Goal: Communication & Community: Ask a question

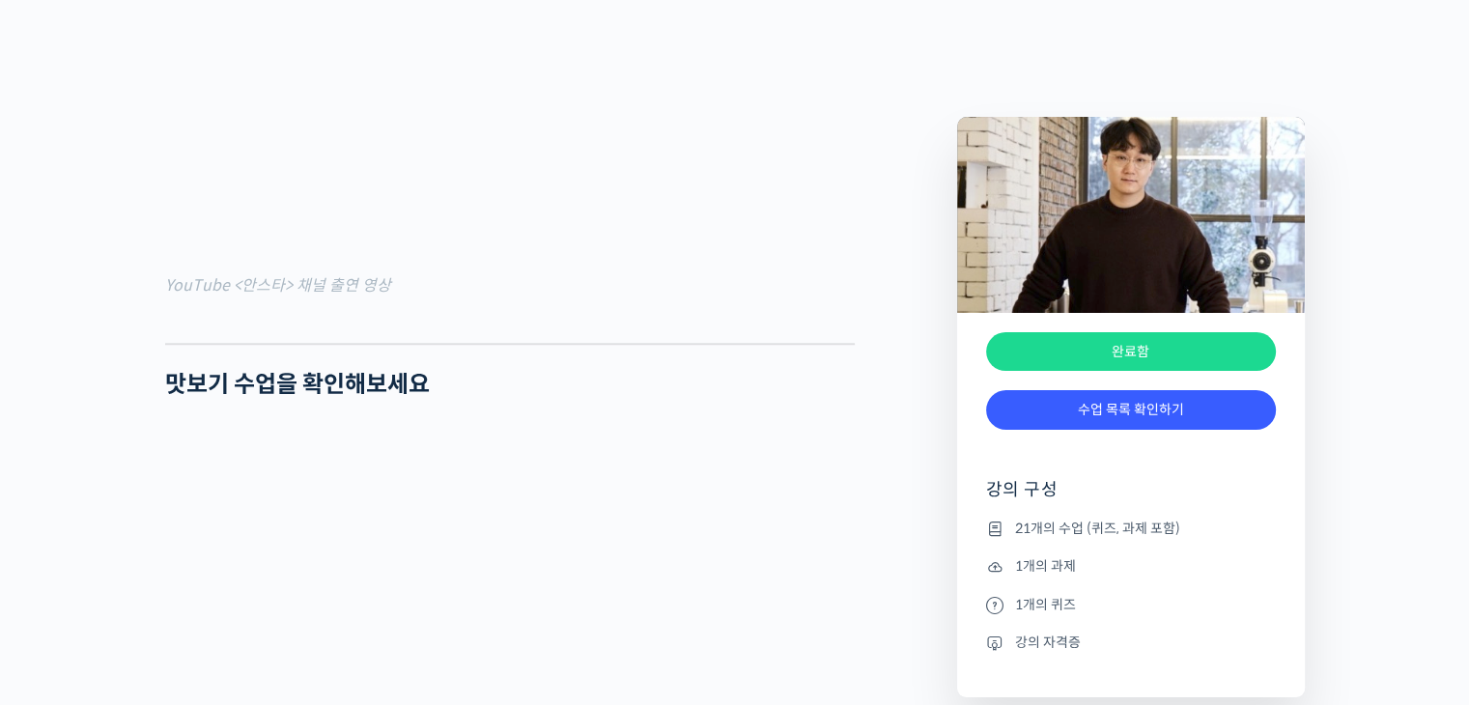
scroll to position [1738, 0]
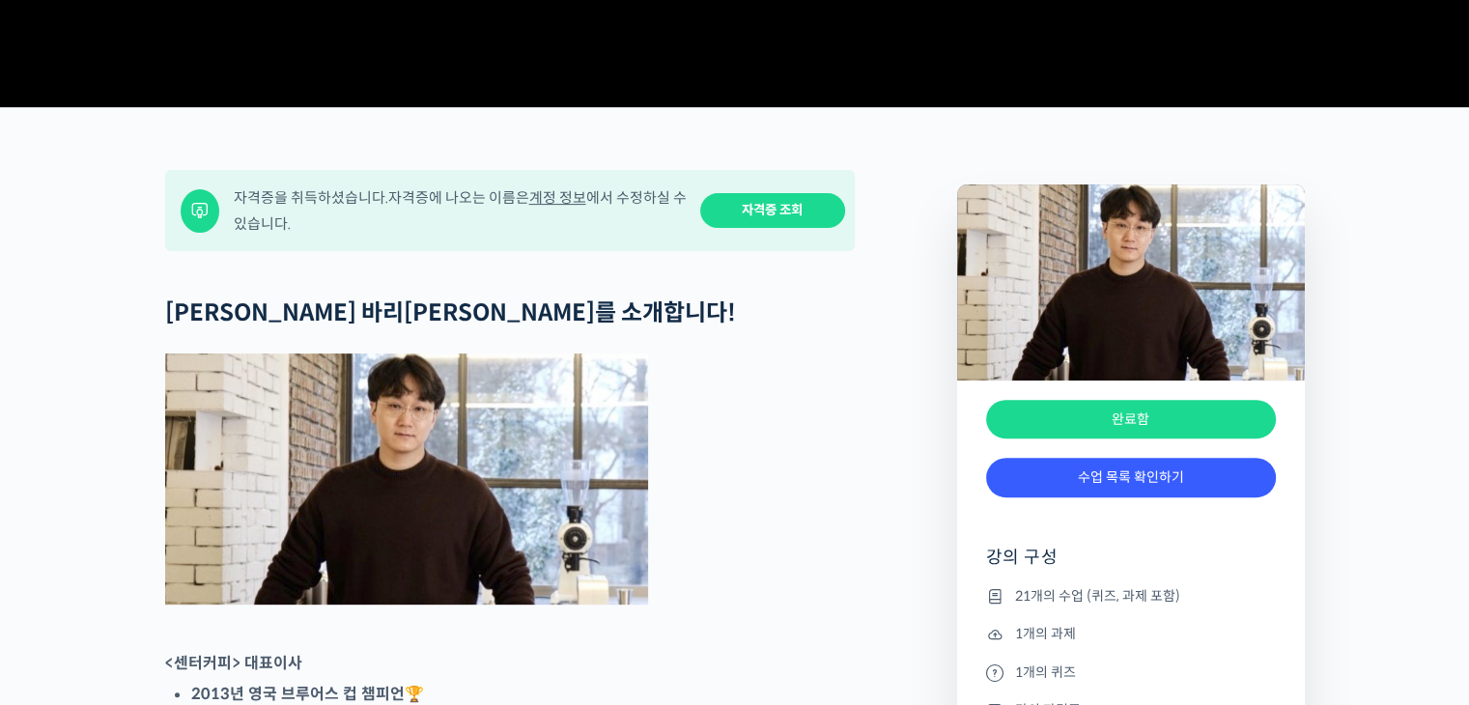
scroll to position [0, 0]
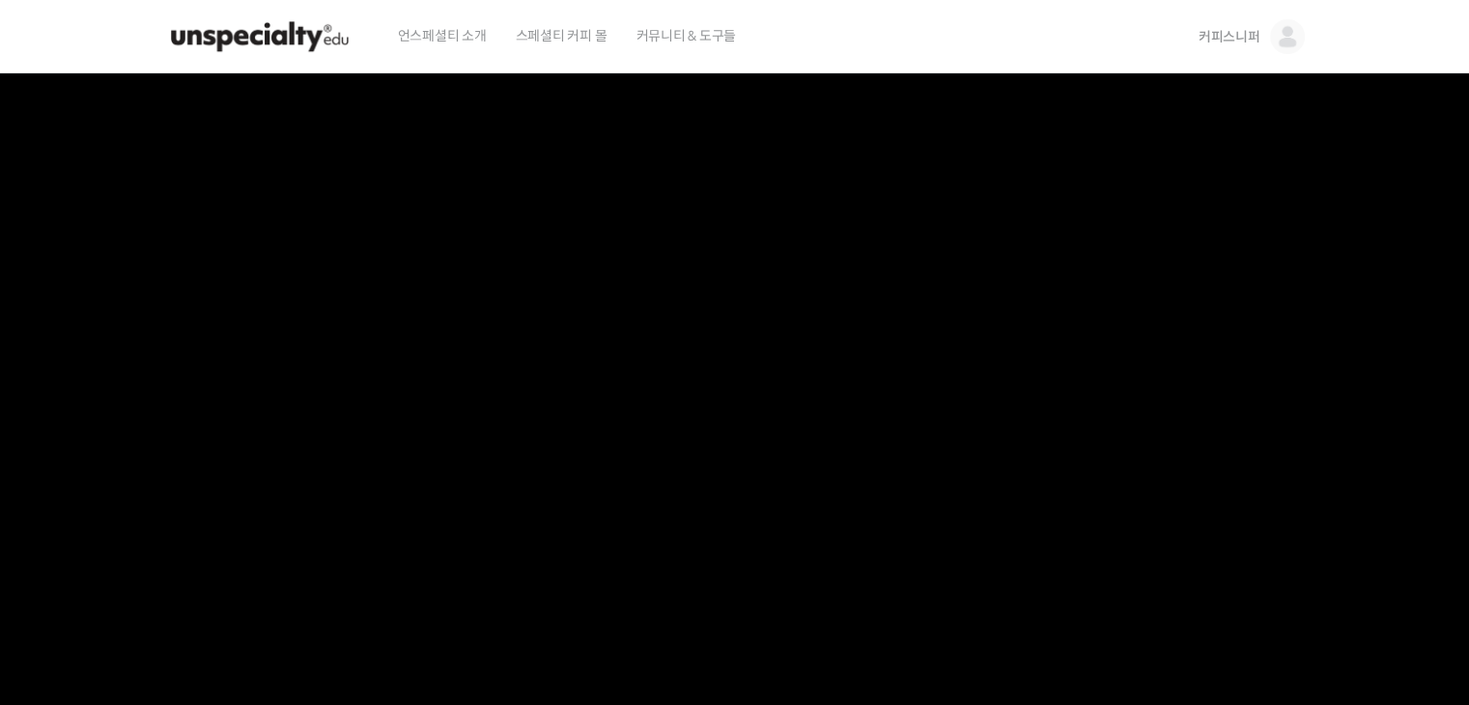
click at [257, 42] on img at bounding box center [259, 37] width 189 height 58
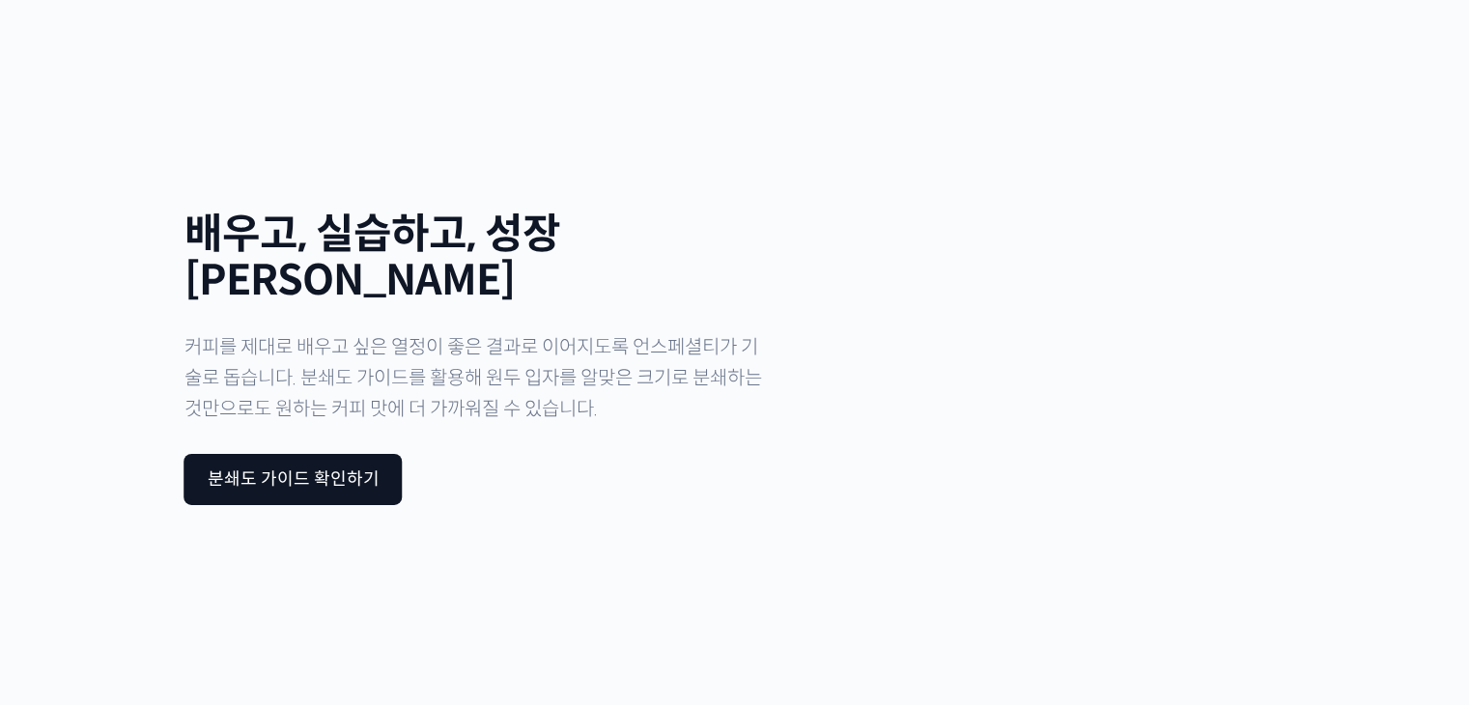
scroll to position [6486, 0]
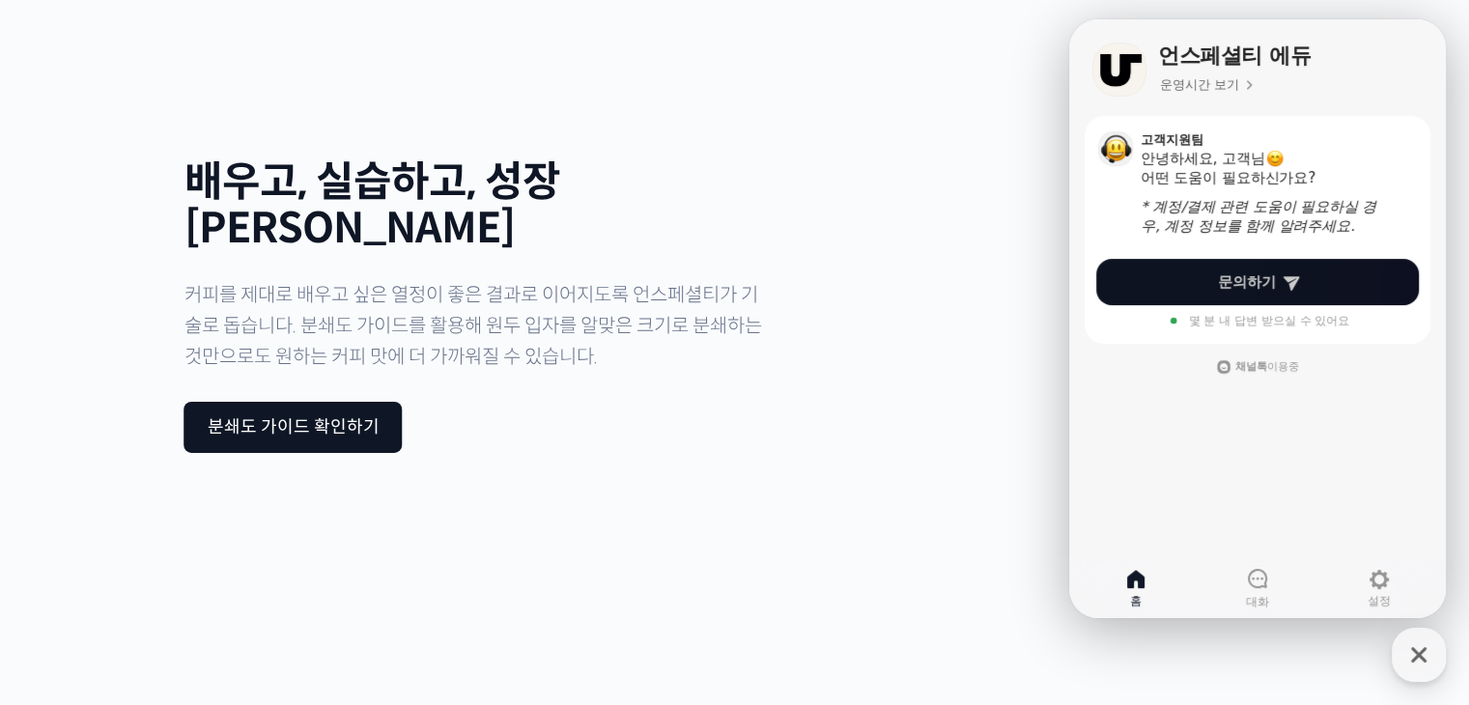
click at [1303, 287] on link "문의하기" at bounding box center [1257, 282] width 323 height 46
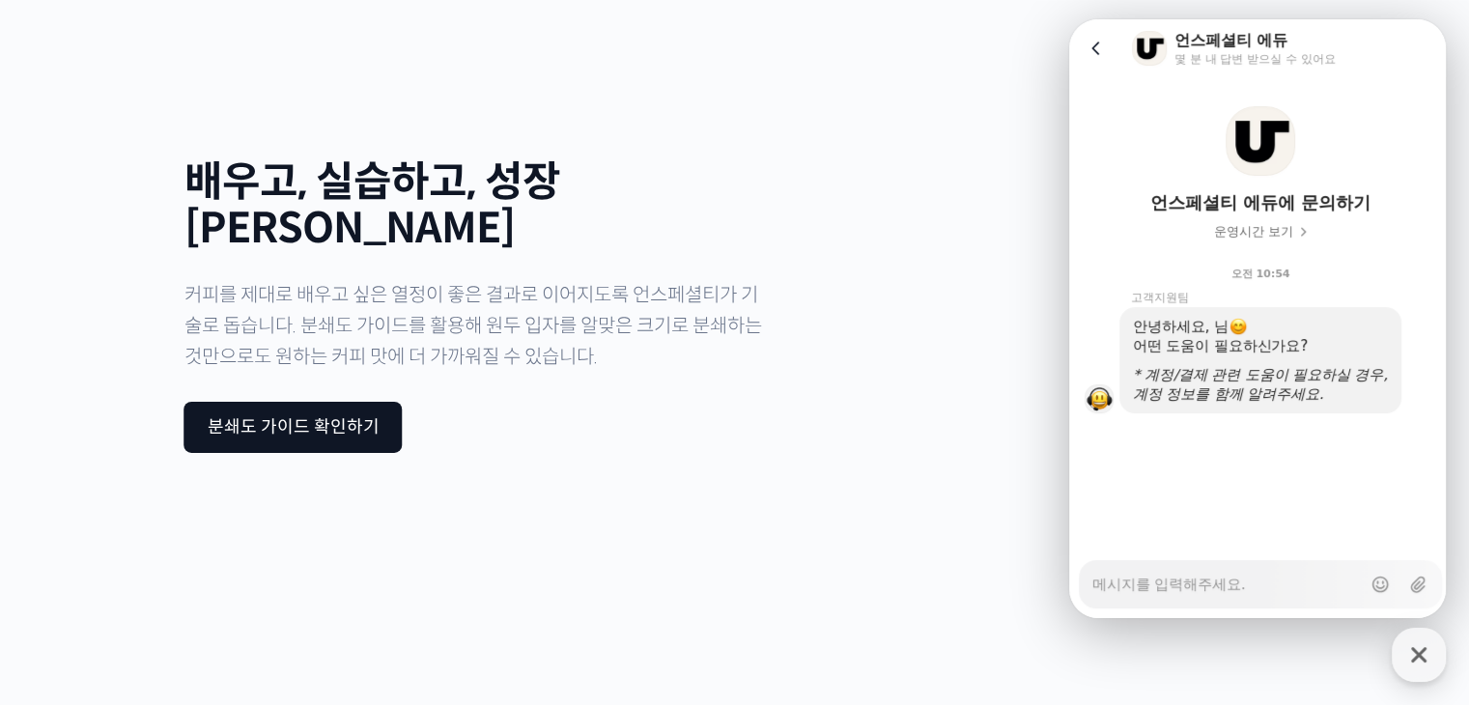
click at [1227, 580] on textarea "Messenger Input Textarea" at bounding box center [1226, 577] width 268 height 33
type textarea "x"
type textarea "ㅇ"
type textarea "x"
type textarea "아"
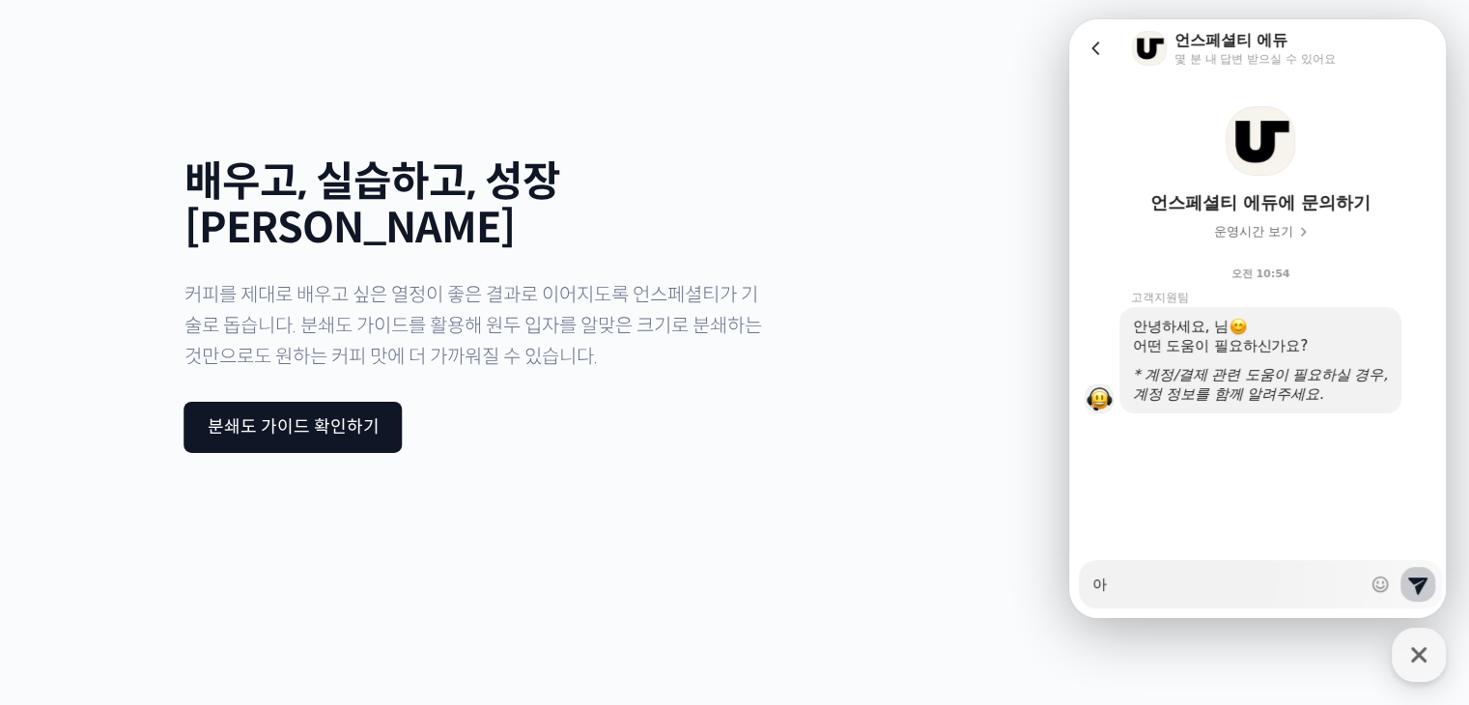
type textarea "x"
type textarea "안"
type textarea "x"
type textarea "안ㄴ"
type textarea "x"
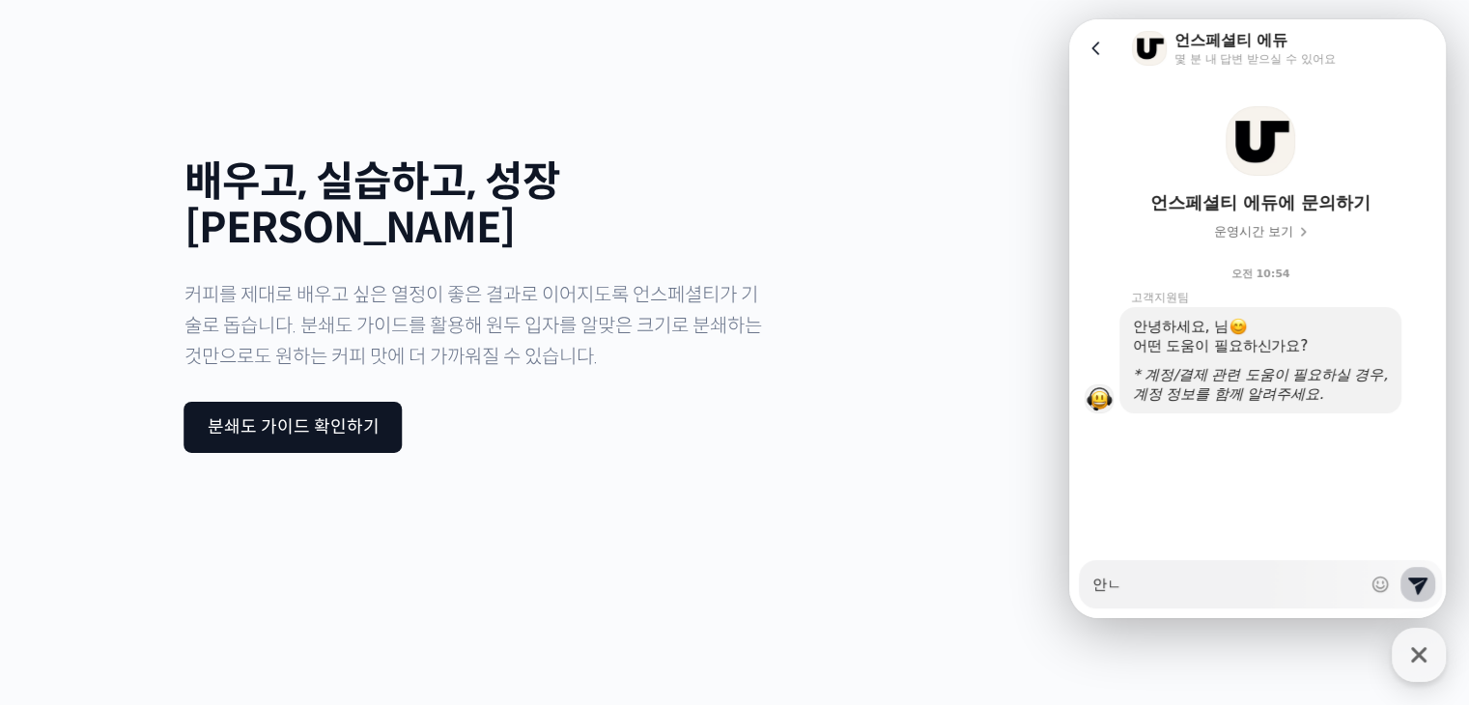
type textarea "안녀"
type textarea "x"
type textarea "안녕"
type textarea "x"
type textarea "안녕ㅎ"
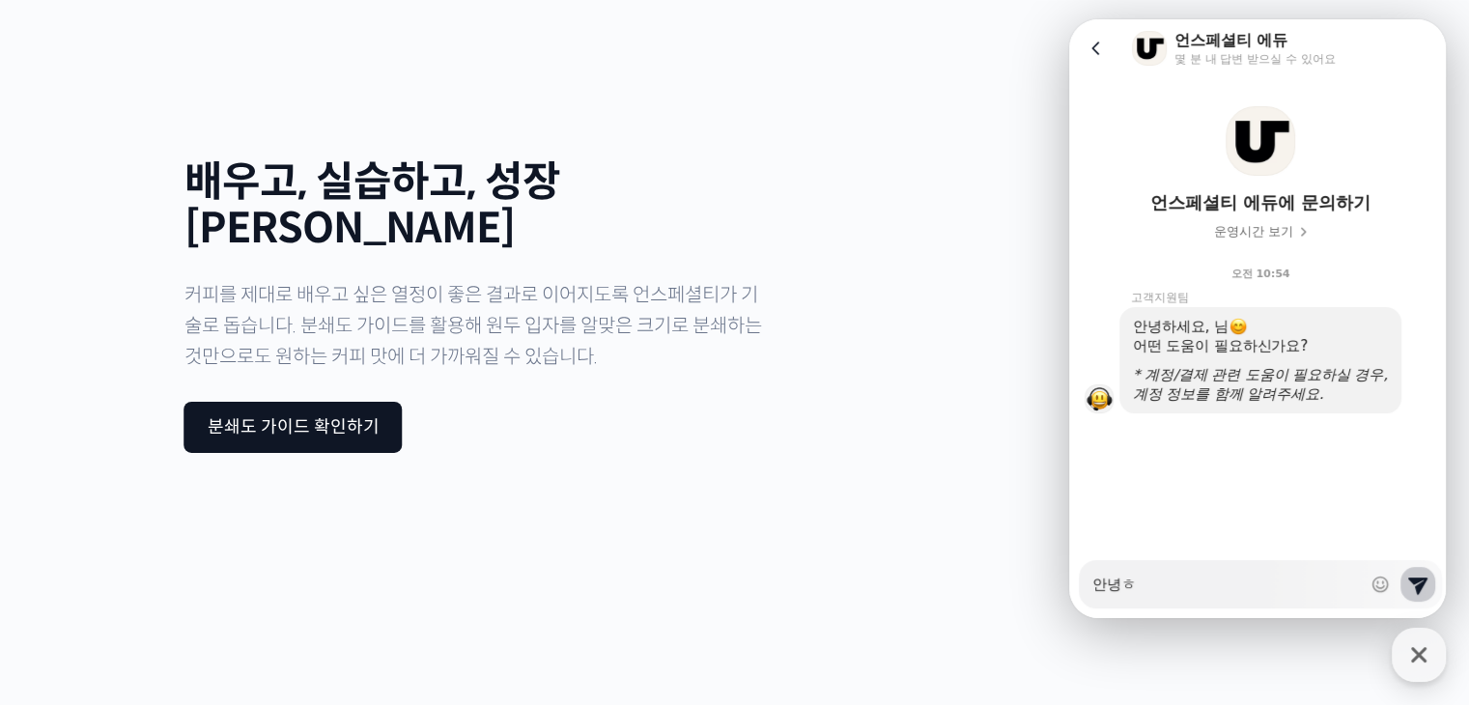
type textarea "x"
type textarea "안녕하"
type textarea "x"
type textarea "안녕핫"
type textarea "x"
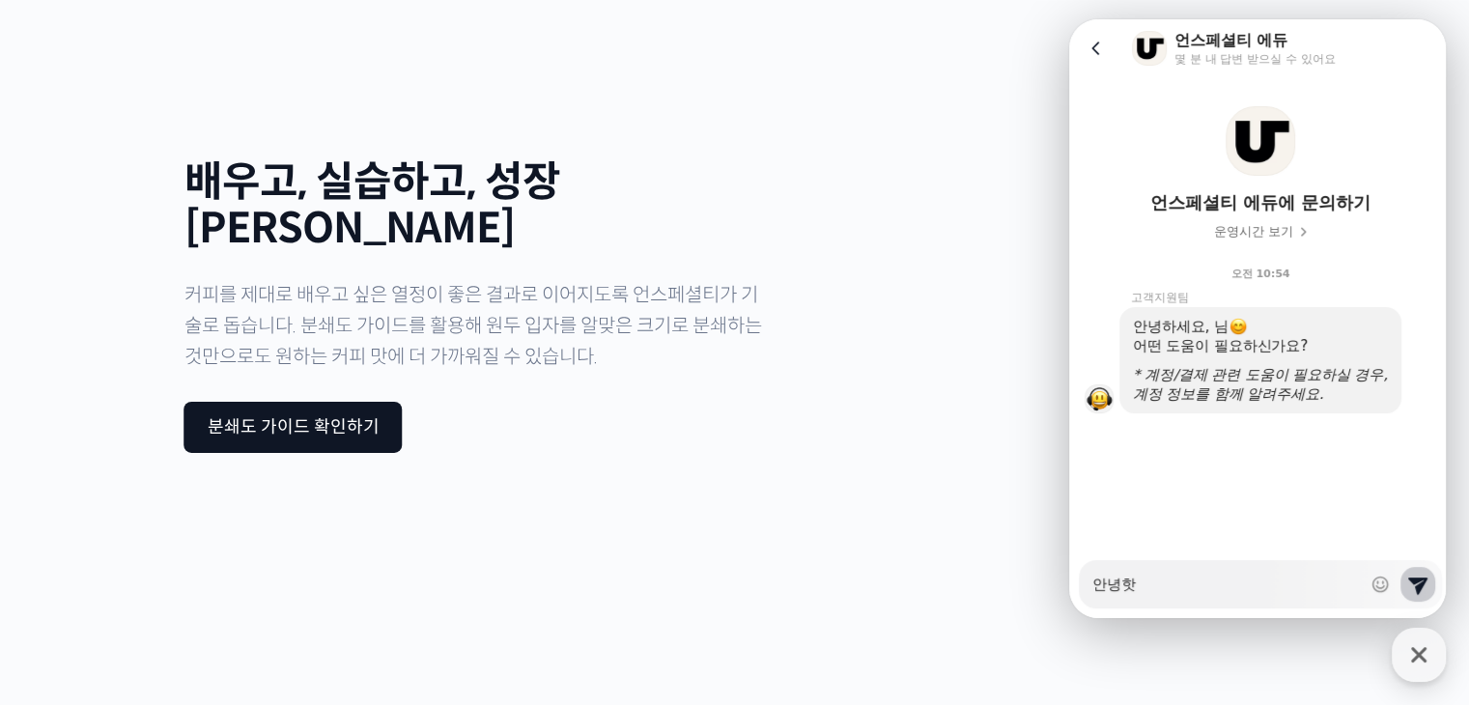
type textarea "안녕하세"
type textarea "x"
type textarea "안녕하셍"
type textarea "x"
type textarea "안녕하세요"
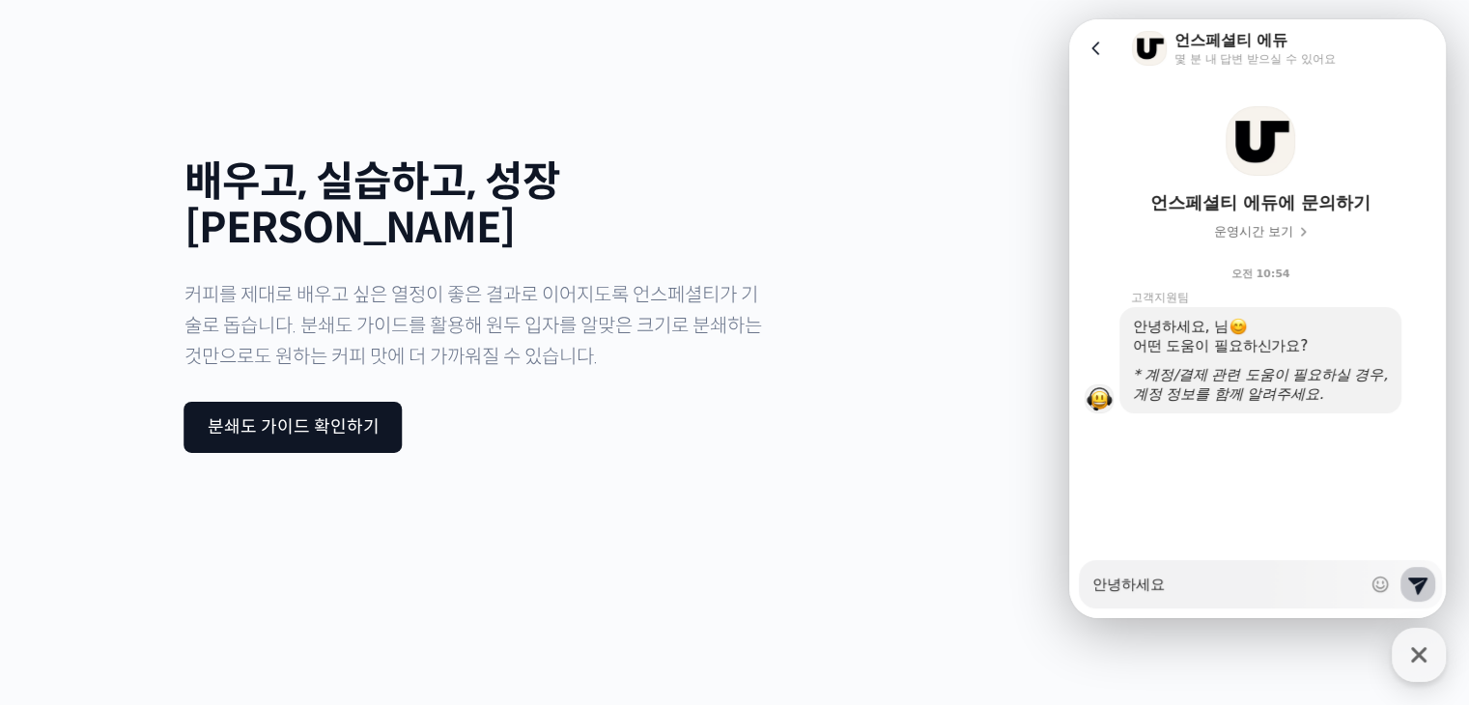
type textarea "x"
type textarea "안녕하세요!"
type textarea "x"
type textarea "안녕하세요!"
type textarea "x"
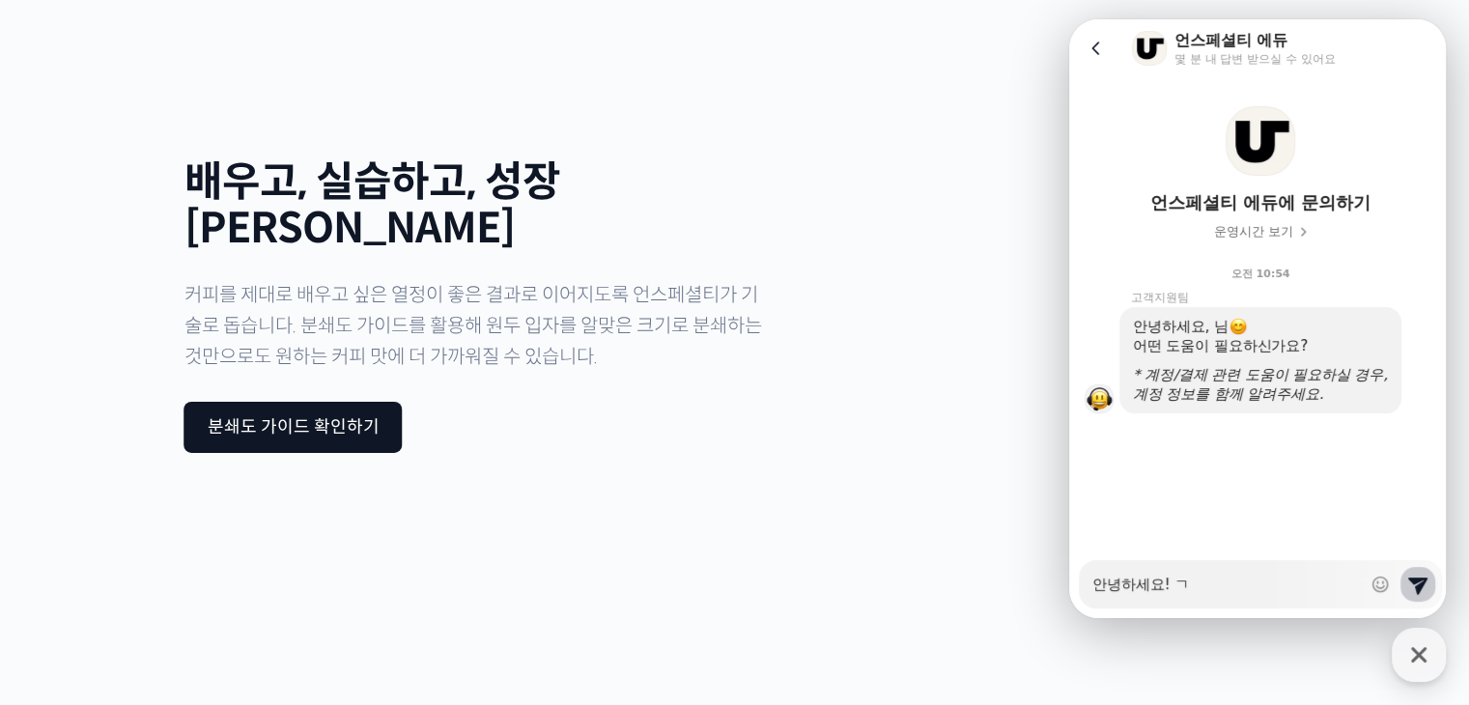
type textarea "안녕하세요! 겨"
type textarea "x"
type textarea "안녕하세요! 결"
type textarea "x"
type textarea "안녕하세요! 결ㅈ"
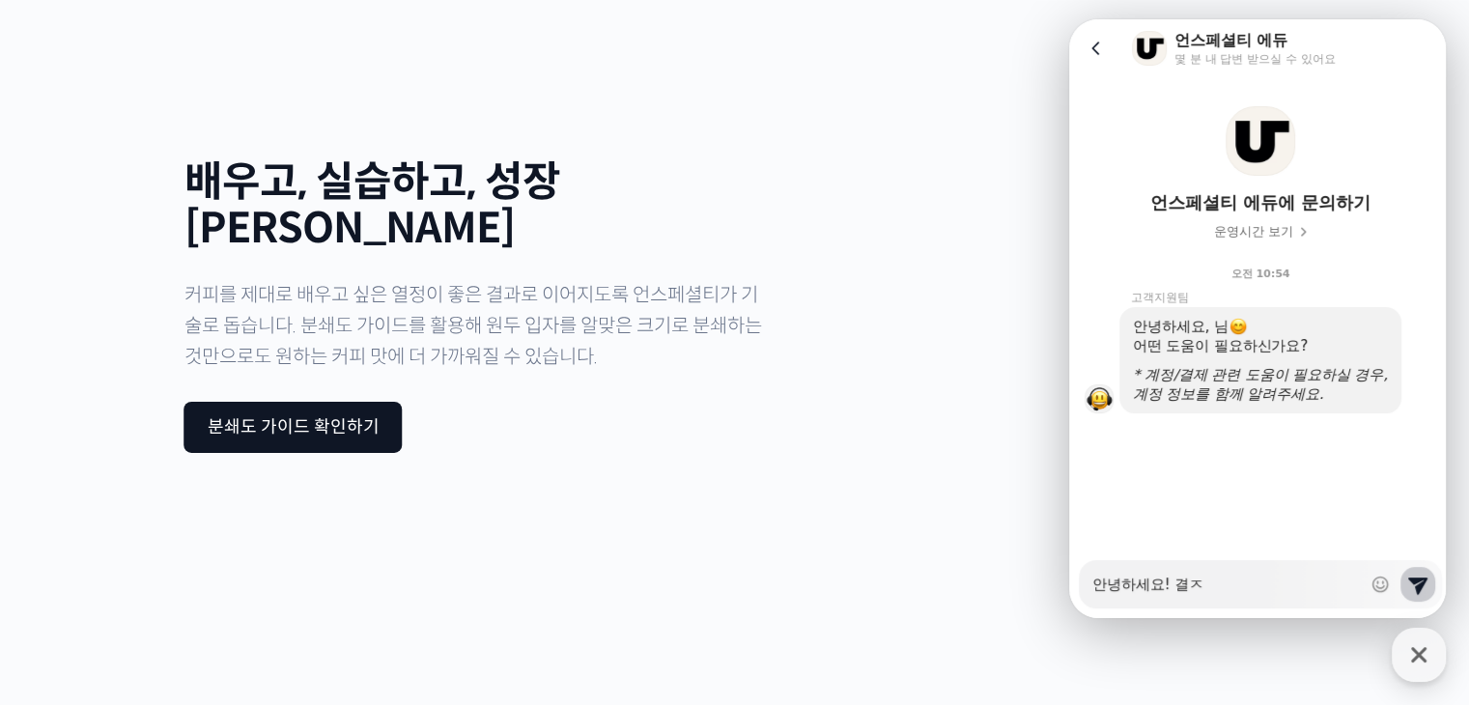
type textarea "x"
type textarea "안녕하세요! 결제"
type textarea "x"
type textarea "안녕하세요! 결젷"
type textarea "x"
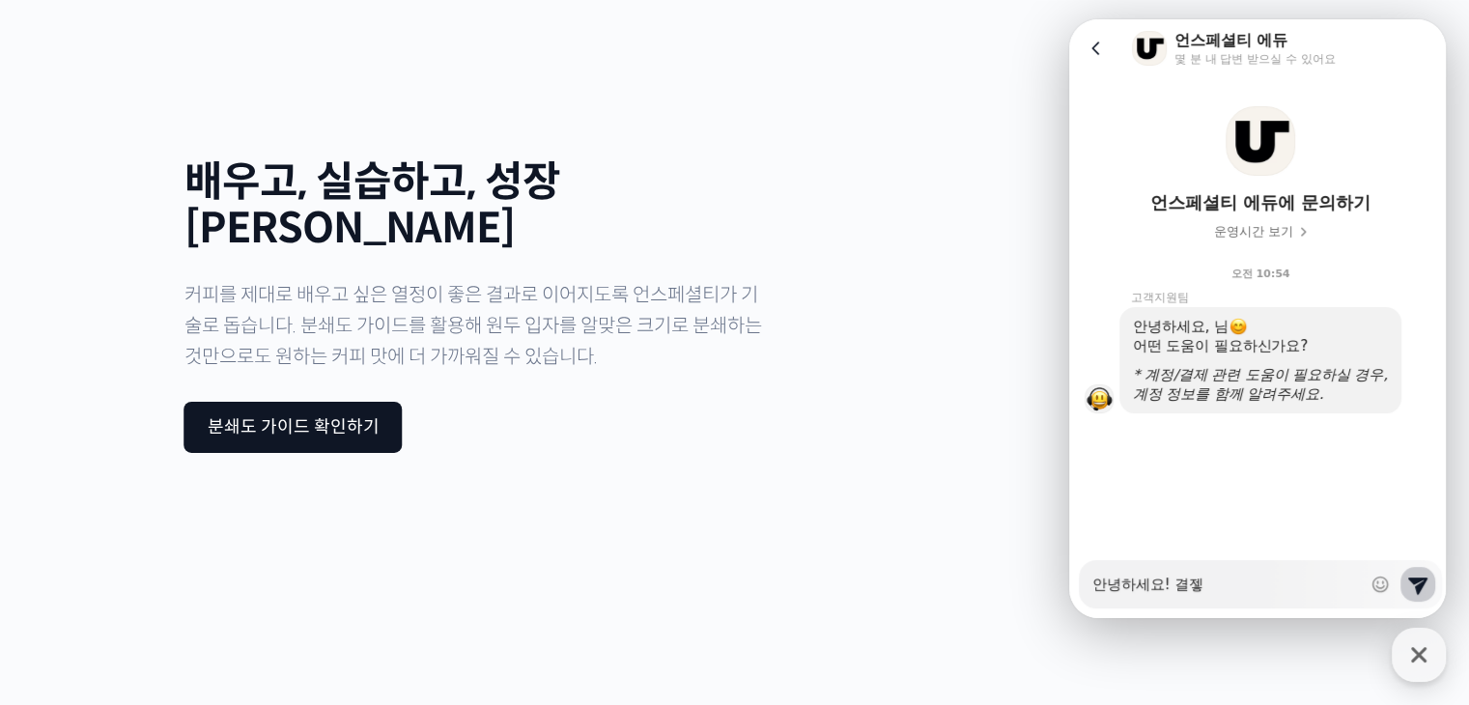
type textarea "안녕하세요! 결제하"
type textarea "x"
type textarea "안녕하세요! 결제한"
type textarea "x"
type textarea "안녕하세요! 결제한"
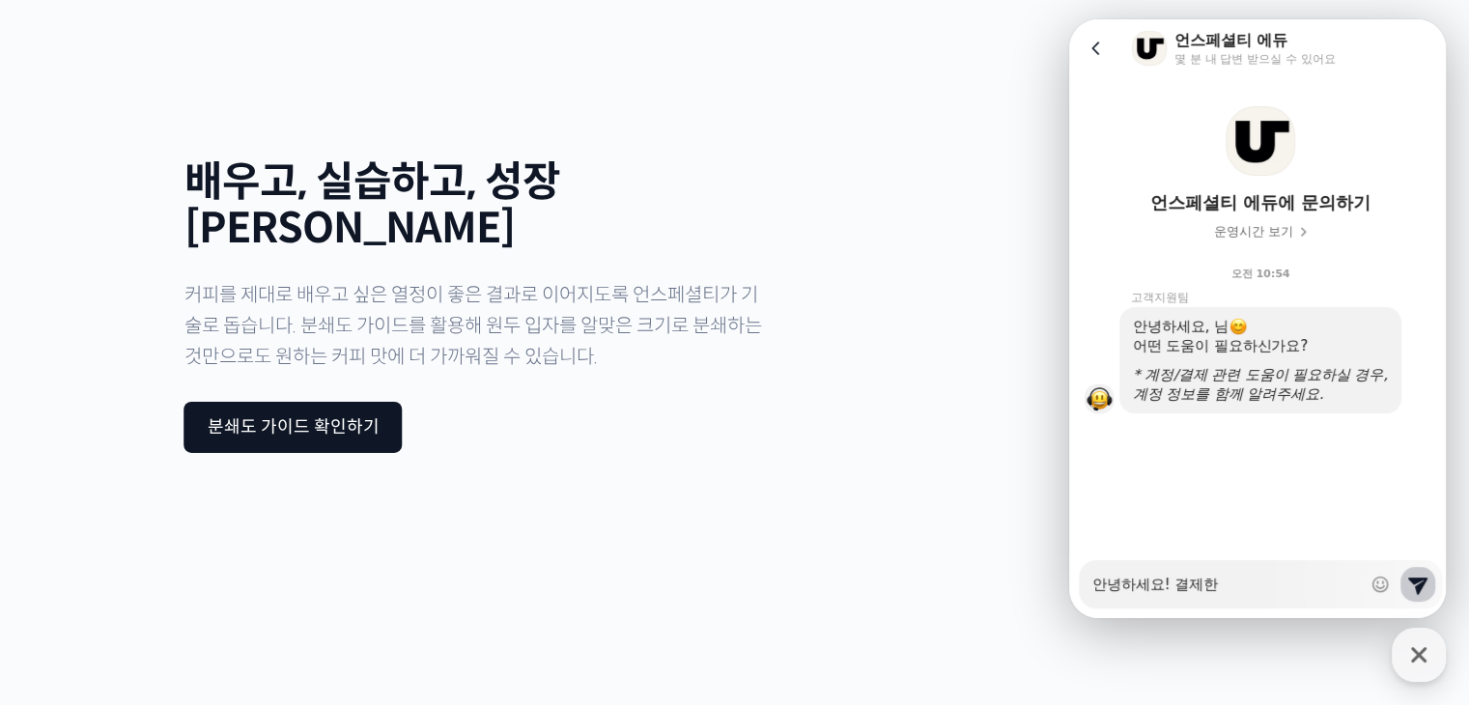
type textarea "x"
type textarea "안녕하세요! 결제한 ㄱ"
type textarea "x"
type textarea "안녕하세요! 결제한 가"
type textarea "x"
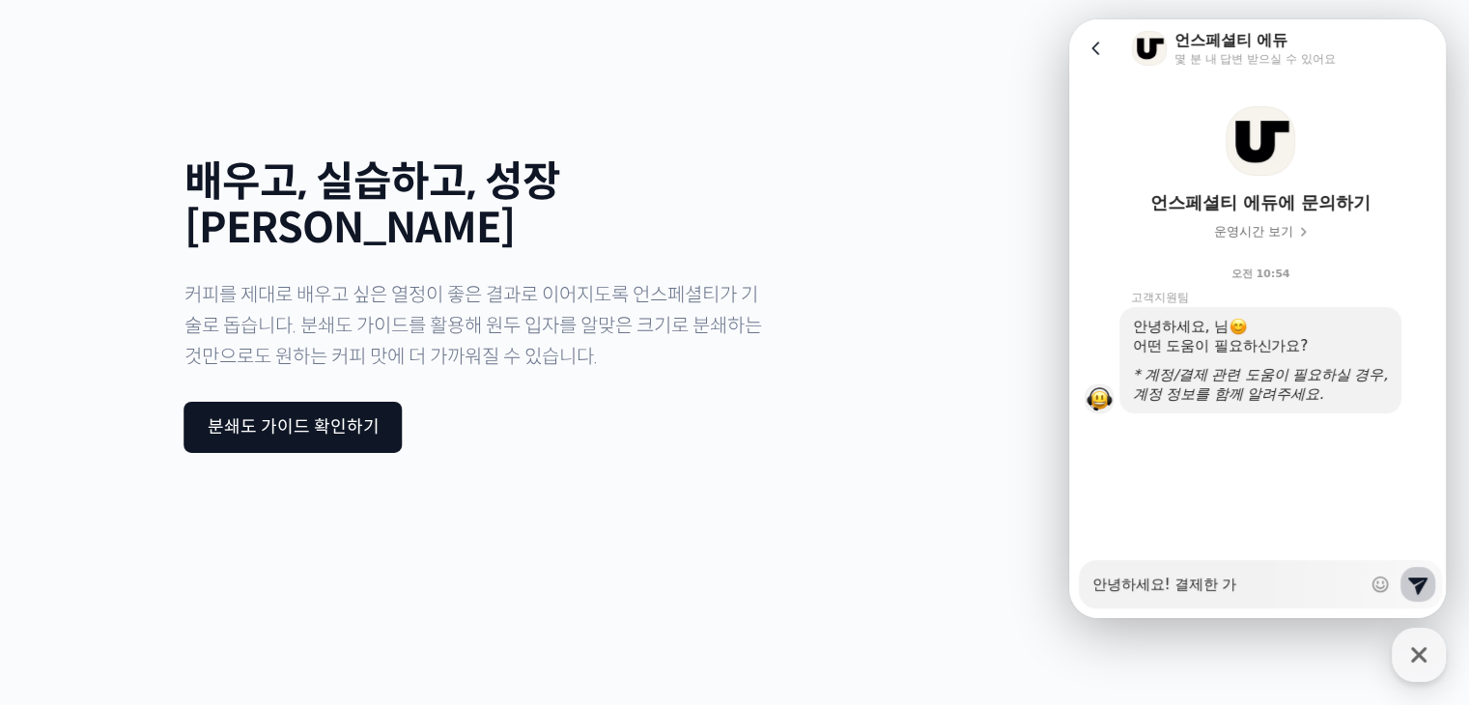
type textarea "안녕하세요! 결제한 강"
type textarea "x"
type textarea "안녕하세요! 결제한 강ㅇ"
type textarea "x"
type textarea "안녕하세요! 결제한 강으"
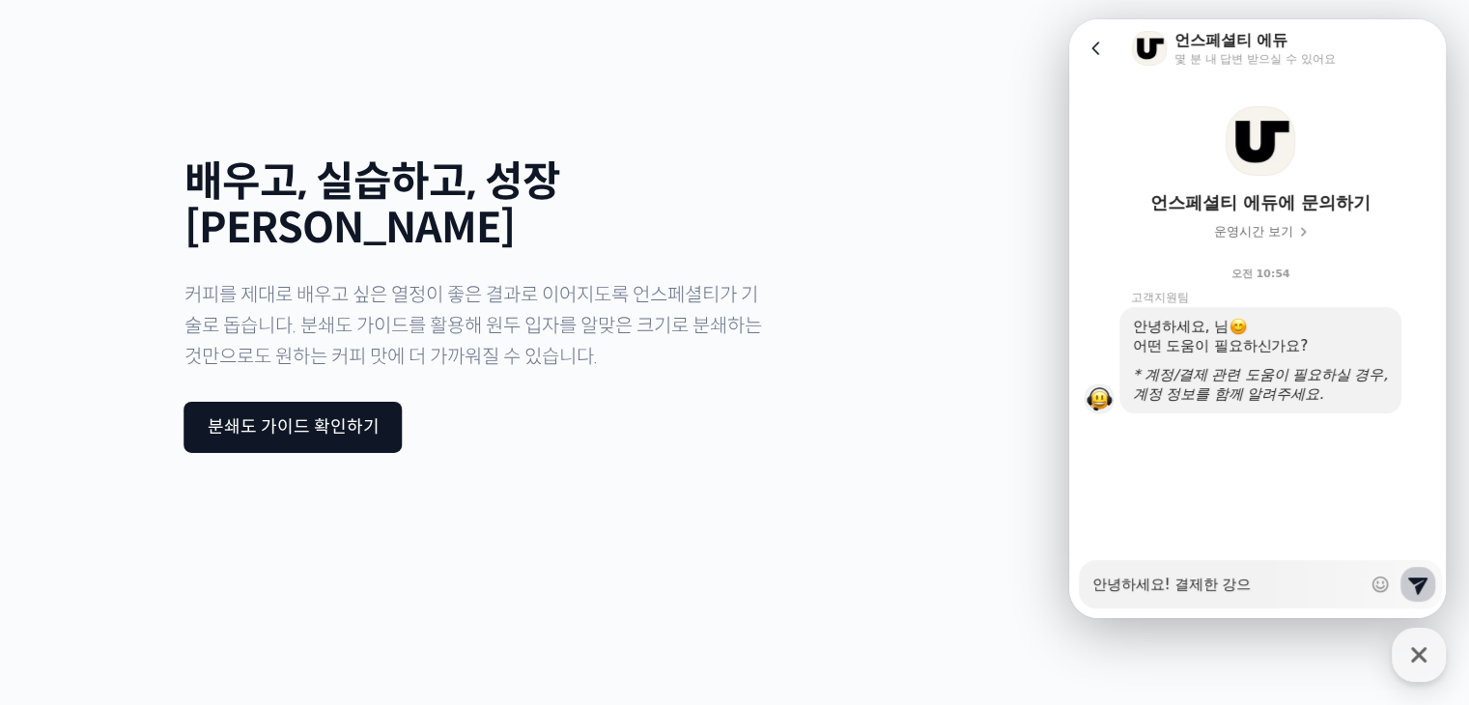
type textarea "x"
type textarea "안녕하세요! 결제한 강의"
type textarea "x"
type textarea "안녕하세요! 결제한 강읙"
type textarea "x"
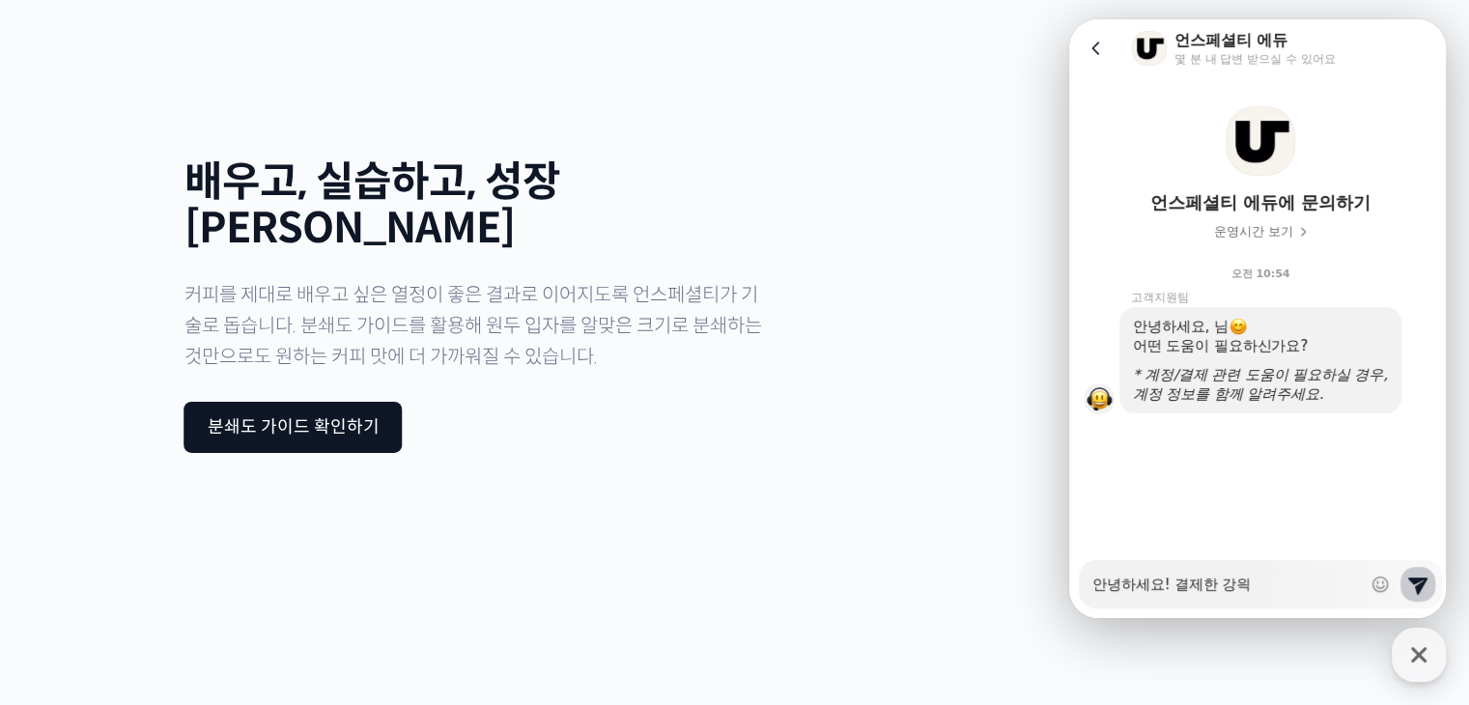
type textarea "안녕하세요! 결제한 강의가"
type textarea "x"
type textarea "안녕하세요! 결제한 강의가"
type textarea "x"
type textarea "안녕하세요! 결제한 강의가 ㅅ"
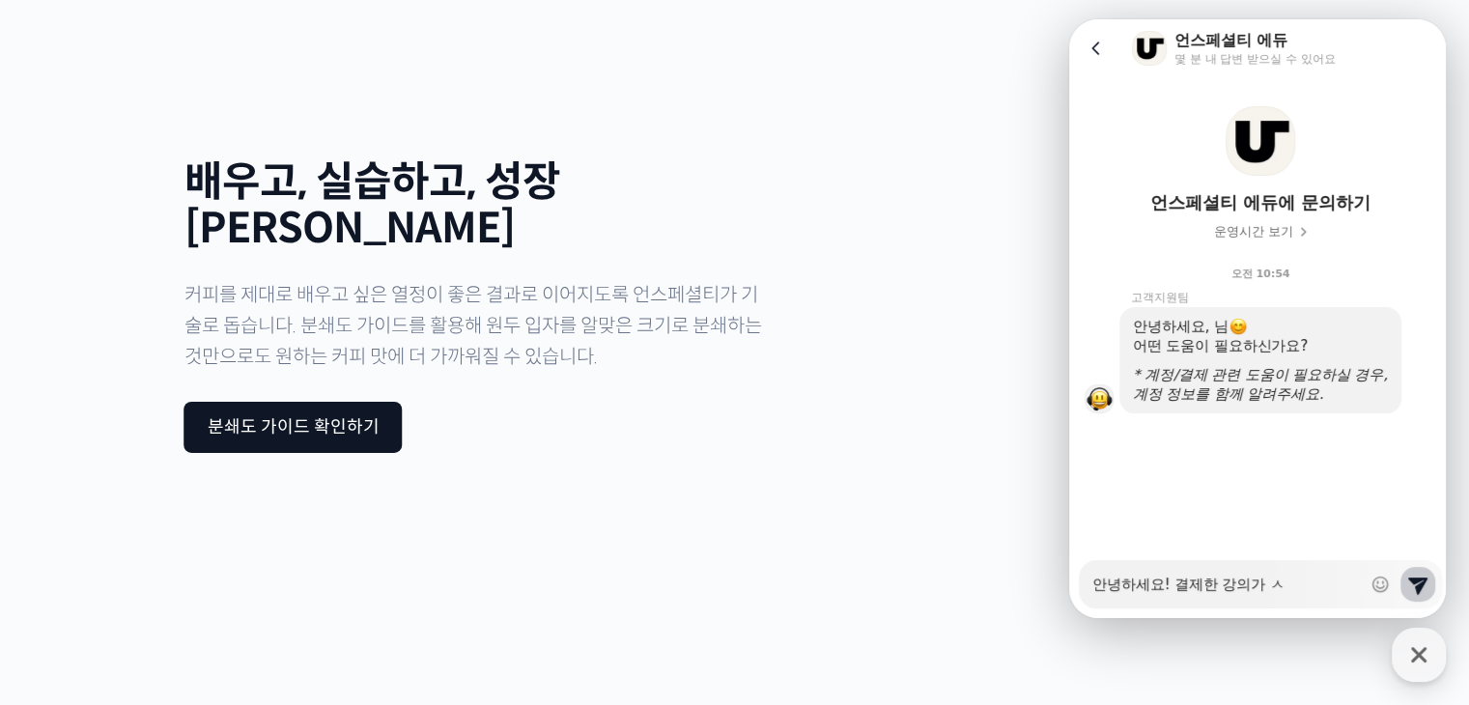
type textarea "x"
type textarea "안녕하세요! 결제한 강의가 사"
type textarea "x"
type textarea "안녕하세요! 결제한 강의가 살"
type textarea "x"
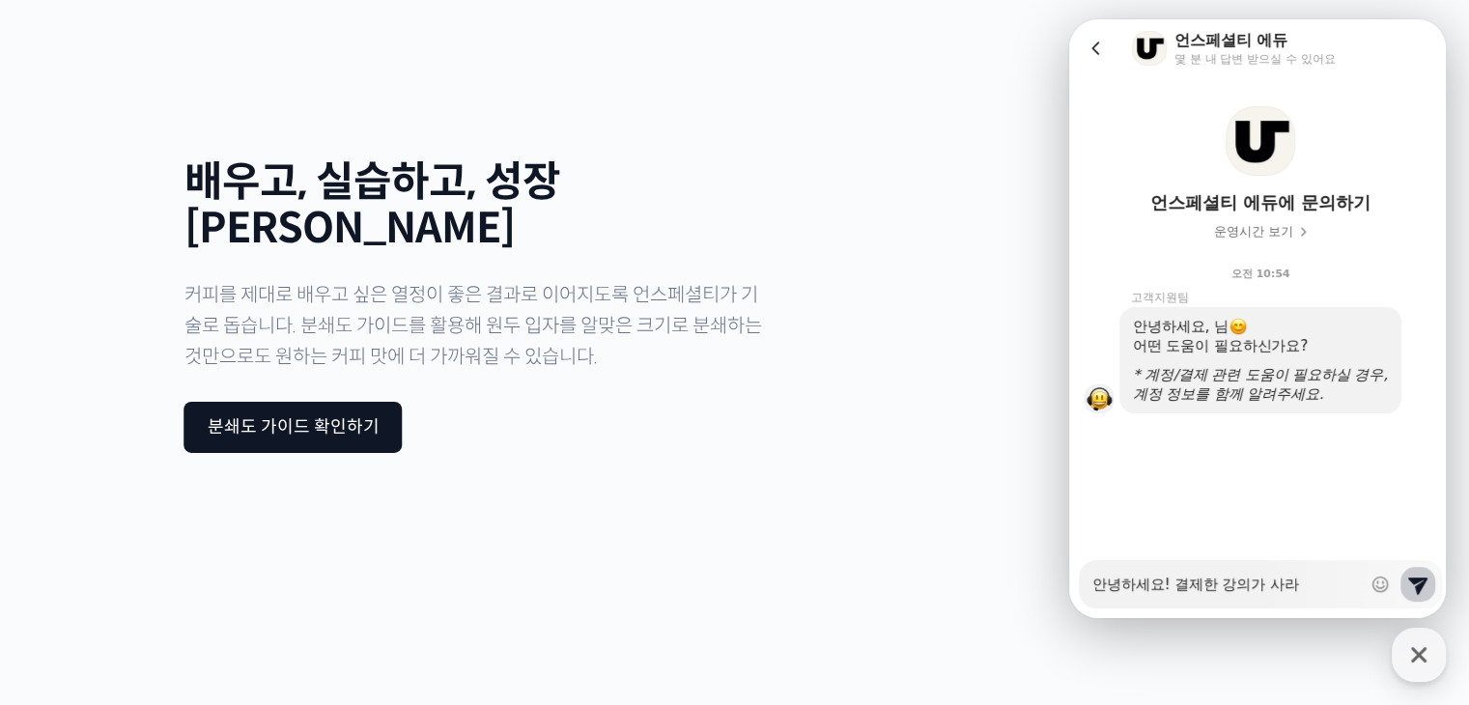
type textarea "안녕하세요! 결제한 강의가 사랒"
type textarea "x"
type textarea "안녕하세요! 결제한 강의가 사라져"
type textarea "x"
type textarea "안녕하세요! 결제한 강의가 사라졌ㄴ"
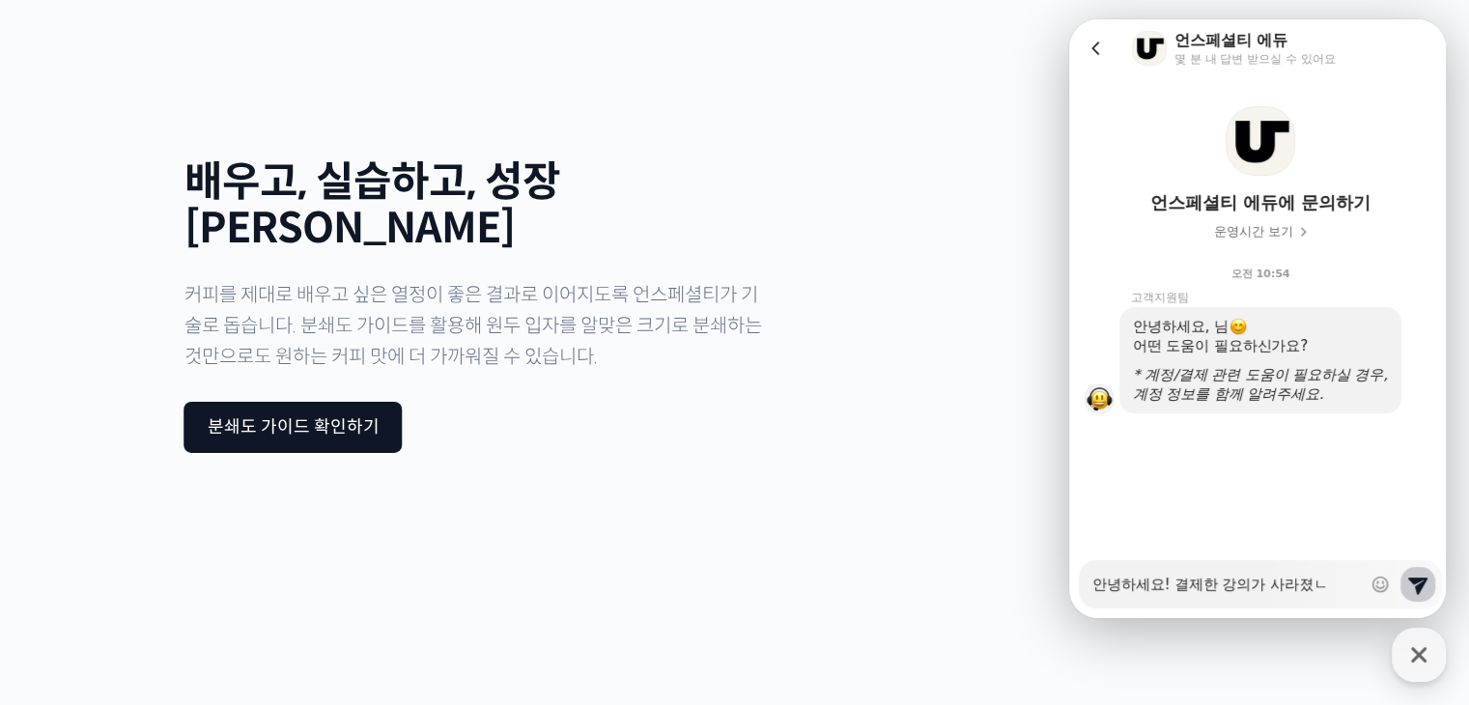
type textarea "x"
type textarea "안녕하세요! 결제한 강의가 사라졌느"
type textarea "x"
type textarea "안녕하세요! 결제한 강의가 사라졌는"
type textarea "x"
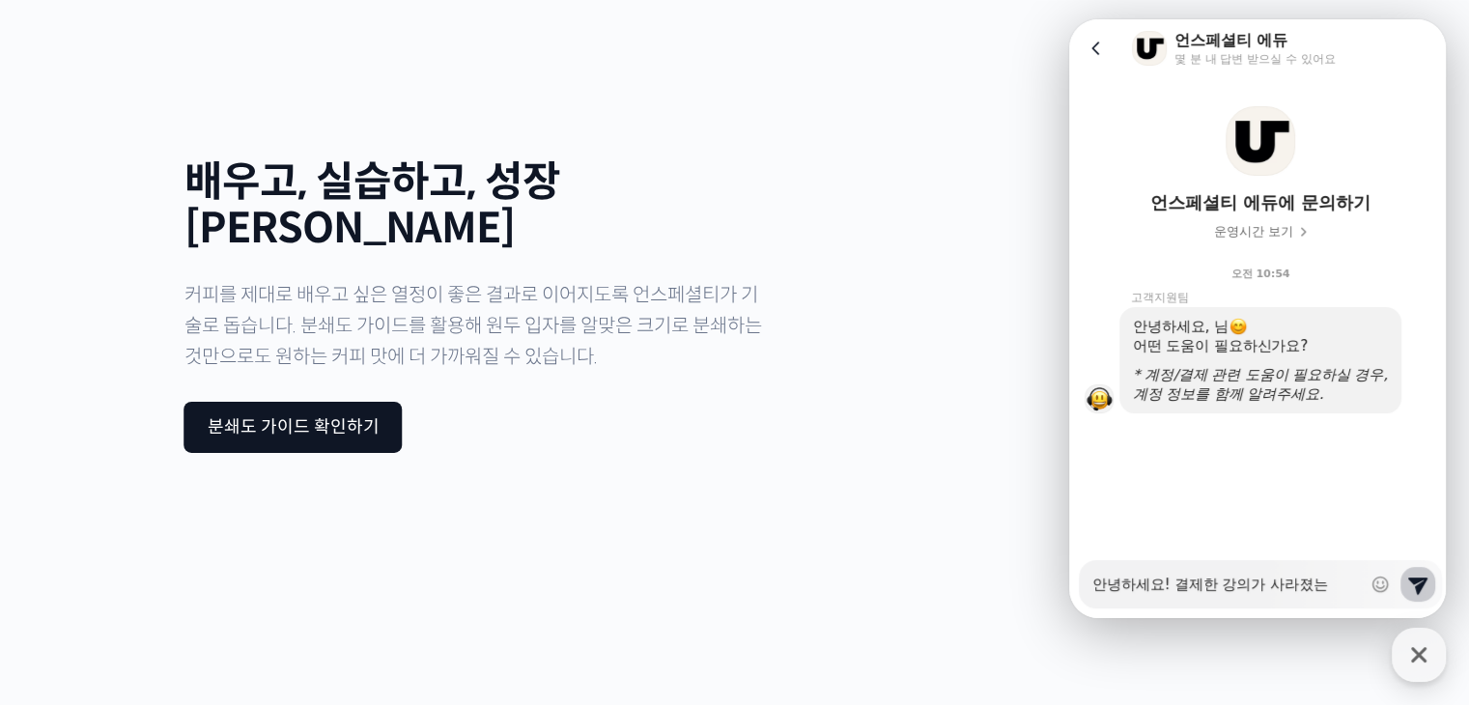
type textarea "안녕하세요! 결제한 강의가 사라졌는ㄷ"
type textarea "x"
type textarea "안녕하세요! 결제한 강의가 사라졌는데"
type textarea "x"
type textarea "안녕하세요! 결제한 강의가 사라졌는데"
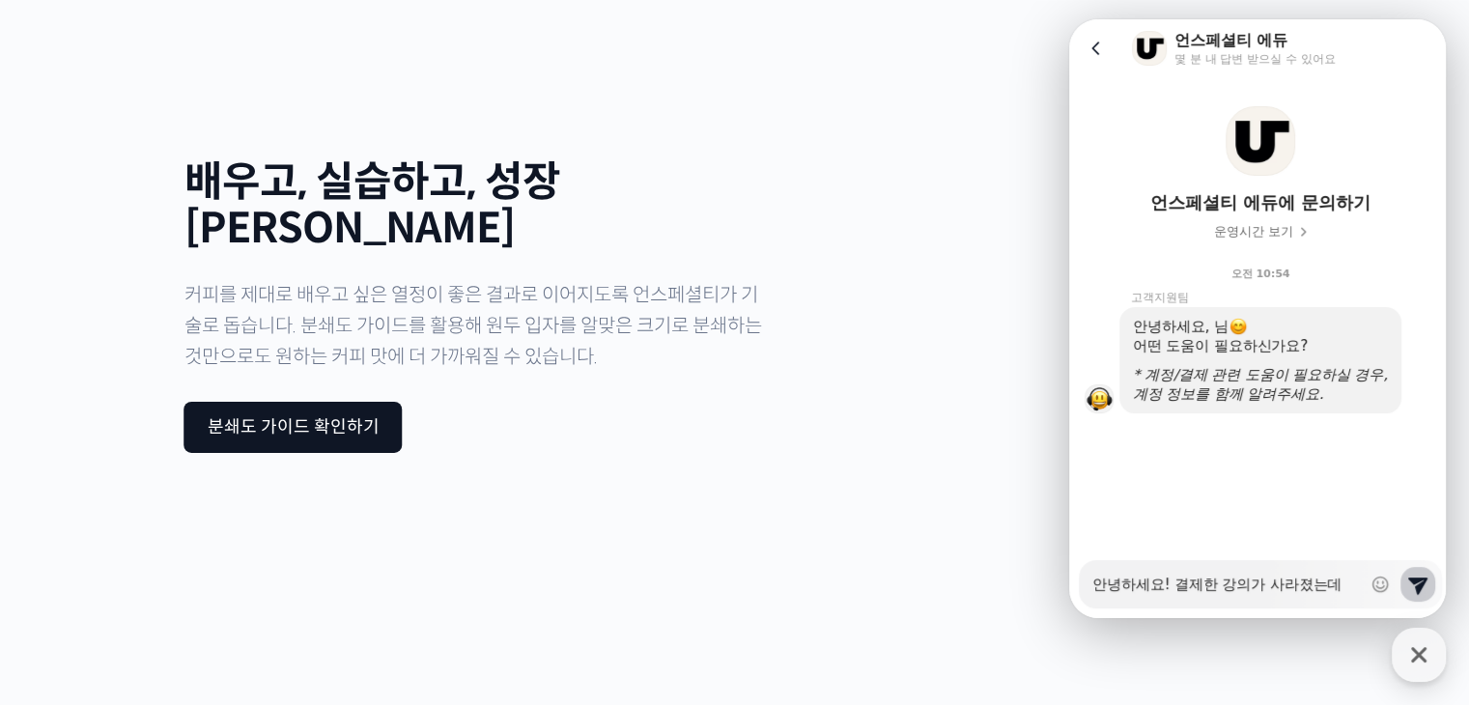
type textarea "x"
type textarea "안녕하세요! 결제한 강의가 사라졌는데 ㅎ"
type textarea "x"
type textarea "안녕하세요! 결제한 강의가 사라졌는데 호"
type textarea "x"
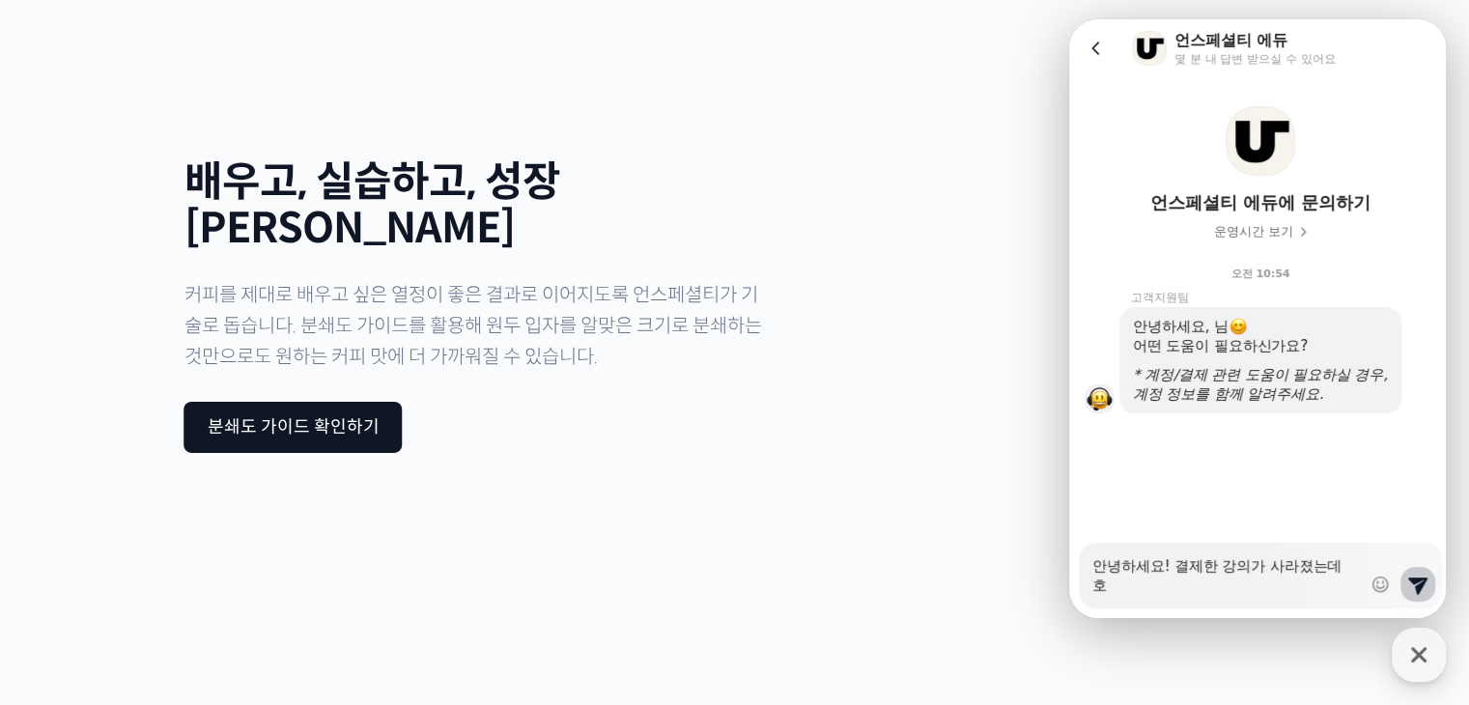
type textarea "안녕하세요! 결제한 강의가 사라졌는데 혹"
type textarea "x"
type textarea "안녕하세요! 결제한 강의가 사라졌는데 혻"
type textarea "x"
type textarea "안녕하세요! 결제한 강의가 사라졌는데 혹시"
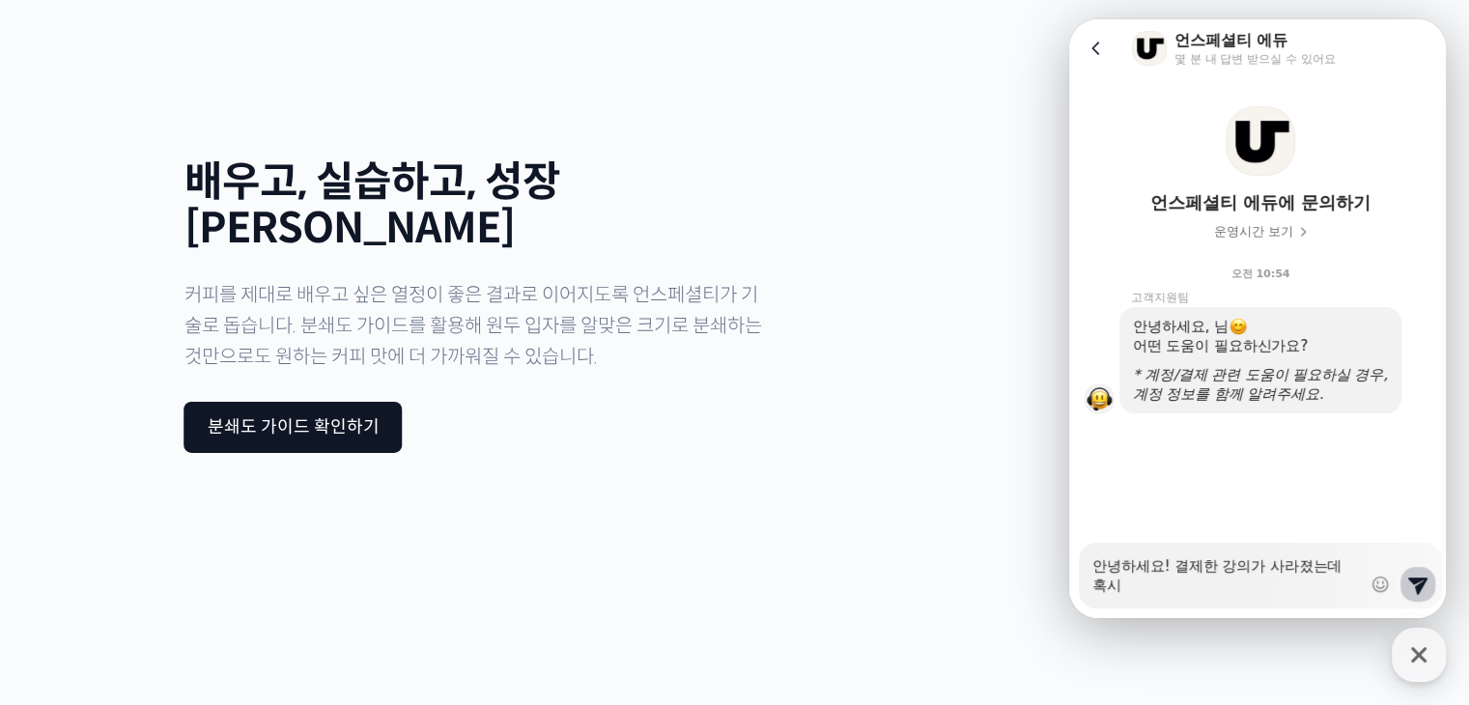
type textarea "x"
type textarea "안녕하세요! 결제한 강의가 사라졌는데 혹시"
type textarea "x"
type textarea "안녕하세요! 결제한 강의가 사라졌는데 혹시 ㄱ"
type textarea "x"
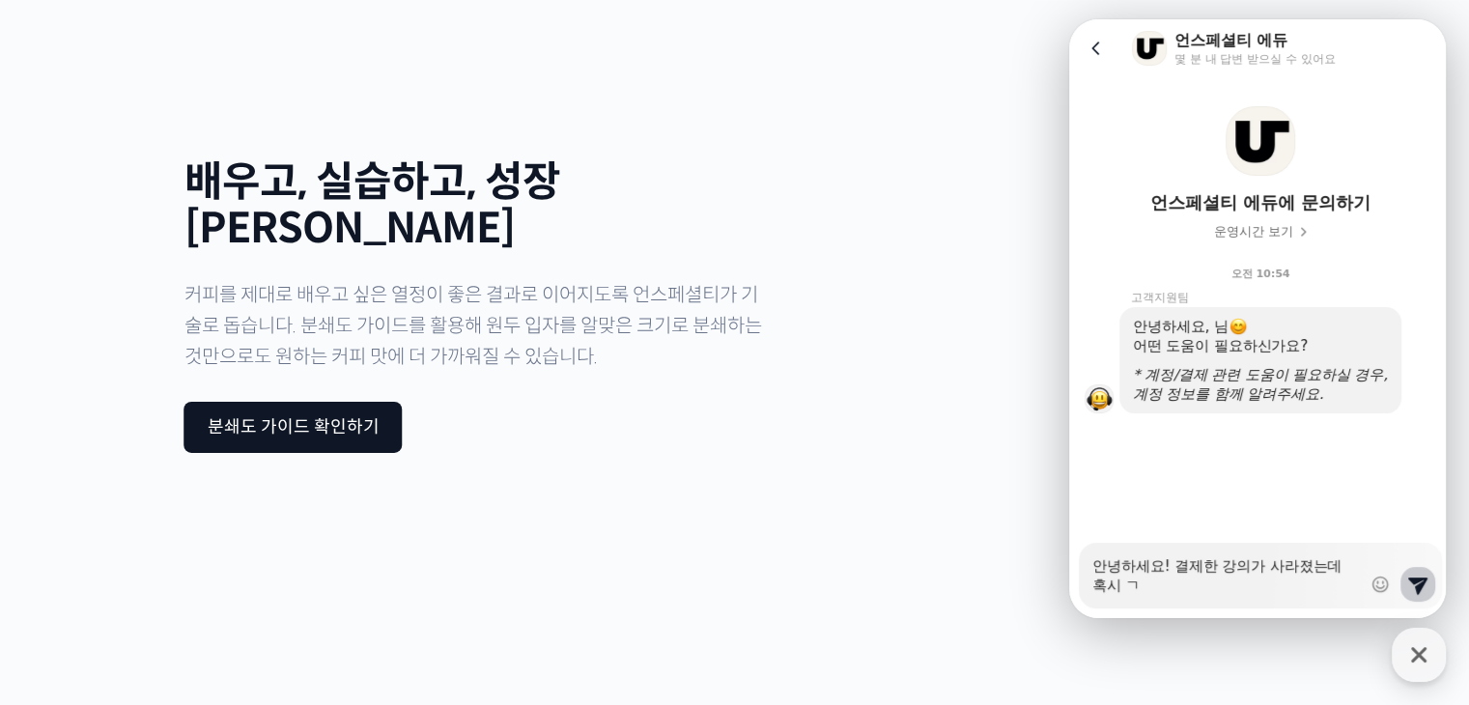
type textarea "안녕하세요! 결제한 강의가 사라졌는데 혹시 가"
type textarea "x"
type textarea "안녕하세요! 결제한 강의가 사라졌는데 혹시 강"
type textarea "x"
type textarea "안녕하세요! 결제한 강의가 사라졌는데 혹시 강ㅇ"
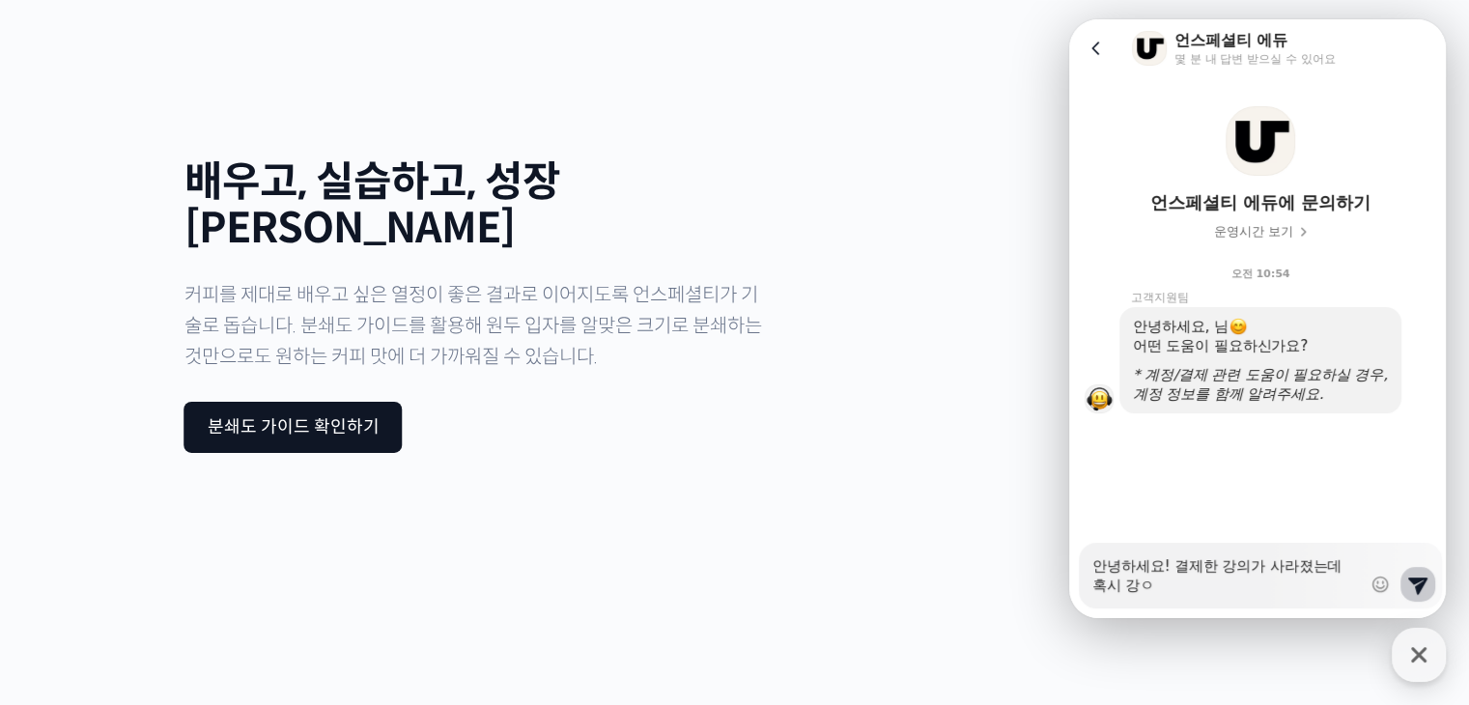
type textarea "x"
type textarea "안녕하세요! 결제한 강의가 사라졌는데 혹시 강으"
type textarea "x"
type textarea "안녕하세요! 결제한 강의가 사라졌는데 혹시 강읨"
type textarea "x"
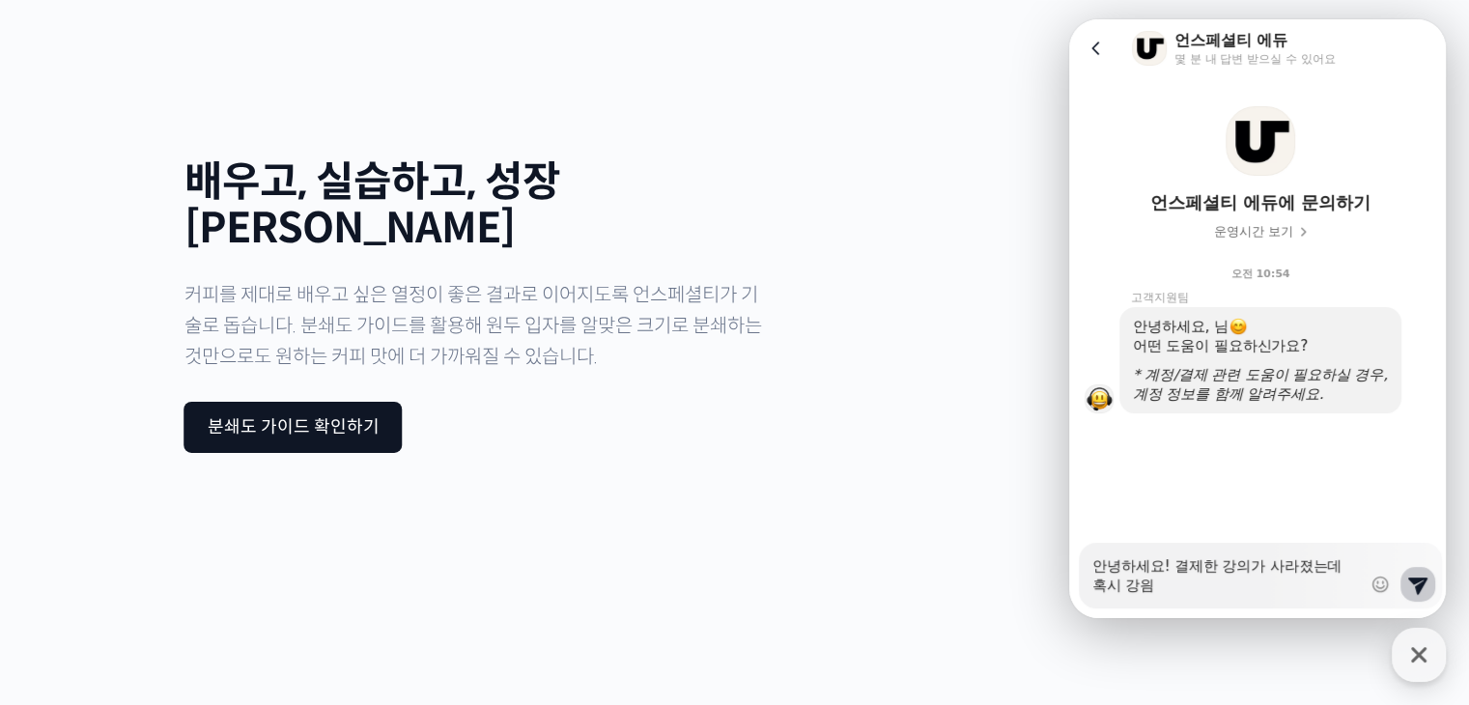
type textarea "안녕하세요! 결제한 강의가 사라졌는데 혹시 강의마"
type textarea "x"
type textarea "안녕하세요! 결제한 강의가 사라졌는데 혹시 강의맏"
type textarea "x"
type textarea "안녕하세요! 결제한 강의가 사라졌는데 혹시 강의마다"
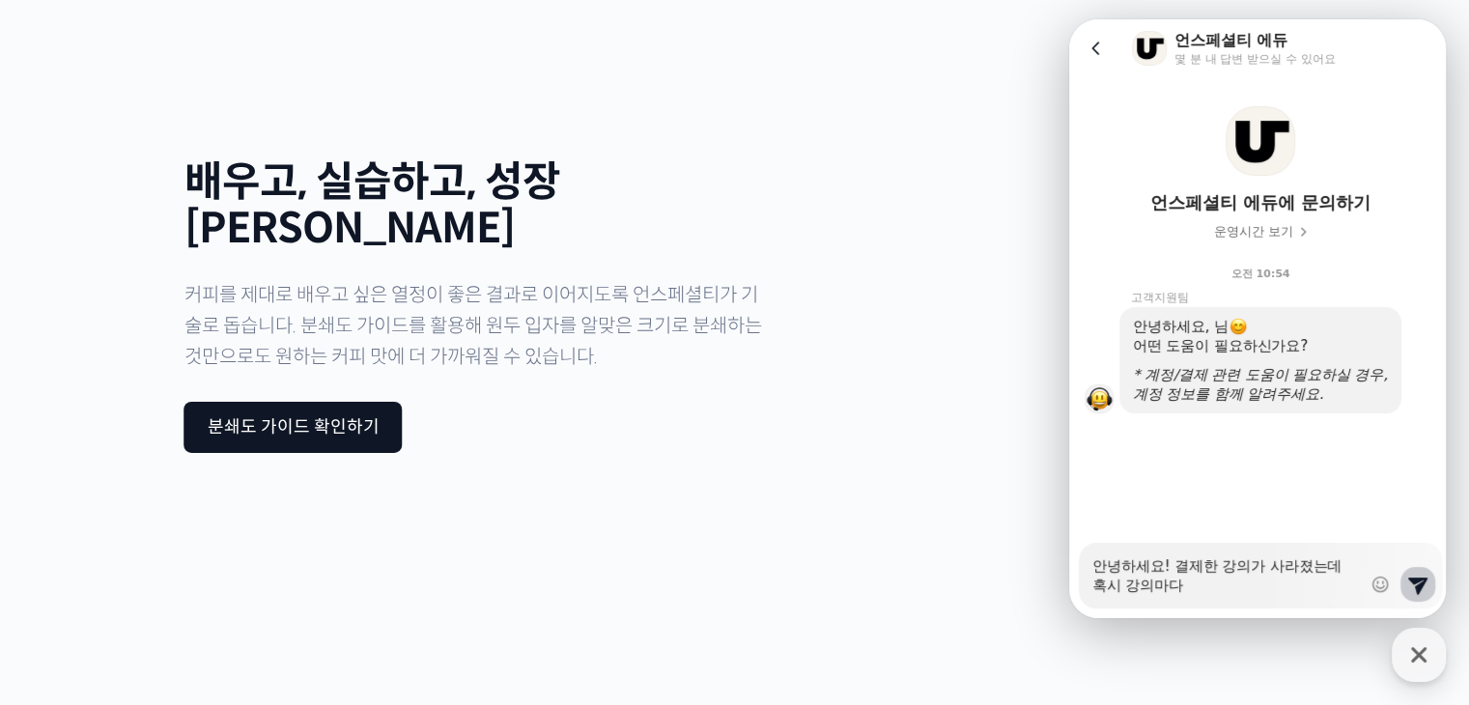
type textarea "x"
type textarea "안녕하세요! 결제한 강의가 사라졌는데 혹시 강의마다"
type textarea "x"
type textarea "안녕하세요! 결제한 강의가 사라졌는데 혹시 강의마다 ㅅ"
type textarea "x"
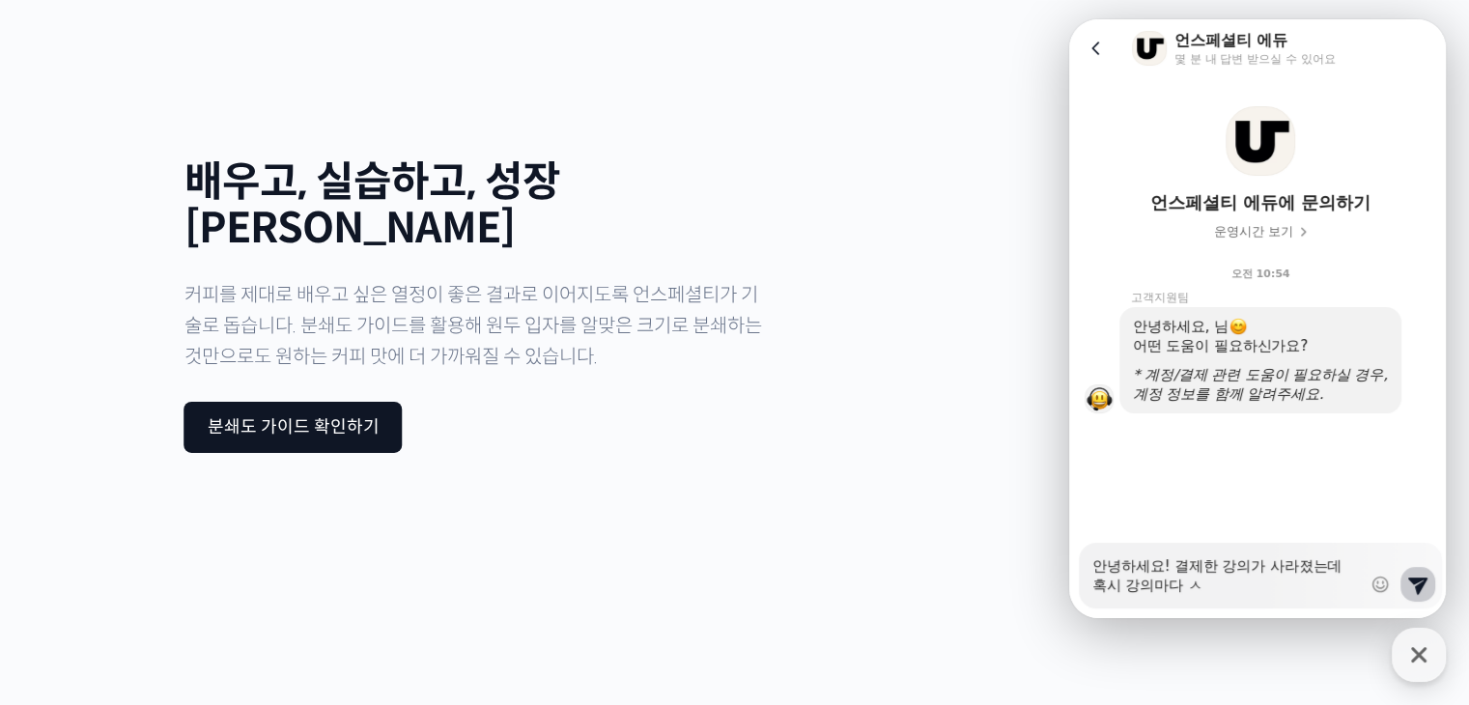
type textarea "안녕하세요! 결제한 강의가 사라졌는데 혹시 강의마다 사"
type textarea "x"
type textarea "안녕하세요! 결제한 강의가 사라졌는데 혹시 강의마다 상"
type textarea "x"
type textarea "안녕하세요! 결제한 강의가 사라졌는데 혹시 강의마다 사요"
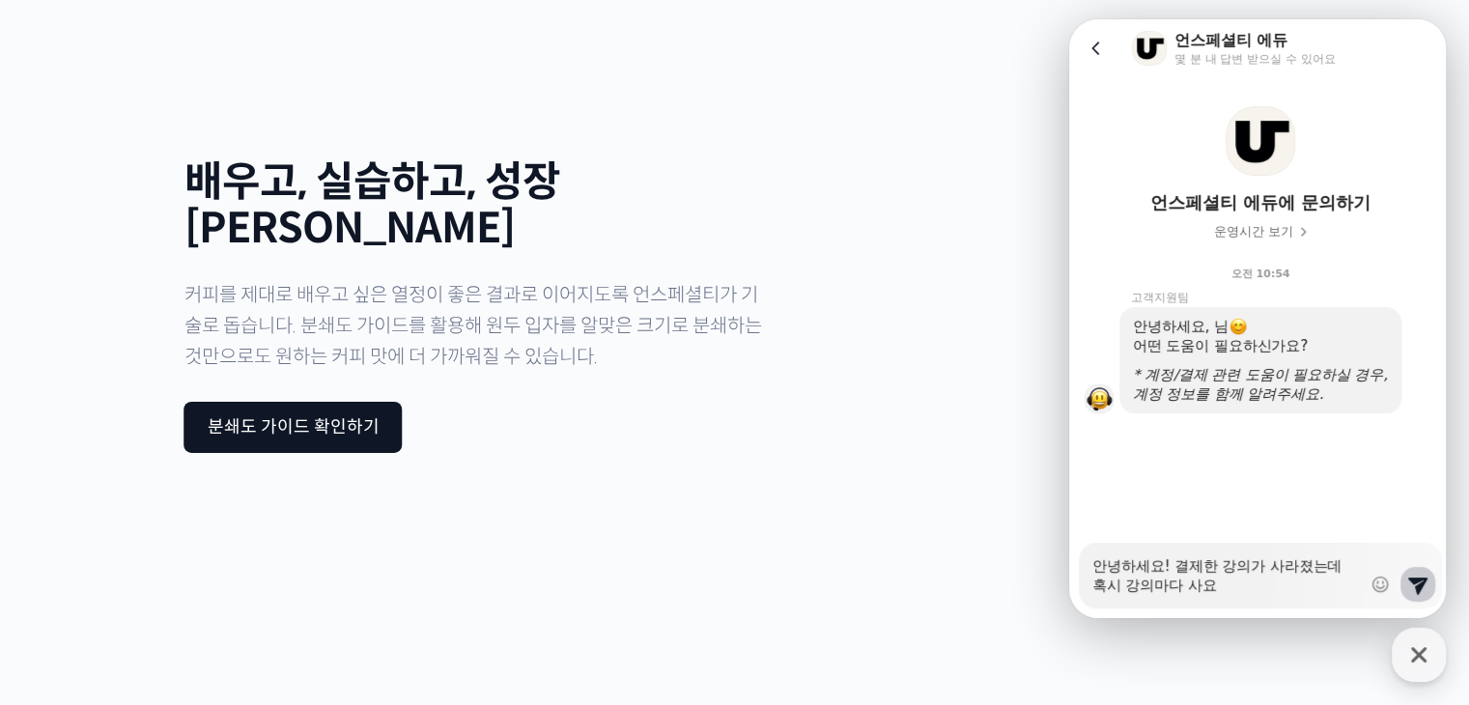
type textarea "x"
type textarea "안녕하세요! 결제한 강의가 사라졌는데 혹시 강의마다 사용"
type textarea "x"
type textarea "안녕하세요! 결제한 강의가 사라졌는데 혹시 강의마다 사용"
type textarea "x"
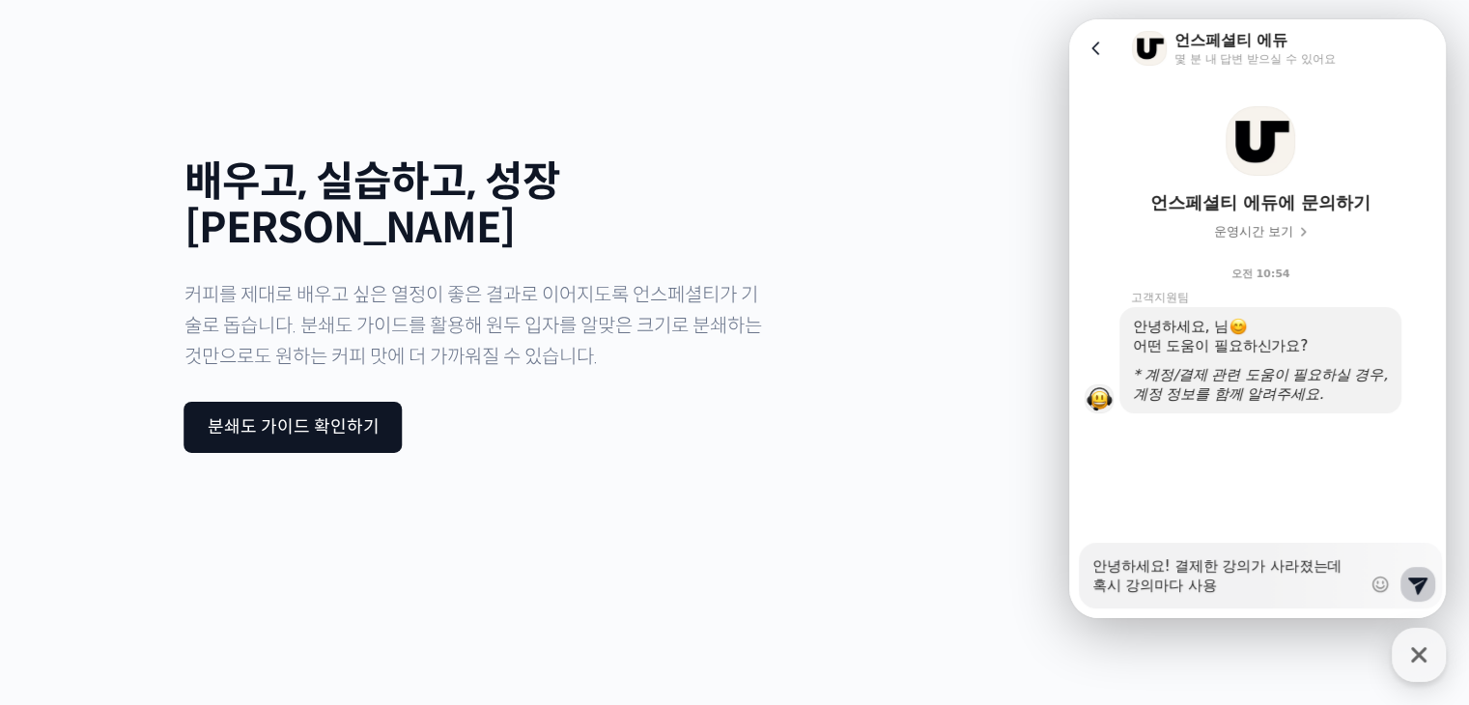
type textarea "안녕하세요! 결제한 강의가 사라졌는데 혹시 강의마다 사용 ㄱ"
type textarea "x"
type textarea "안녕하세요! 결제한 강의가 사라졌는데 혹시 강의마다 사용 기"
type textarea "x"
type textarea "안녕하세요! 결제한 강의가 사라졌는데 혹시 강의마다 사용 긱"
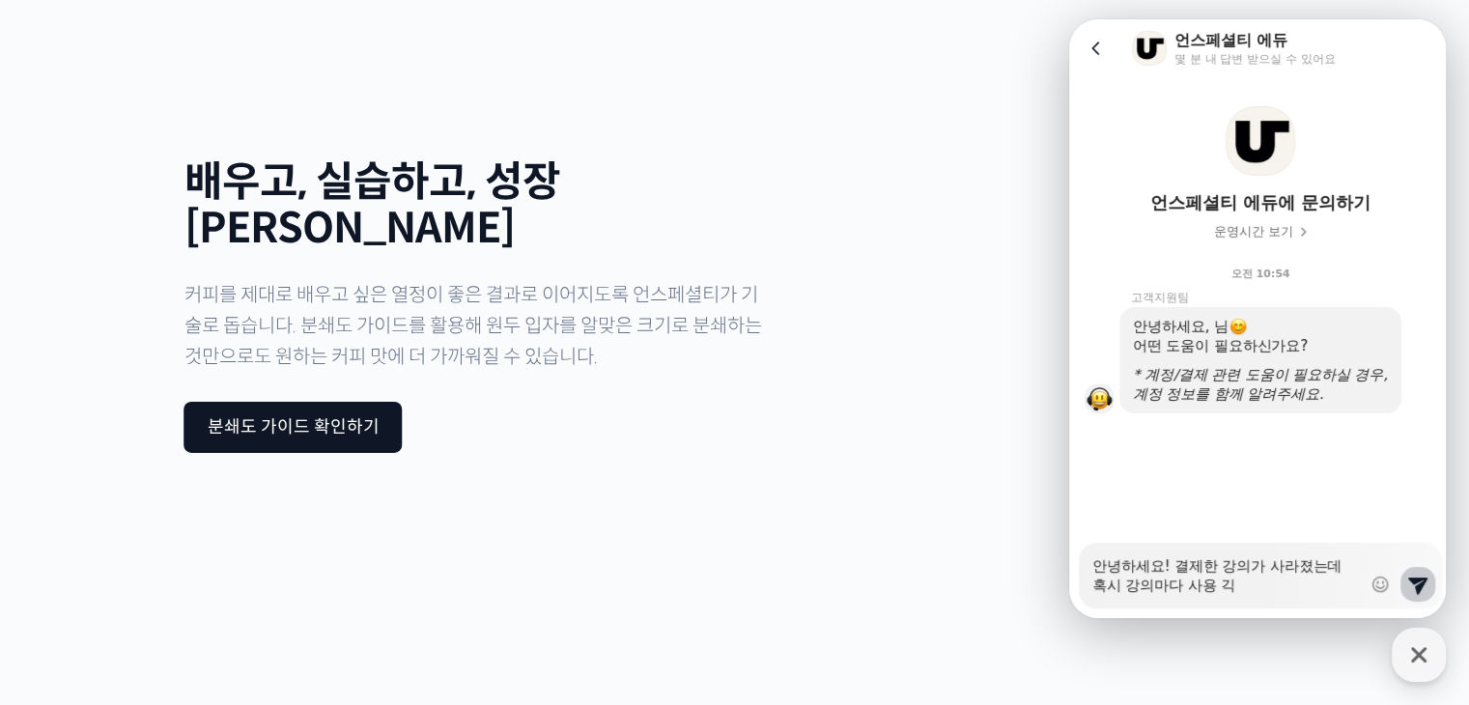
type textarea "x"
type textarea "안녕하세요! 결제한 강의가 사라졌는데 혹시 강의마다 사용 기가"
type textarea "x"
type textarea "안녕하세요! 결제한 강의가 사라졌는데 혹시 강의마다 사용 기간"
type textarea "x"
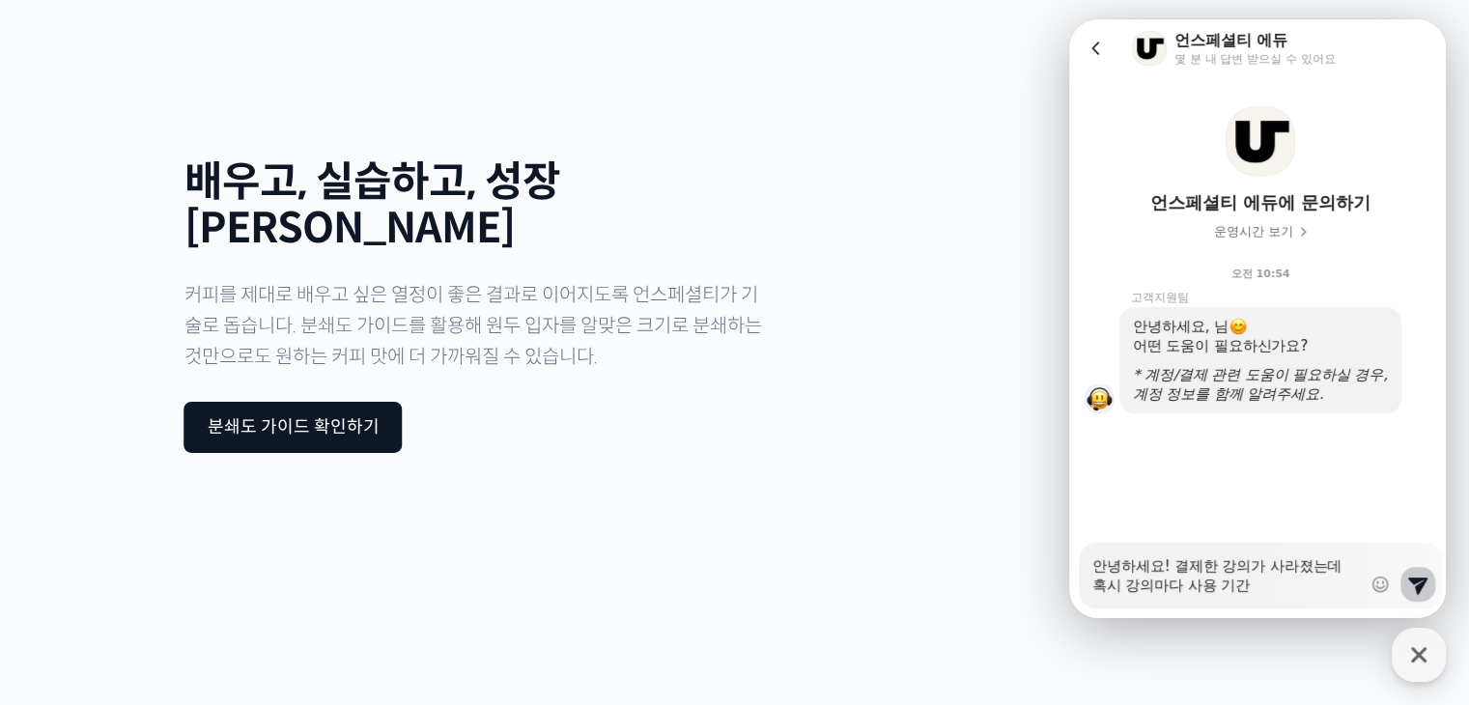
type textarea "안녕하세요! 결제한 강의가 사라졌는데 혹시 강의마다 사용 기간ㅇ"
type textarea "x"
type textarea "안녕하세요! 결제한 강의가 사라졌는데 혹시 강의마다 사용 기간이"
type textarea "x"
type textarea "안녕하세요! 결제한 강의가 사라졌는데 혹시 강의마다 사용 기간이"
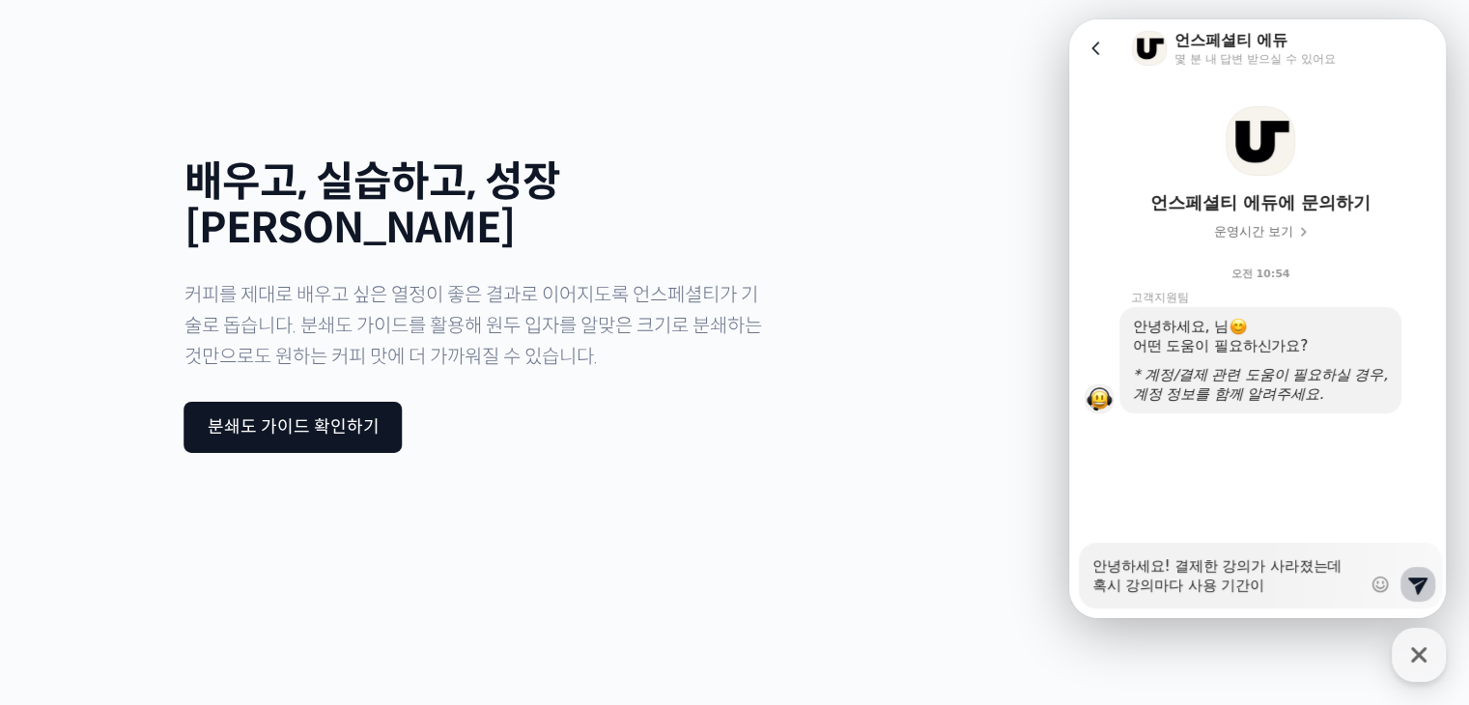
type textarea "x"
type textarea "안녕하세요! 결제한 강의가 사라졌는데 혹시 강의마다 사용 기간이 저"
type textarea "x"
type textarea "안녕하세요! 결제한 강의가 사라졌는데 혹시 강의마다 사용 기간이 정ㅎ"
type textarea "x"
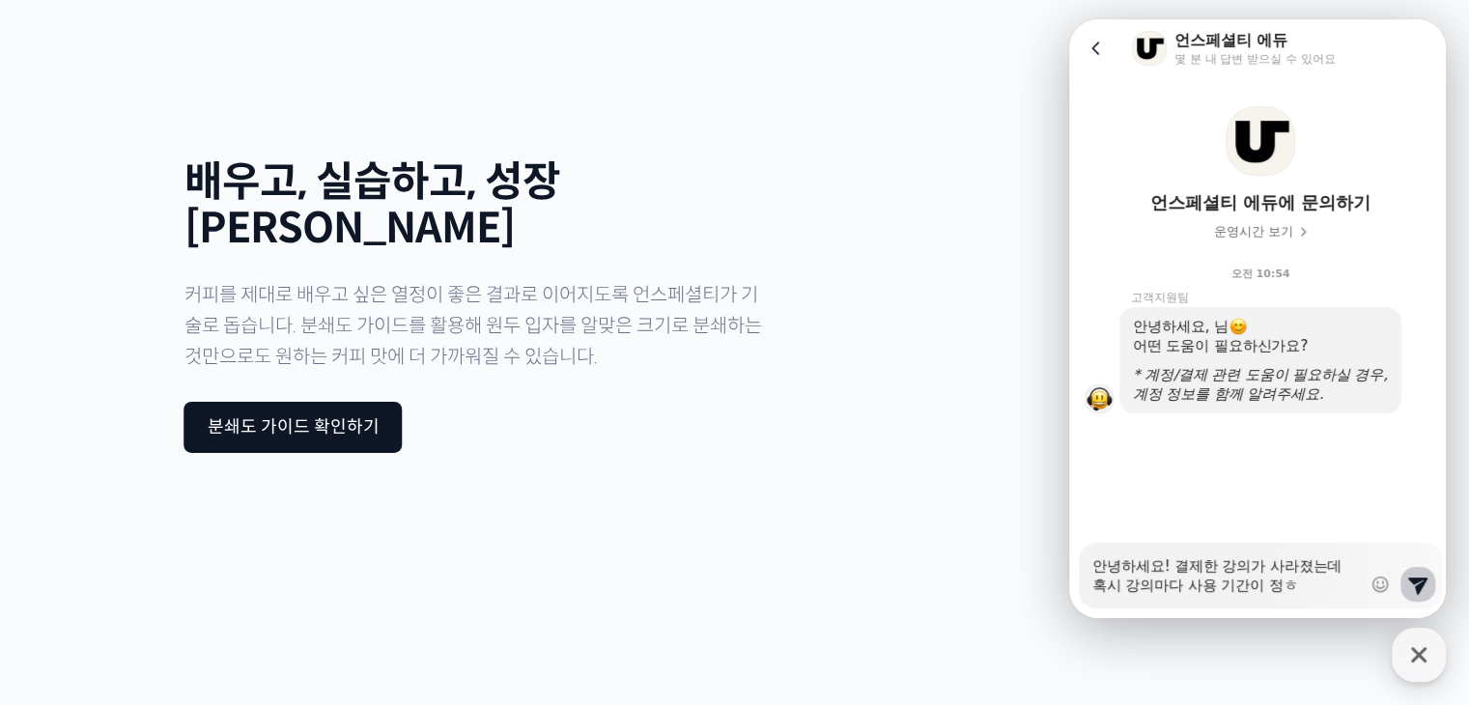
type textarea "안녕하세요! 결제한 강의가 사라졌는데 혹시 강의마다 사용 기간이 정해"
type textarea "x"
type textarea "안녕하세요! 결제한 강의가 사라졌는데 혹시 강의마다 사용 기간이 정햊"
type textarea "x"
type textarea "안녕하세요! 결제한 강의가 사라졌는데 혹시 강의마다 사용 기간이 정해져"
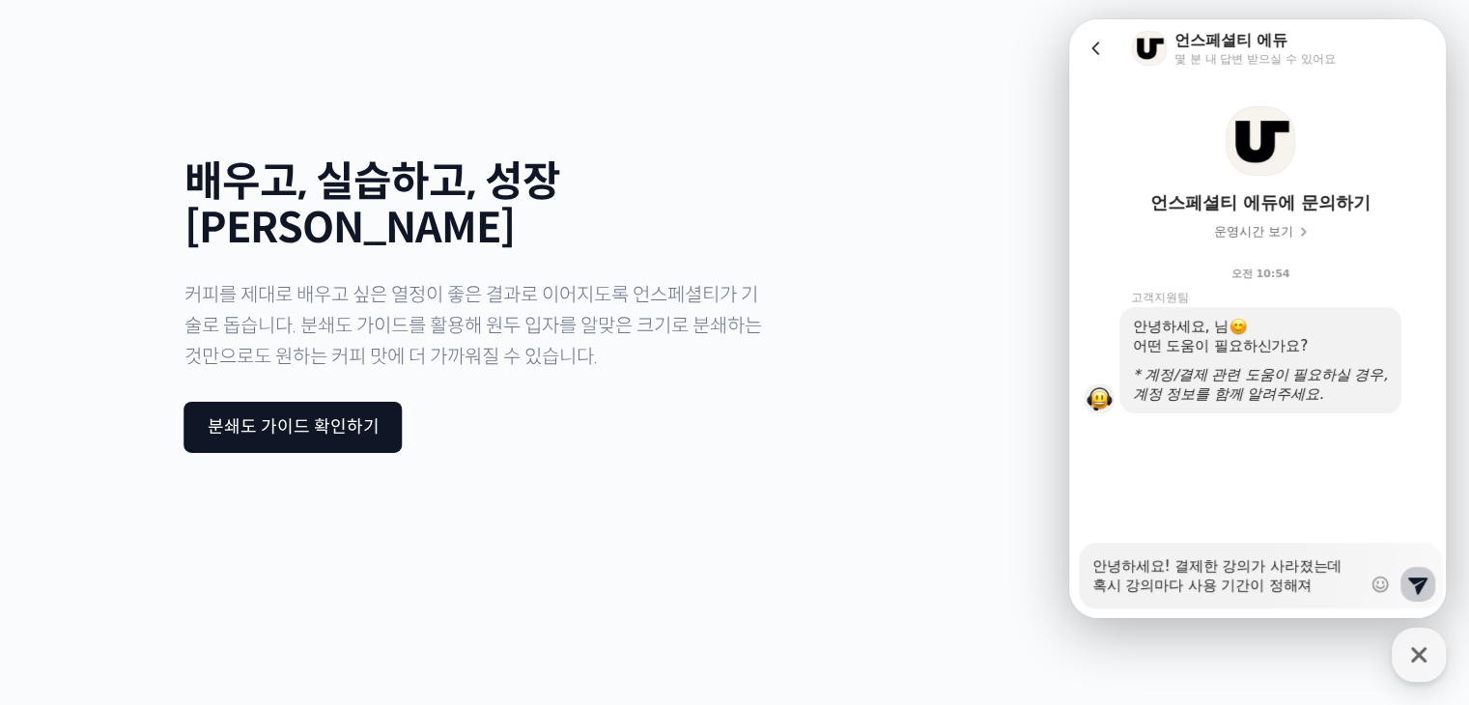
type textarea "x"
type textarea "안녕하세요! 결제한 강의가 사라졌는데 혹시 강의마다 사용 기간이 정해졍"
type textarea "x"
type textarea "안녕하세요! 결제한 강의가 사라졌는데 혹시 강의마다 사용 기간이 정해져이"
type textarea "x"
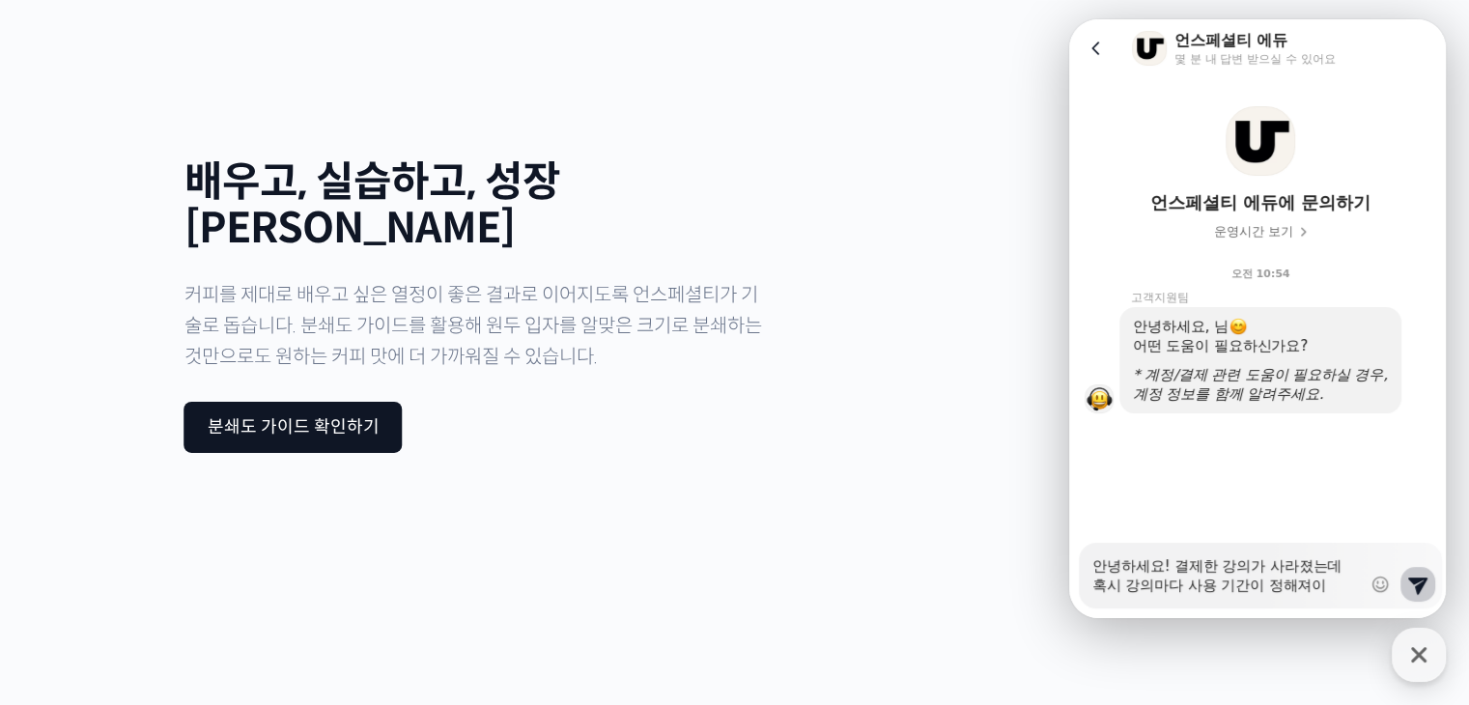
type textarea "안녕하세요! 결제한 강의가 사라졌는데 혹시 강의마다 사용 기간이 정해져있"
type textarea "x"
type textarea "안녕하세요! 결제한 강의가 사라졌는데 혹시 강의마다 사용 기간이 정해져있ㄴ"
type textarea "x"
type textarea "안녕하세요! 결제한 강의가 사라졌는데 혹시 강의마다 사용 기간이 정해져있느"
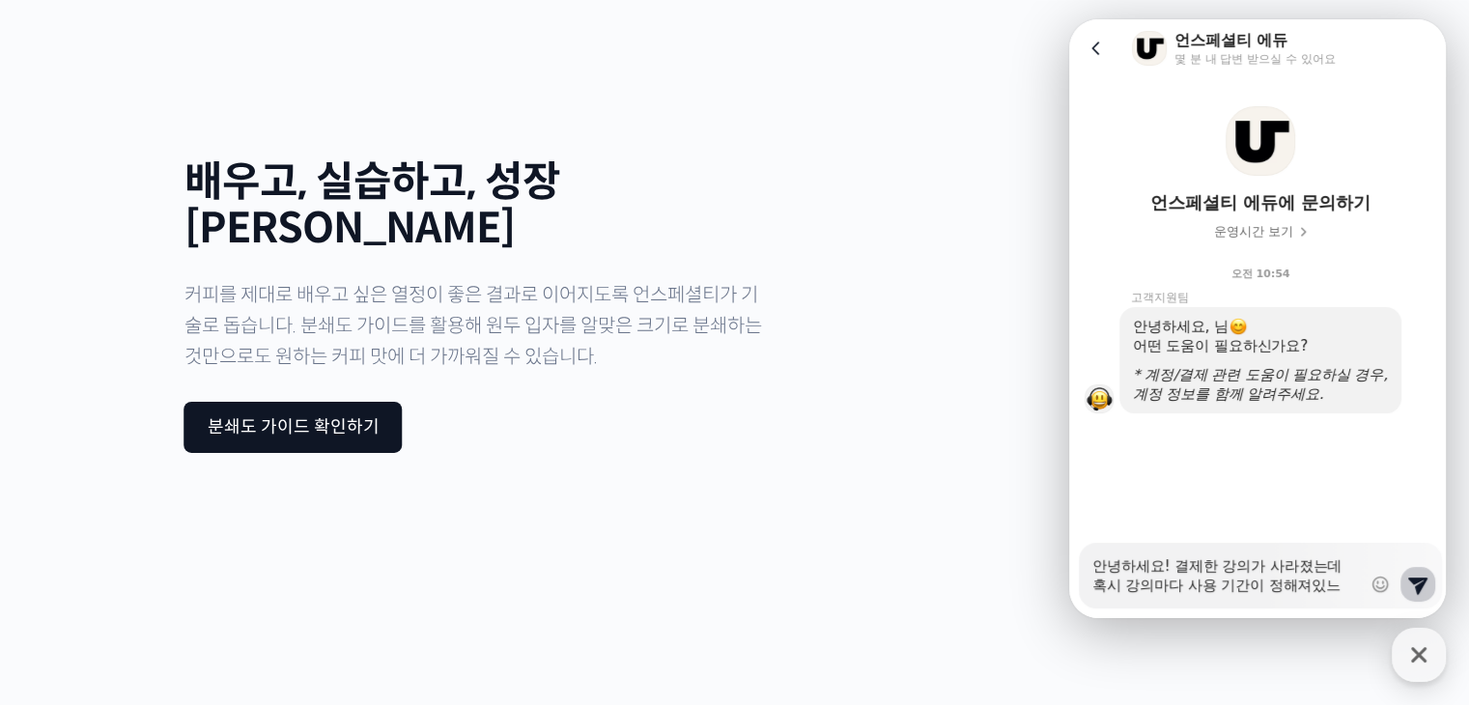
type textarea "x"
type textarea "안녕하세요! 결제한 강의가 사라졌는데 혹시 강의마다 사용 기간이 정해져있는"
type textarea "x"
type textarea "안녕하세요! 결제한 강의가 사라졌는데 혹시 강의마다 사용 기간이 정해져있는"
type textarea "x"
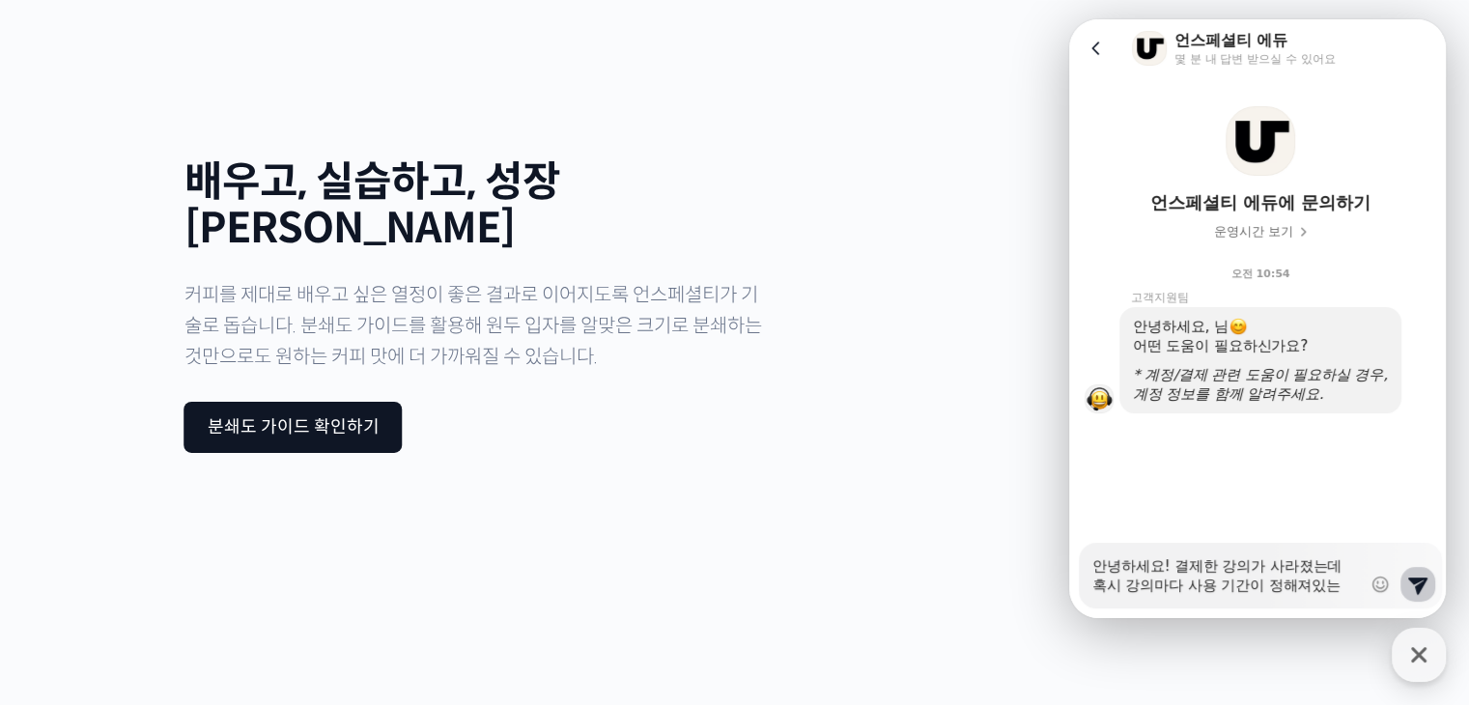
type textarea "안녕하세요! 결제한 강의가 사라졌는데 혹시 강의마다 사용 기간이 정해져있는 ㄱ"
type textarea "x"
type textarea "안녕하세요! 결제한 강의가 사라졌는데 혹시 강의마다 사용 기간이 정해져있는 거"
type textarea "x"
type textarea "안녕하세요! 결제한 강의가 사라졌는데 혹시 강의마다 사용 기간이 정해져있는 걸"
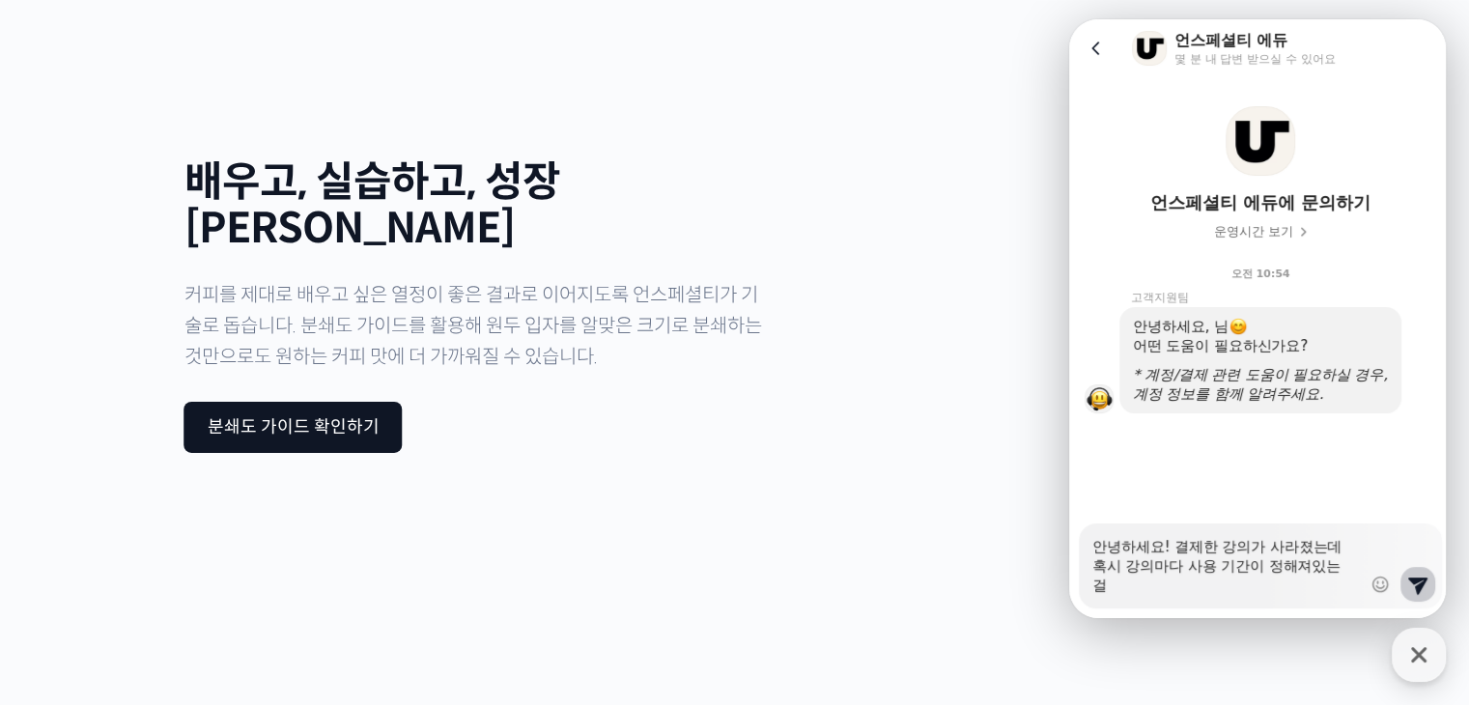
type textarea "x"
type textarea "안녕하세요! 결제한 강의가 사라졌는데 혹시 강의마다 사용 기간이 정해져있는 걸ㄲ"
type textarea "x"
type textarea "안녕하세요! 결제한 강의가 사라졌는데 혹시 강의마다 사용 기간이 정해져있는 걸까"
type textarea "x"
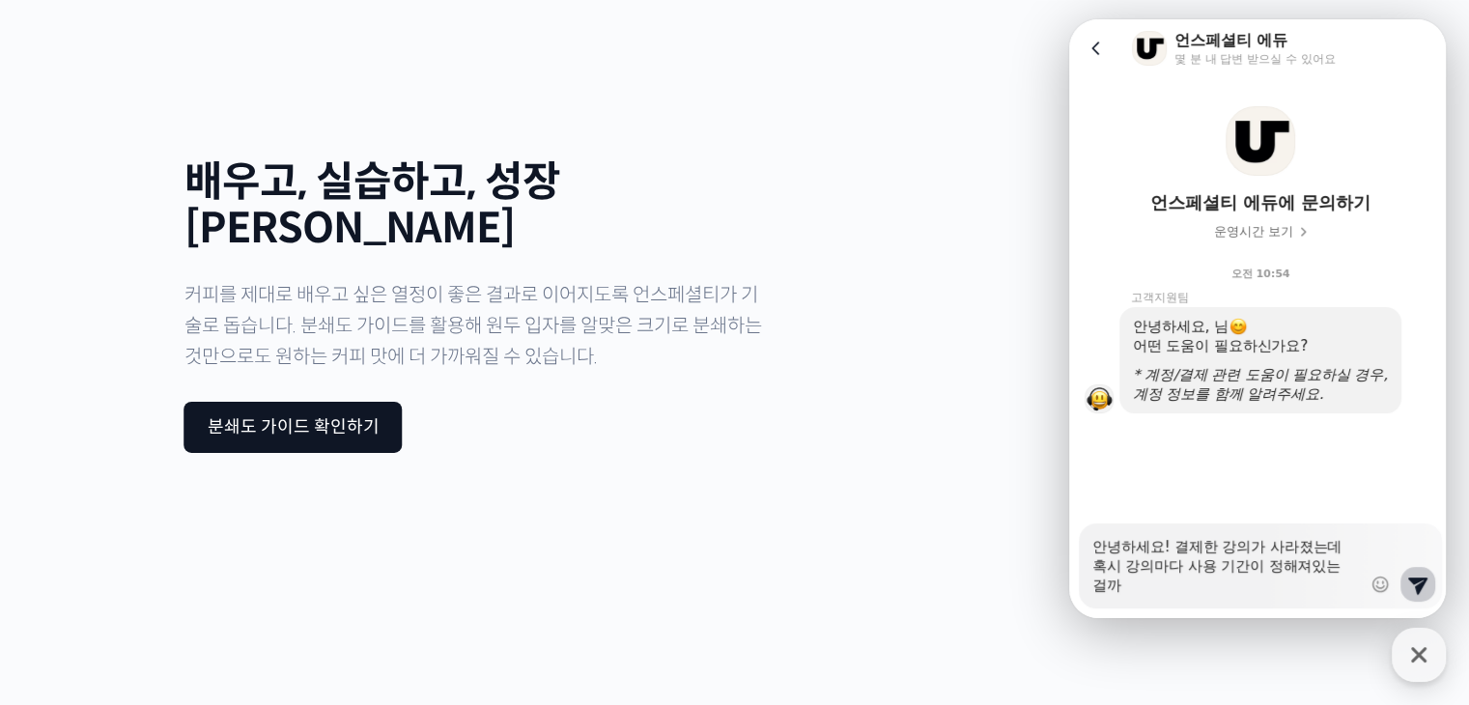
type textarea "안녕하세요! 결제한 강의가 사라졌는데 혹시 강의마다 사용 기간이 정해져있는 걸깡"
type textarea "x"
type textarea "안녕하세요! 결제한 강의가 사라졌는데 혹시 강의마다 사용 기간이 정해져있는 걸까요"
type textarea "x"
type textarea "안녕하세요! 결제한 강의가 사라졌는데 혹시 강의마다 사용 기간이 정해져있는 걸까요?"
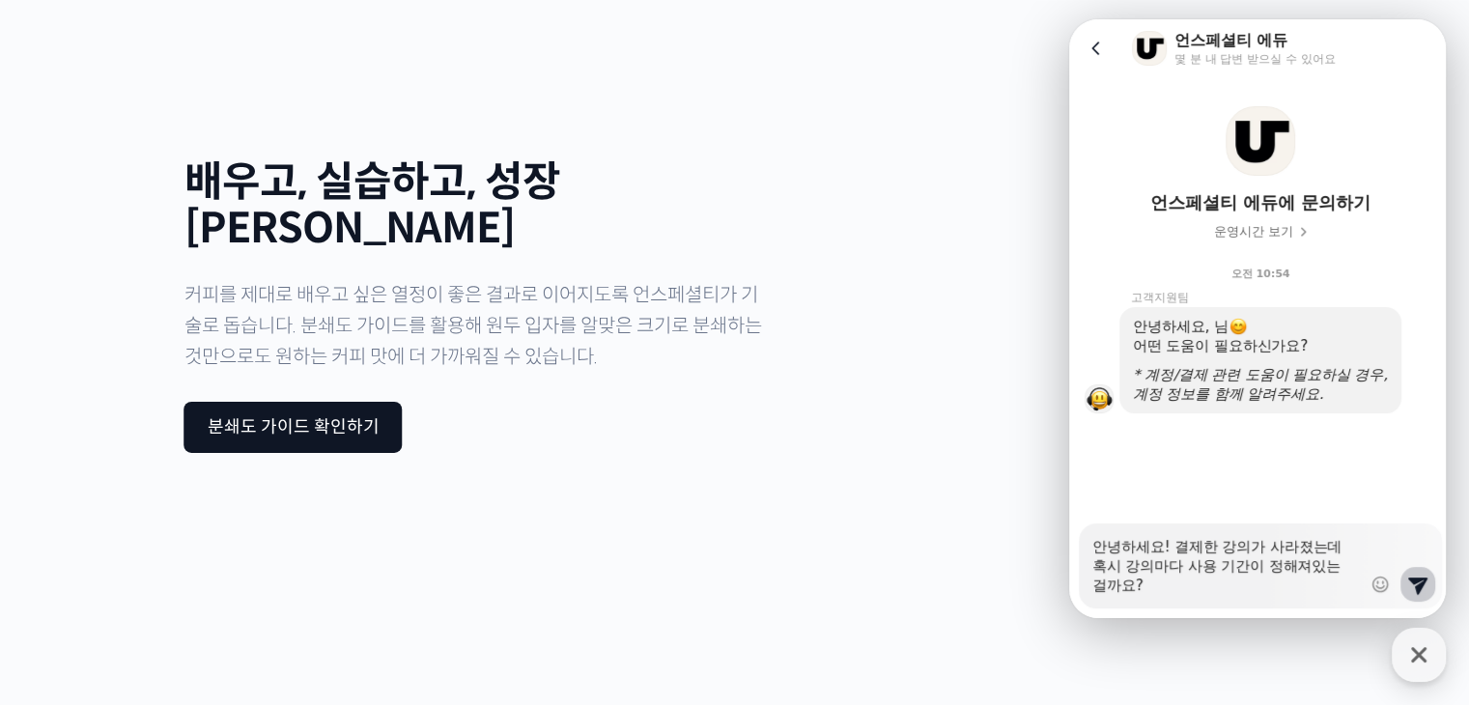
type textarea "x"
type textarea "안녕하세요! 결제한 강의가 사라졌는데 혹시 강의마다 사용 기간이 정해져있는 걸까요? ㄱ"
type textarea "x"
type textarea "안녕하세요! 결제한 강의가 사라졌는데 혹시 강의마다 사용 기간이 정해져있는 걸까요? 기"
type textarea "x"
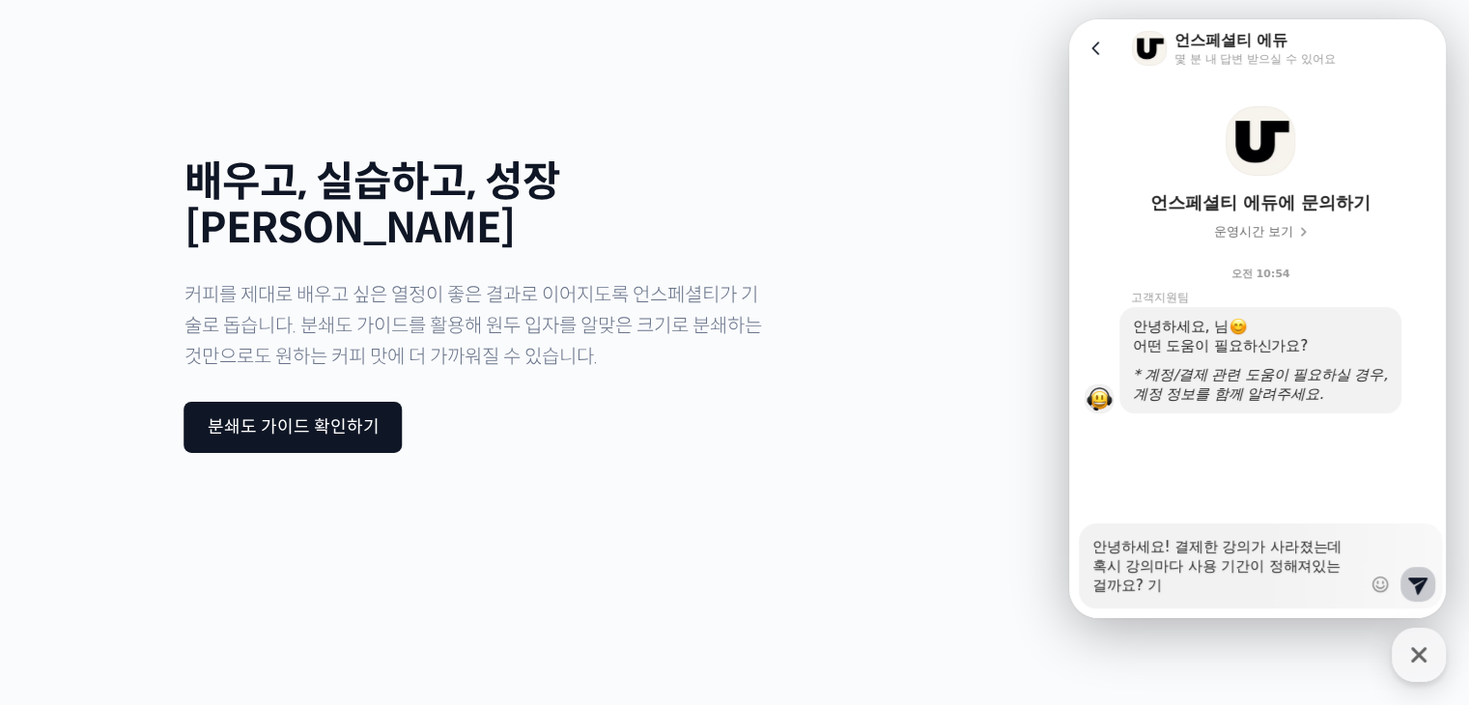
type textarea "안녕하세요! 결제한 강의가 사라졌는데 혹시 강의마다 사용 기간이 정해져있는 걸까요? 긱"
type textarea "x"
type textarea "안녕하세요! 결제한 강의가 사라졌는데 혹시 강의마다 사용 기간이 정해져있는 걸까요? 기가"
type textarea "x"
type textarea "안녕하세요! 결제한 강의가 사라졌는데 혹시 강의마다 사용 기간이 정해져있는 걸까요? 기ㄱ"
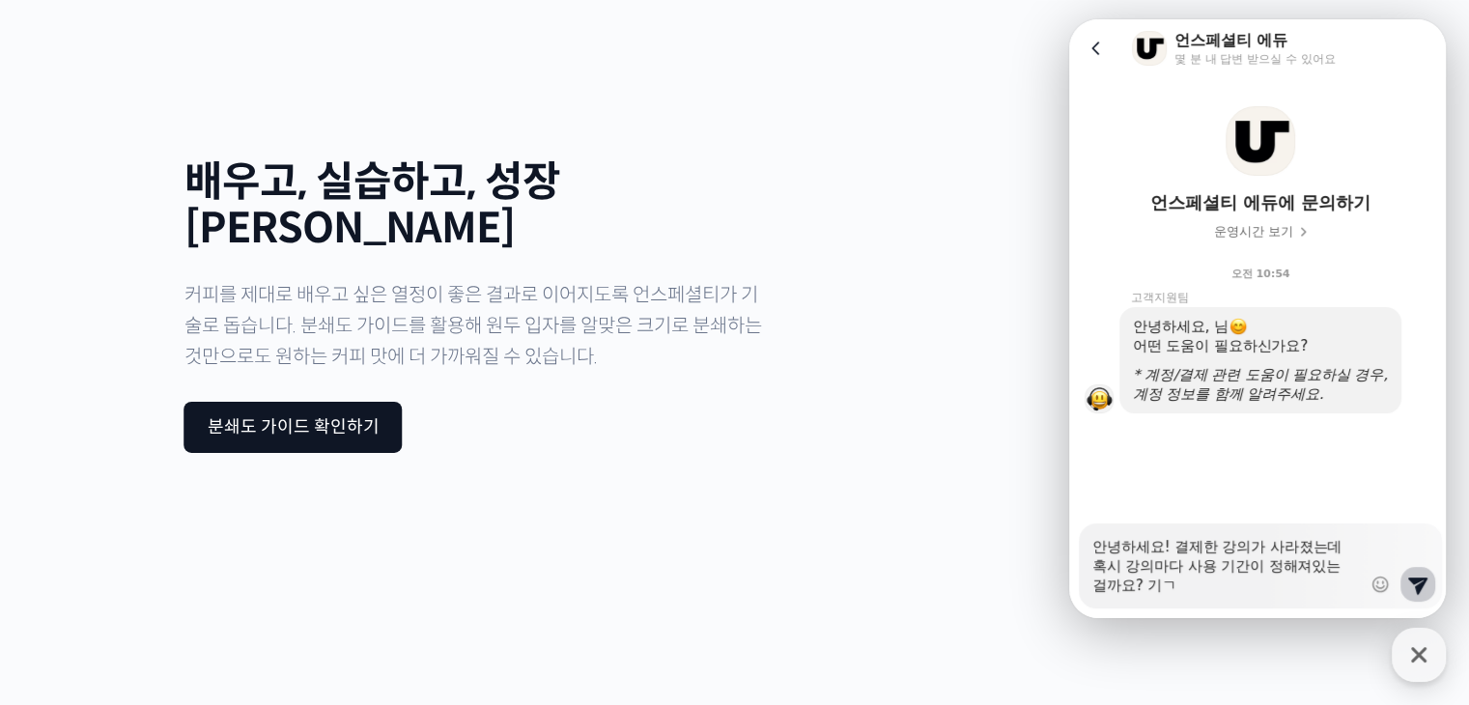
type textarea "x"
type textarea "안녕하세요! 결제한 강의가 사라졌는데 혹시 강의마다 사용 기간이 정해져있는 걸까요? 기"
type textarea "x"
type textarea "안녕하세요! 결제한 강의가 사라졌는데 혹시 강의마다 사용 기간이 정해져있는 걸까요?"
type textarea "x"
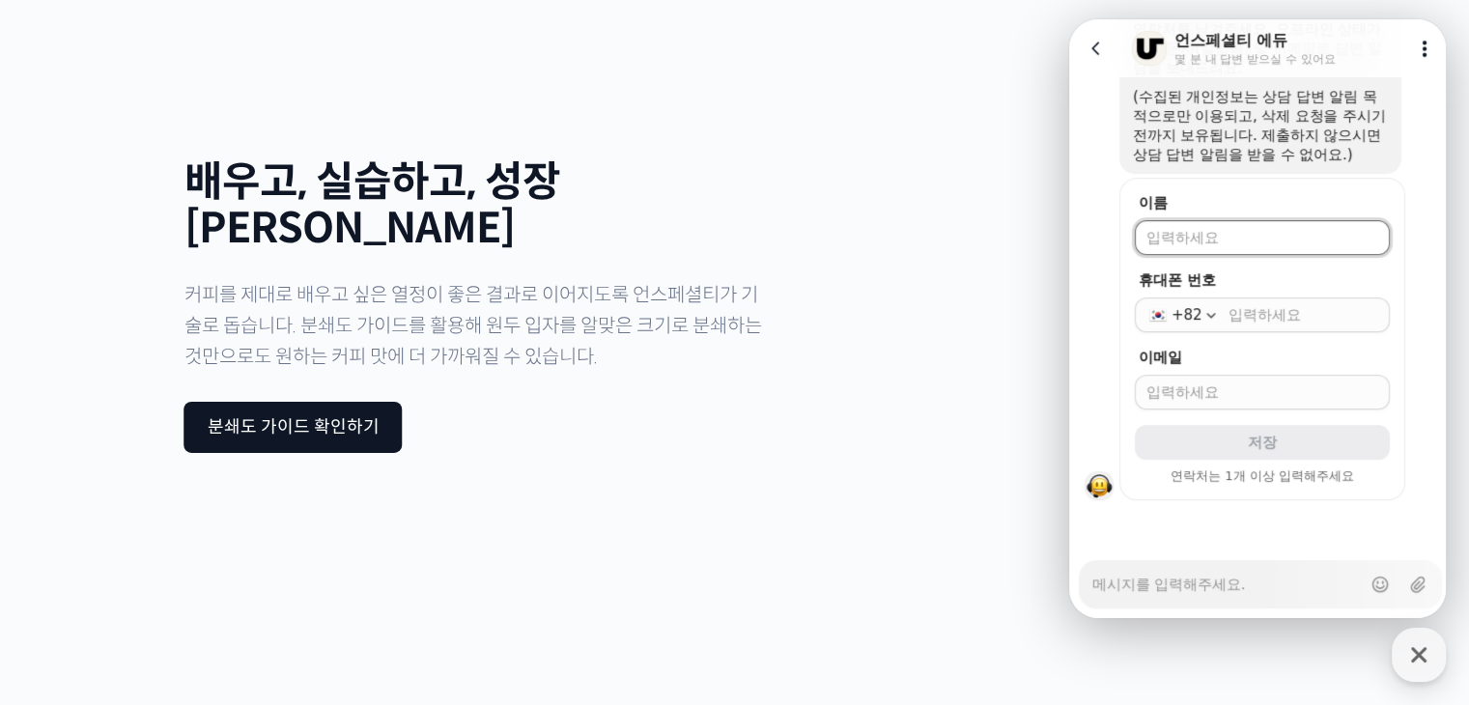
scroll to position [554, 0]
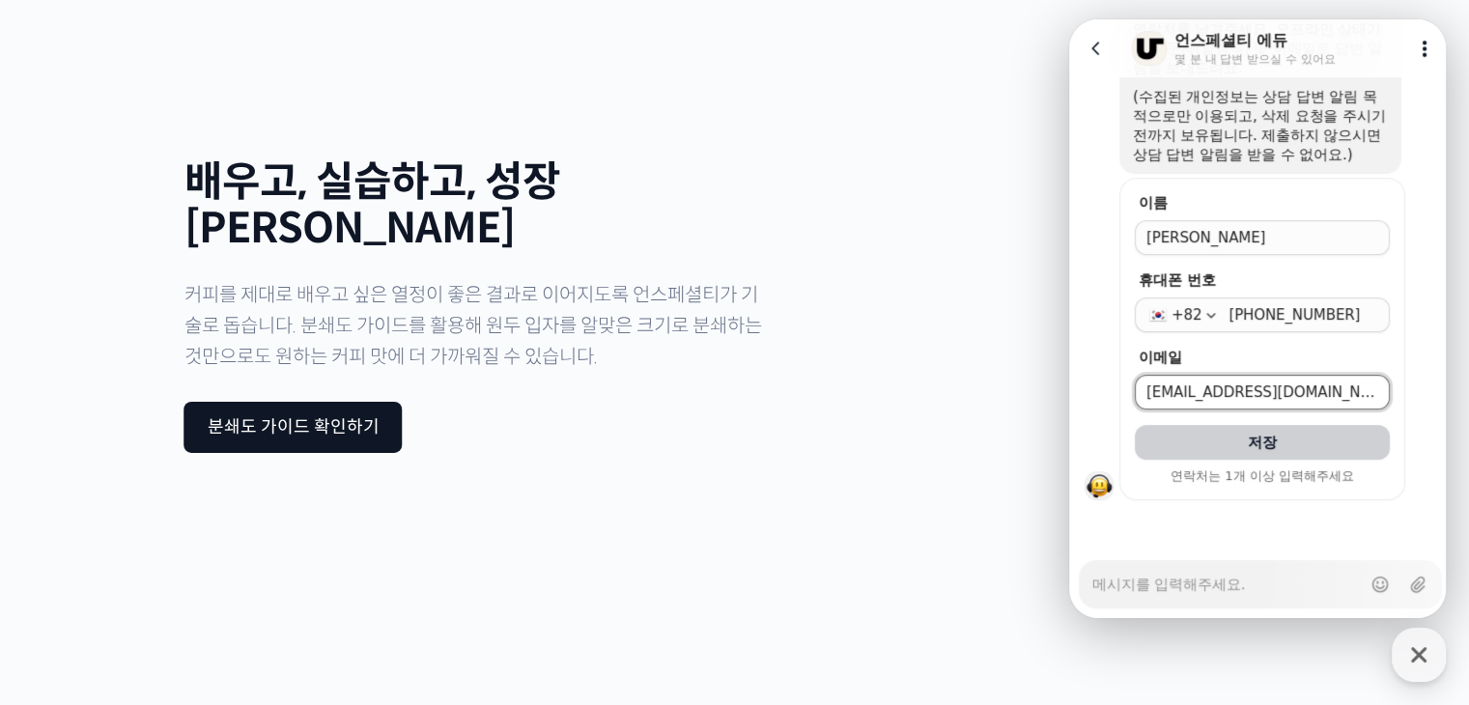
click at [1135, 425] on button "저장" at bounding box center [1262, 442] width 255 height 35
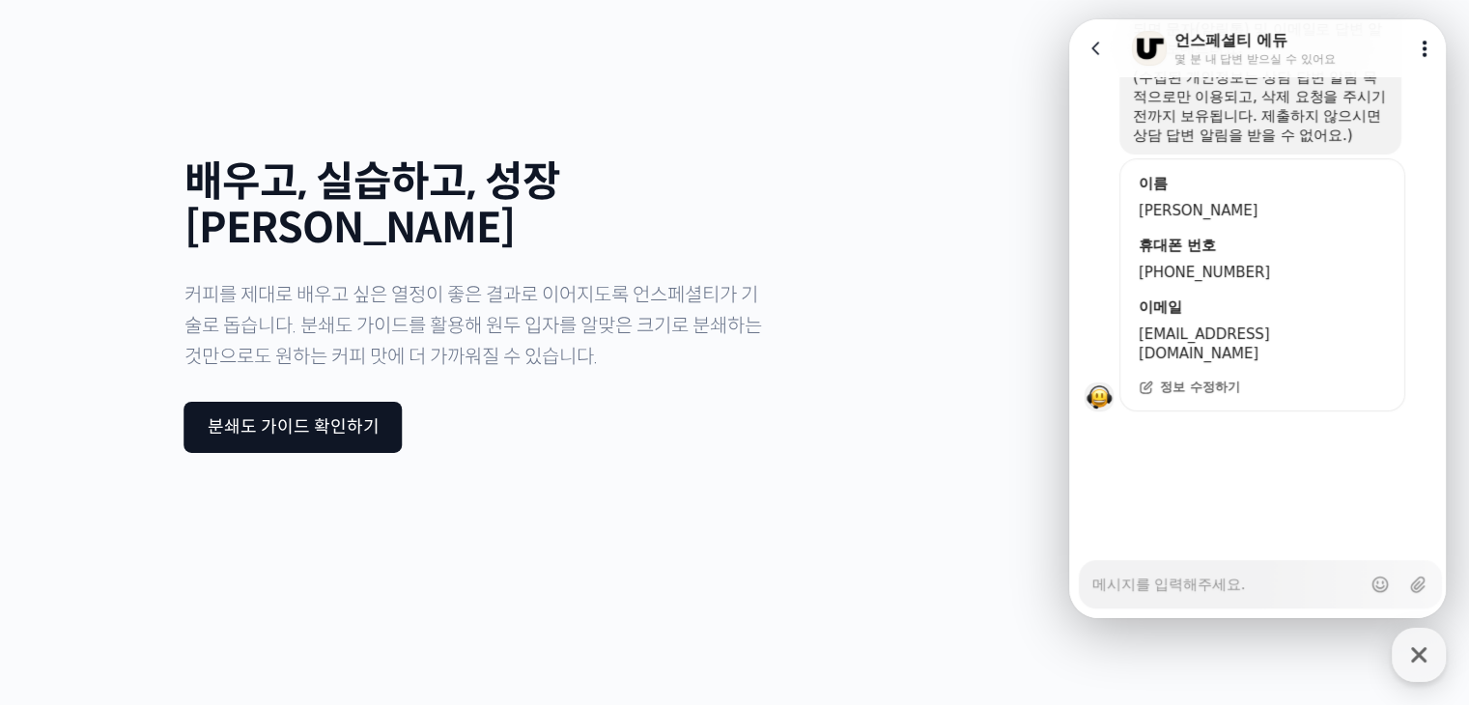
scroll to position [465, 0]
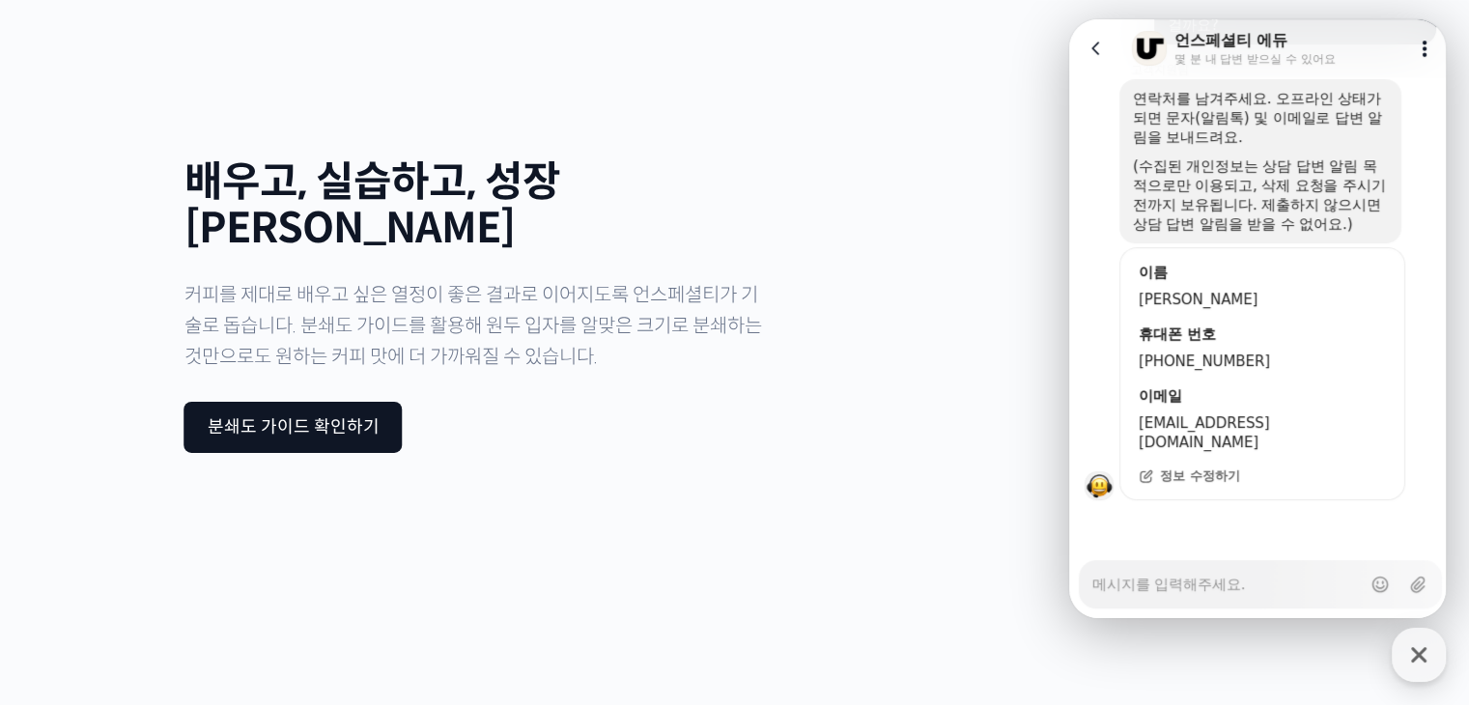
click at [1210, 309] on span "김혜현" at bounding box center [1262, 299] width 247 height 19
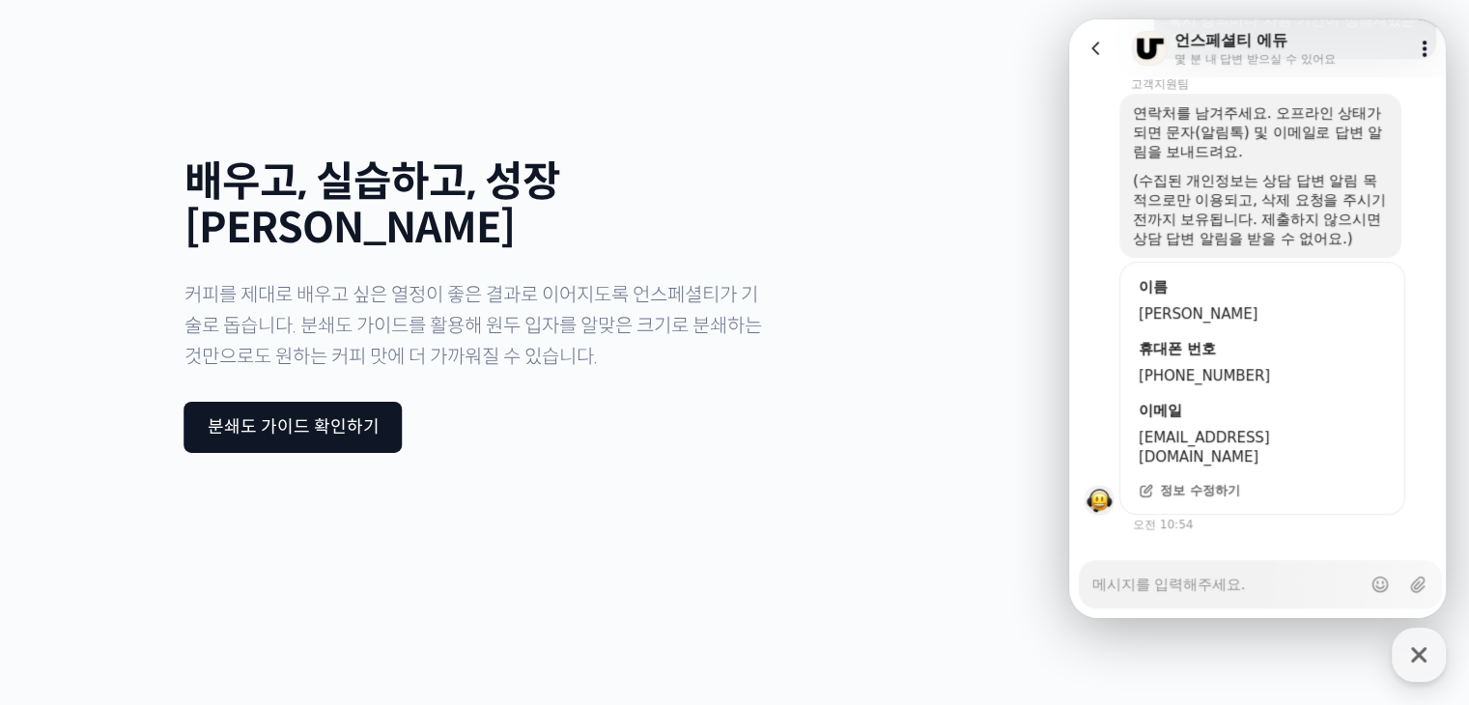
scroll to position [483, 0]
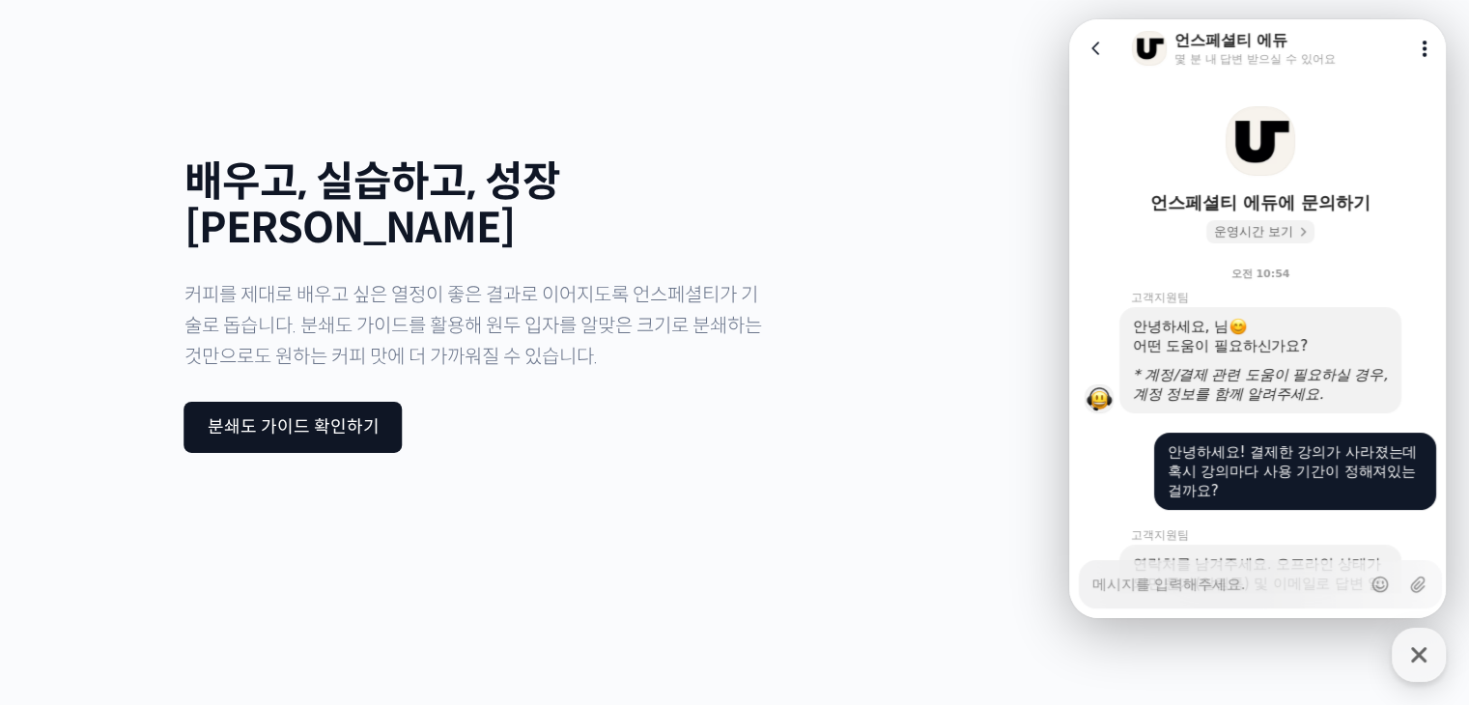
click at [1287, 231] on span "운영시간 보기" at bounding box center [1253, 231] width 79 height 17
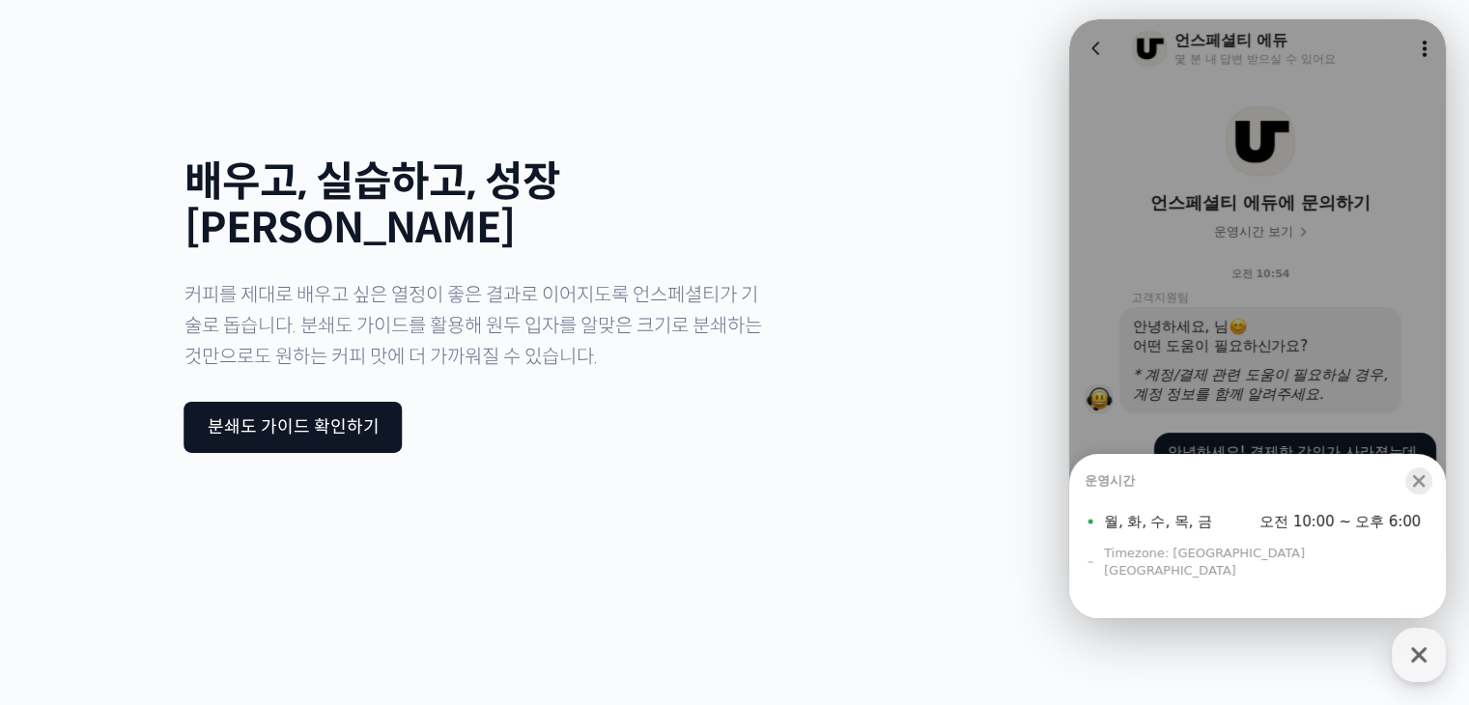
click at [1414, 494] on div "button" at bounding box center [1418, 480] width 27 height 27
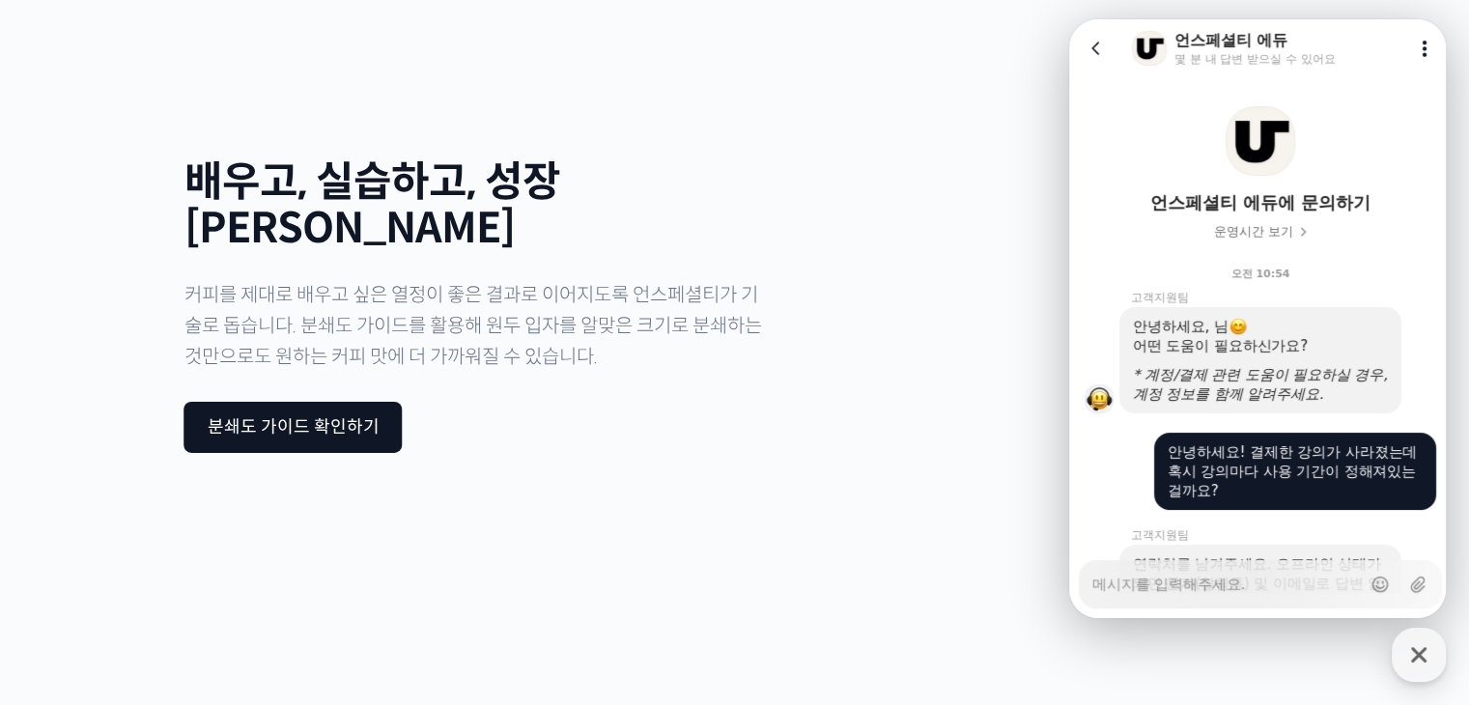
scroll to position [483, 0]
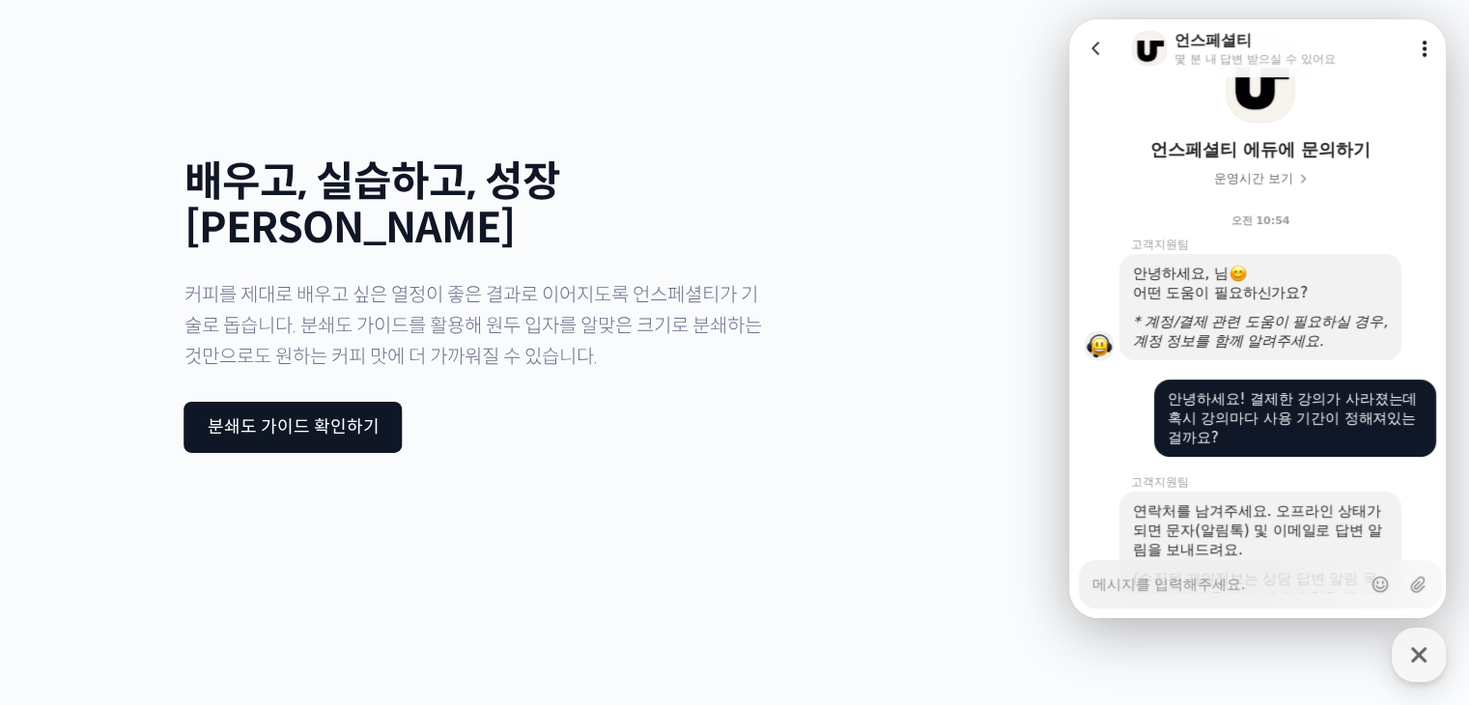
scroll to position [0, 0]
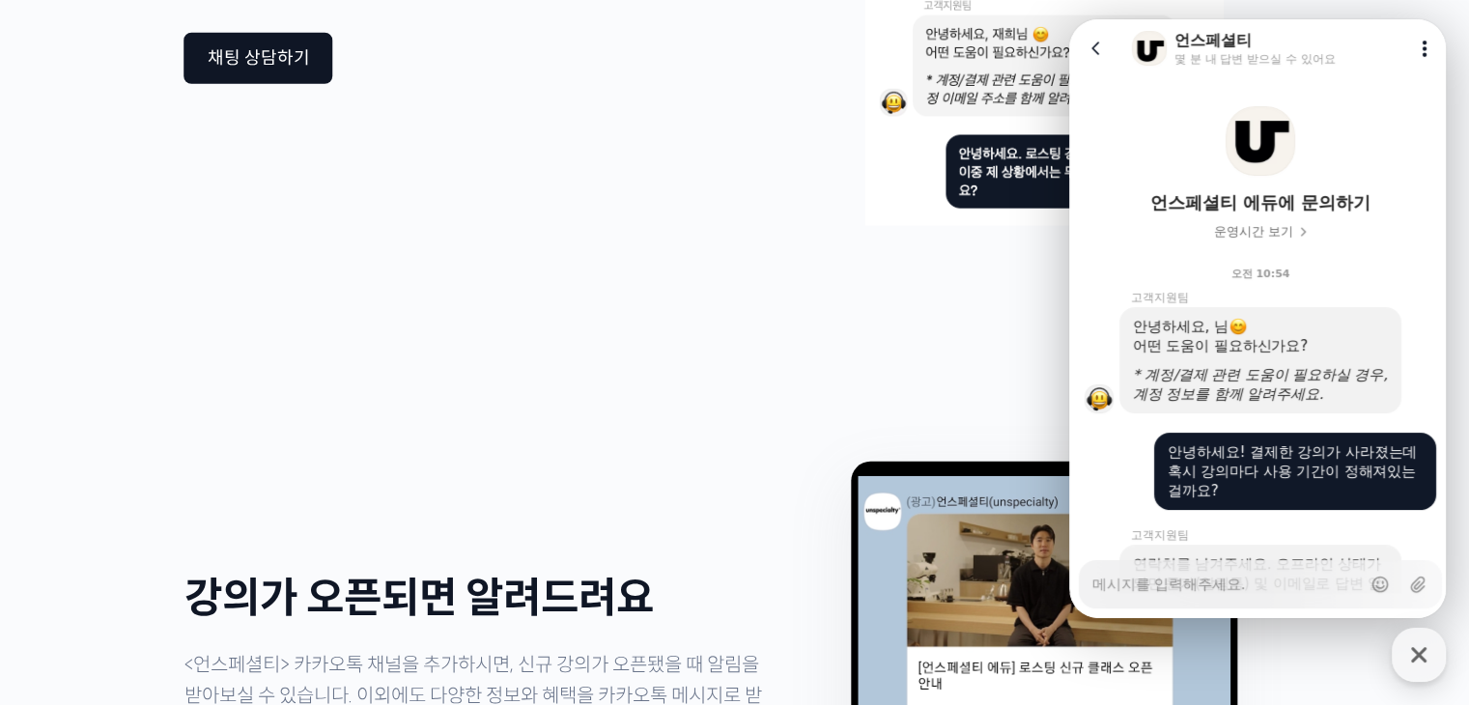
scroll to position [5617, 0]
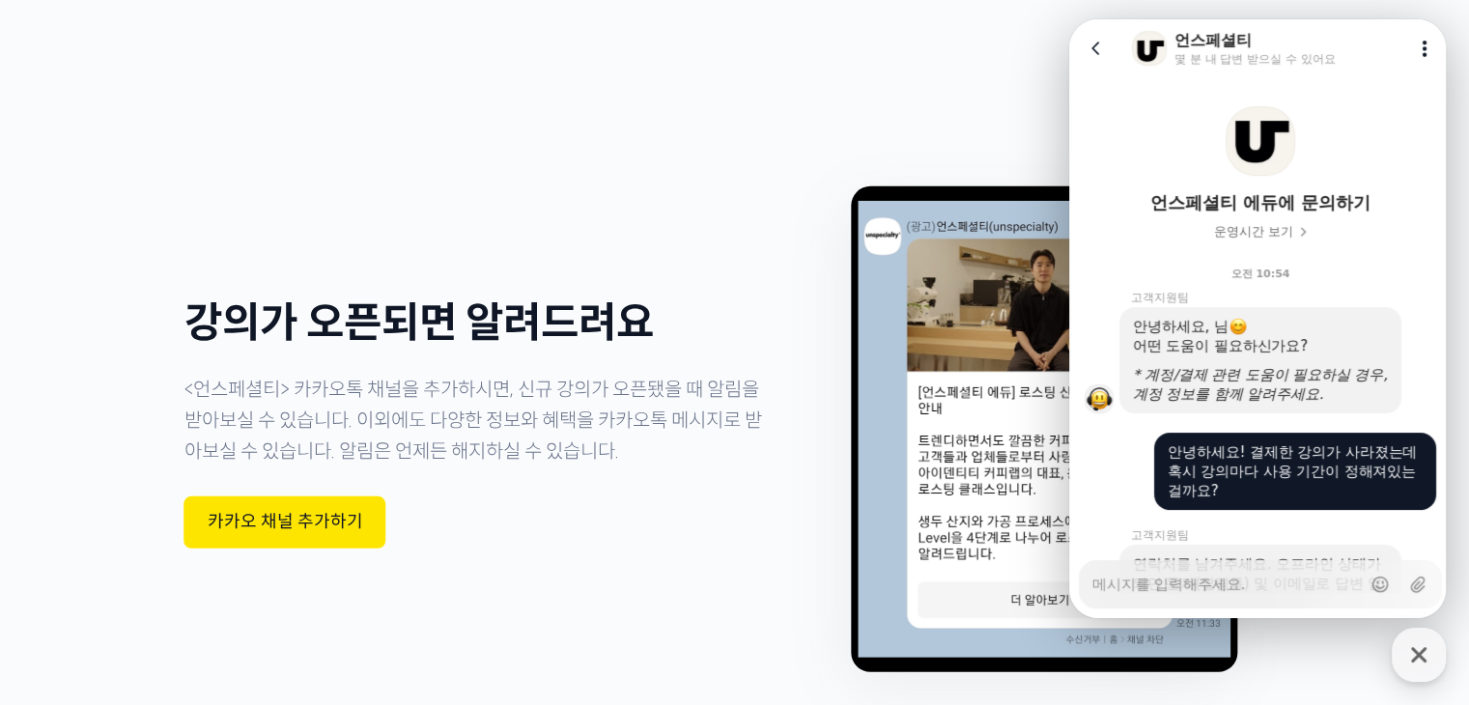
click at [331, 278] on div "강의가 오픈되면 알려드려요 <언스페셜티> 카카오톡 채널을 추가하시면, 신규 강의가 오픈됐을 때 알림을 받아보실 수 있습니다. 이외에도 다양한 …" at bounding box center [479, 424] width 590 height 618
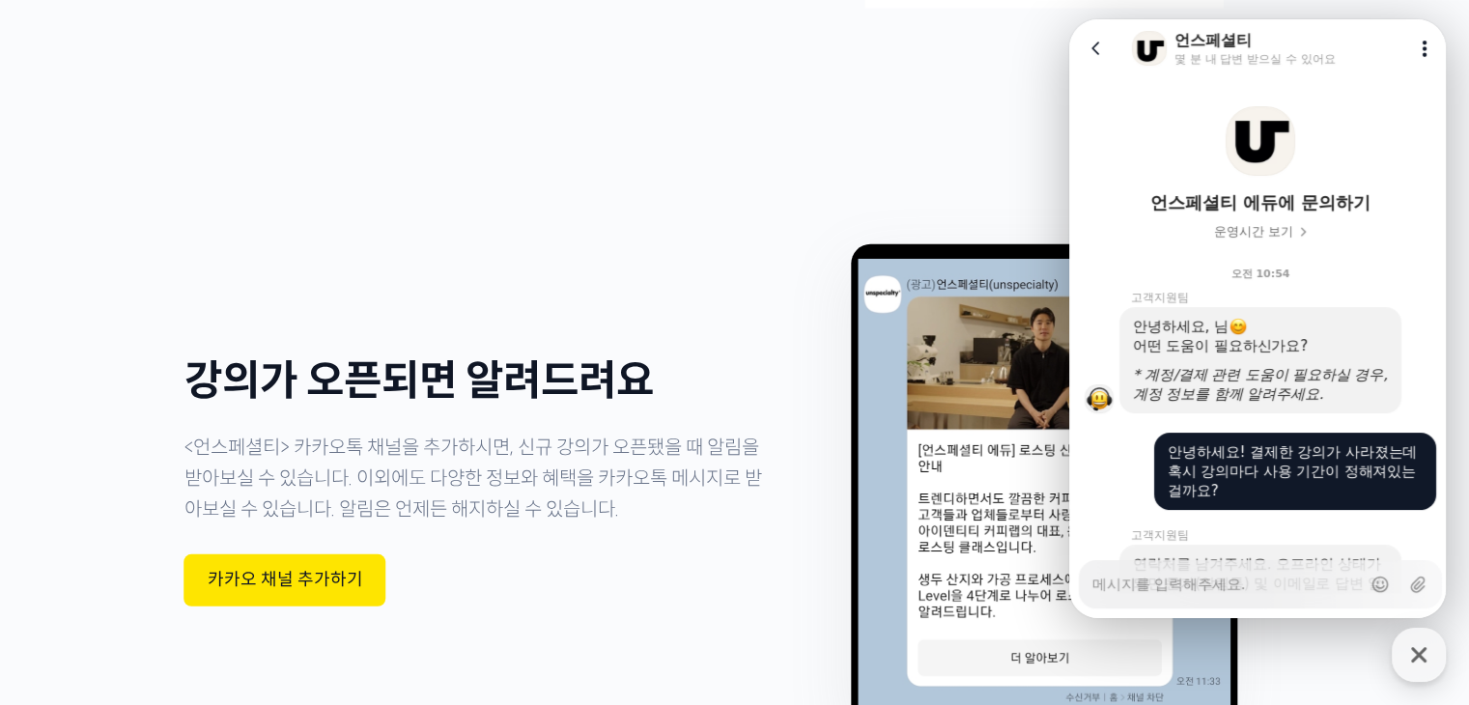
click at [340, 570] on div "카카오 채널 추가하기" at bounding box center [285, 580] width 155 height 21
click at [1229, 468] on div "안녕하세요! 결제한 강의가 사라졌는데 혹시 강의마다 사용 기간이 정해져있는 걸까요?" at bounding box center [1295, 471] width 255 height 58
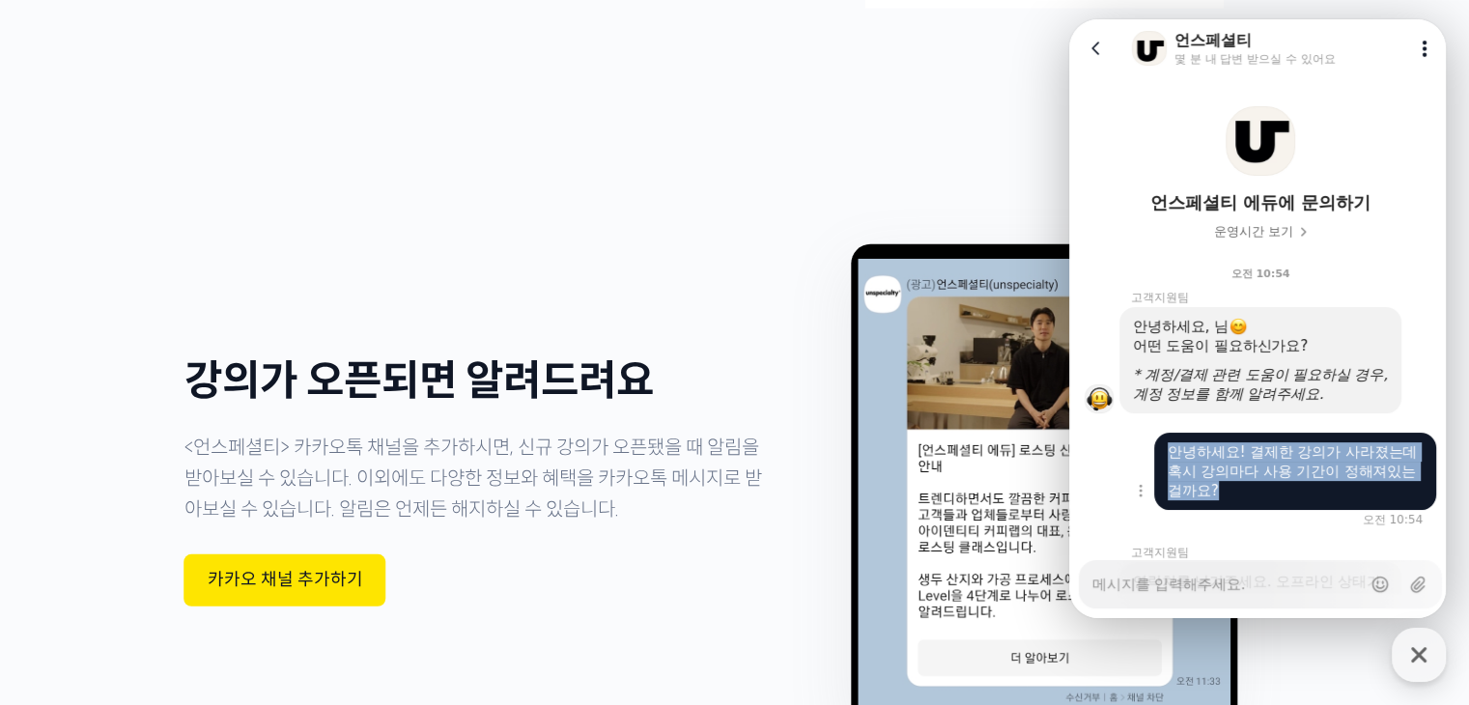
drag, startPoint x: 1257, startPoint y: 494, endPoint x: 1139, endPoint y: 447, distance: 127.5
click at [1139, 447] on div "Show context menu 안녕하세요! 결제한 강의가 사라졌는데 혹시 강의마다 사용 기간이 정해져있는 걸까요?" at bounding box center [1260, 471] width 382 height 77
copy div "안녕하세요! 결제한 강의가 사라졌는데 혹시 강의마다 사용 기간이 정해져있는 걸까요?"
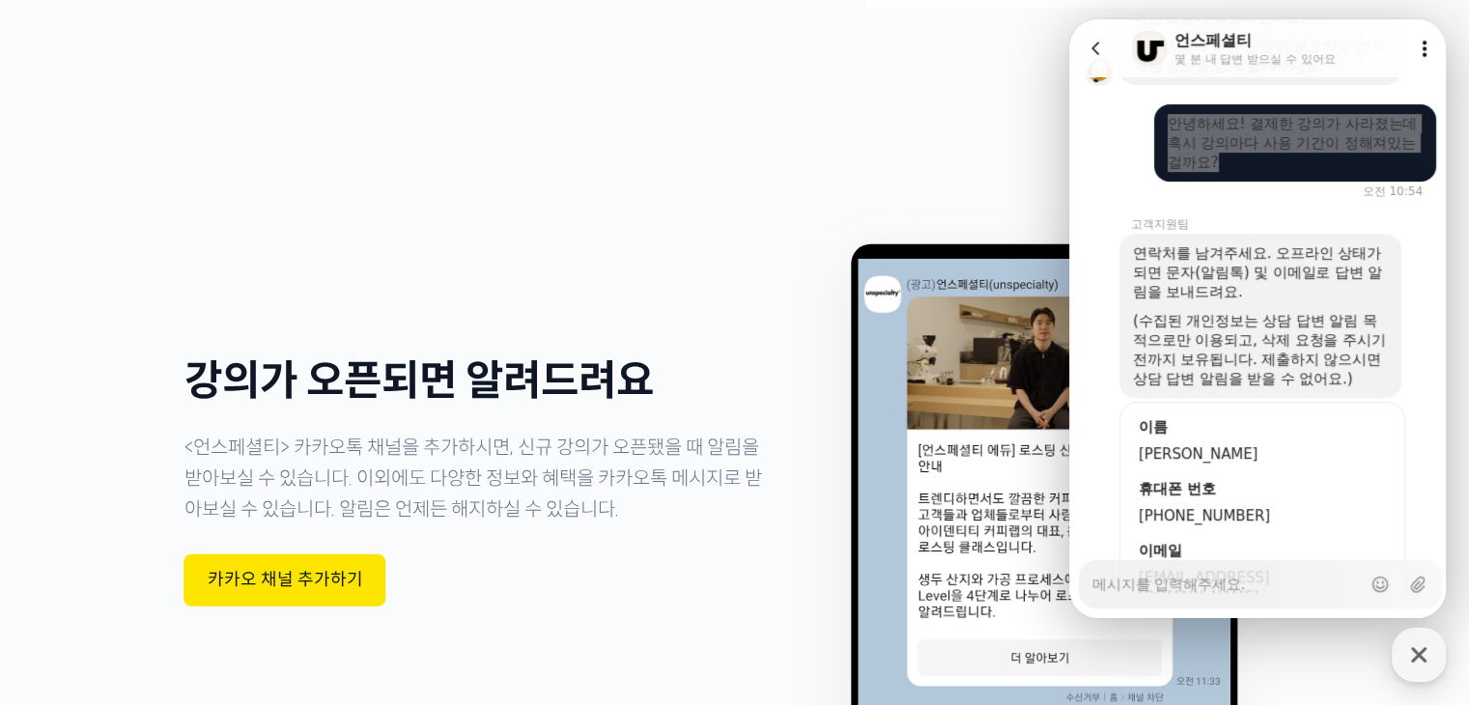
scroll to position [500, 0]
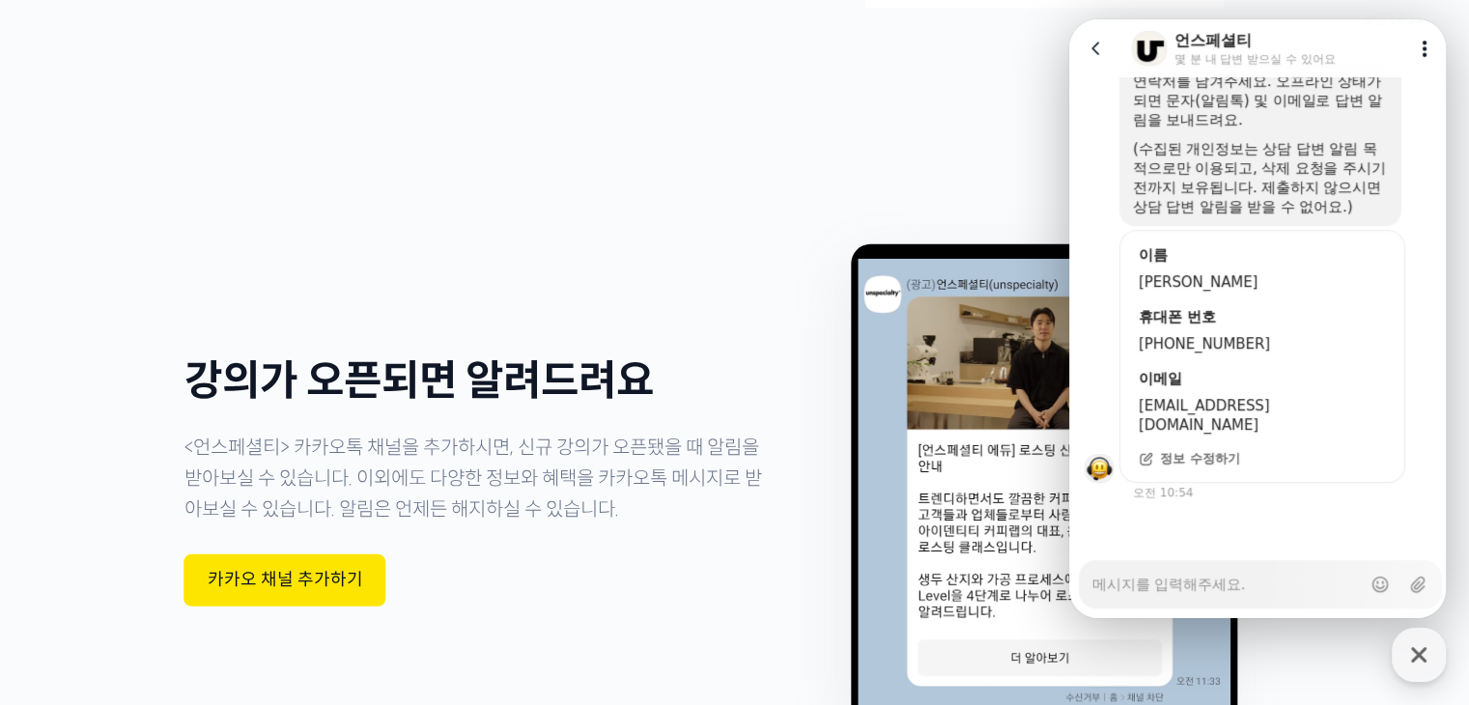
click at [1416, 649] on icon "button" at bounding box center [1418, 654] width 35 height 35
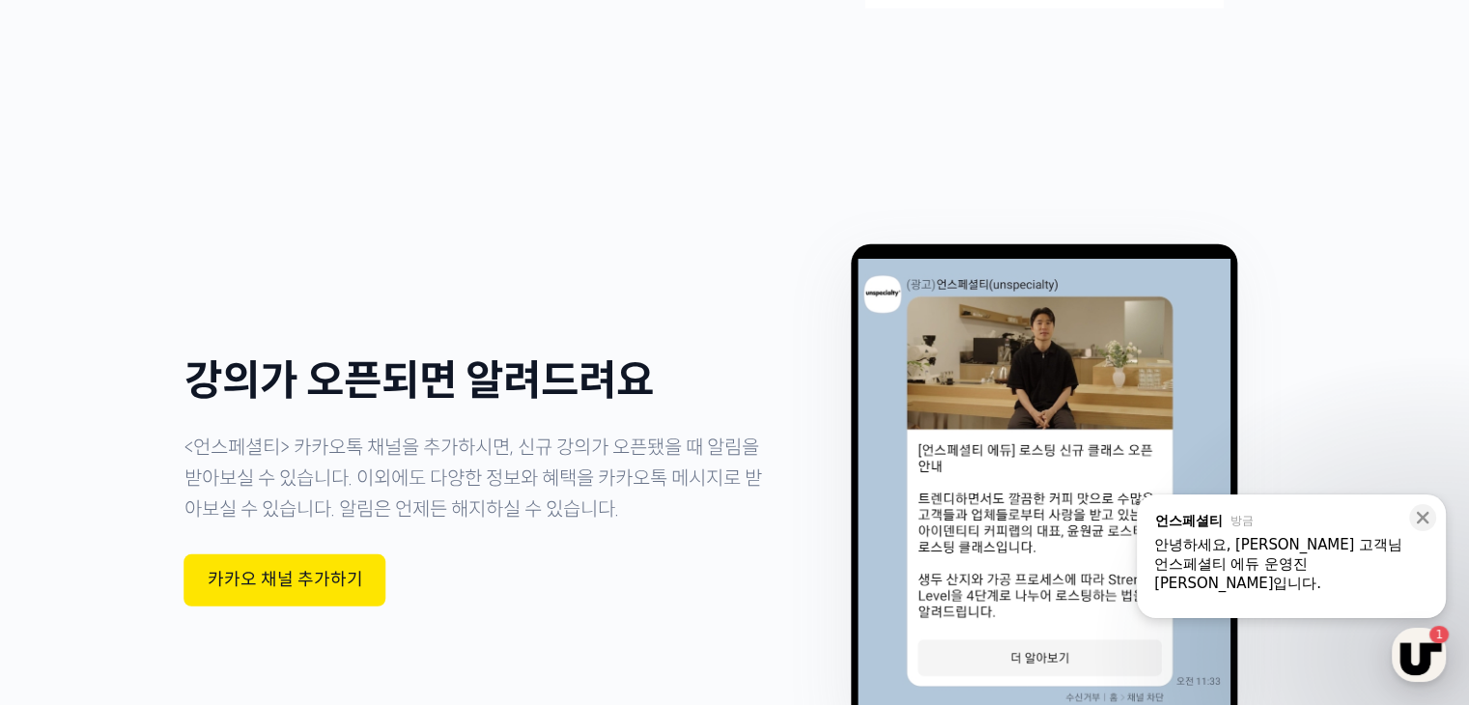
scroll to position [1086, 0]
click at [1337, 559] on div "언스페셜티 에듀 운영진 양욱진입니다." at bounding box center [1291, 573] width 274 height 39
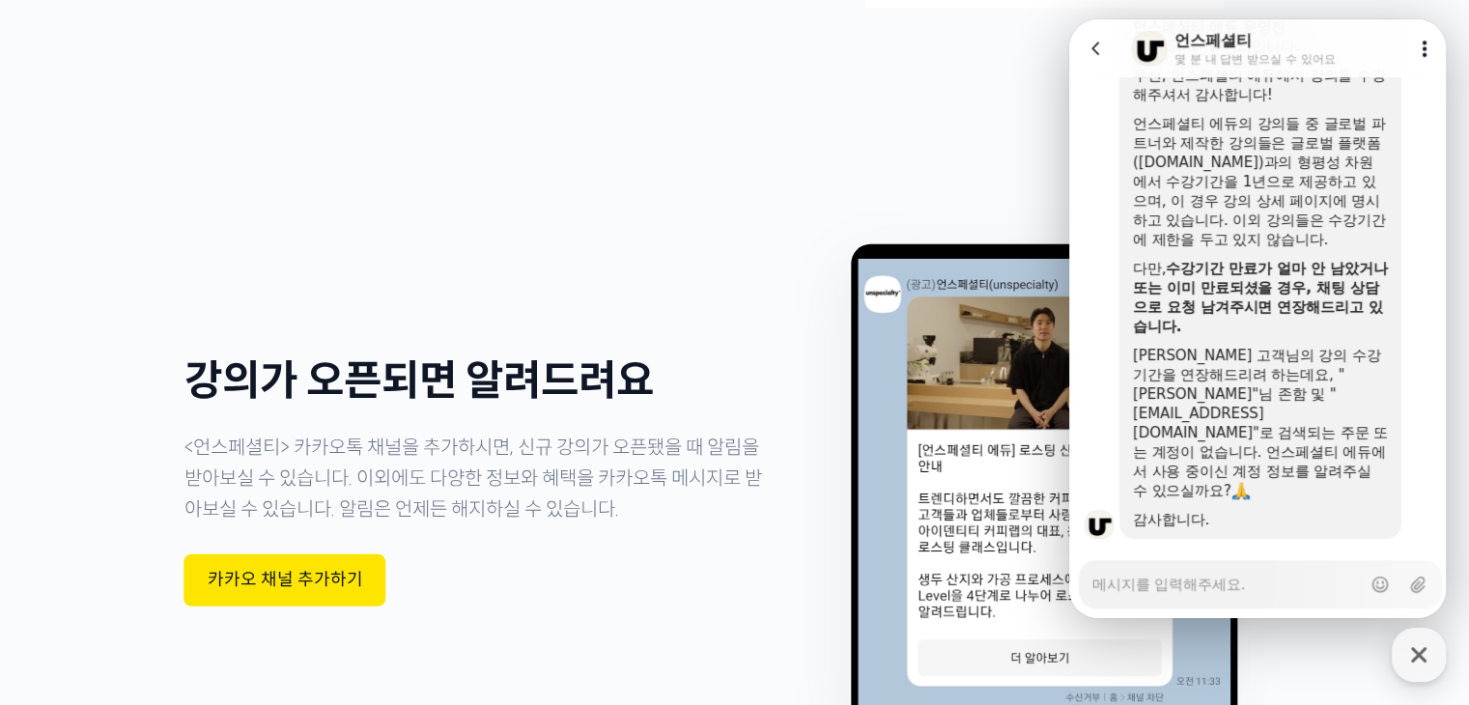
click at [1194, 578] on textarea "Messenger Input Textarea" at bounding box center [1226, 577] width 268 height 33
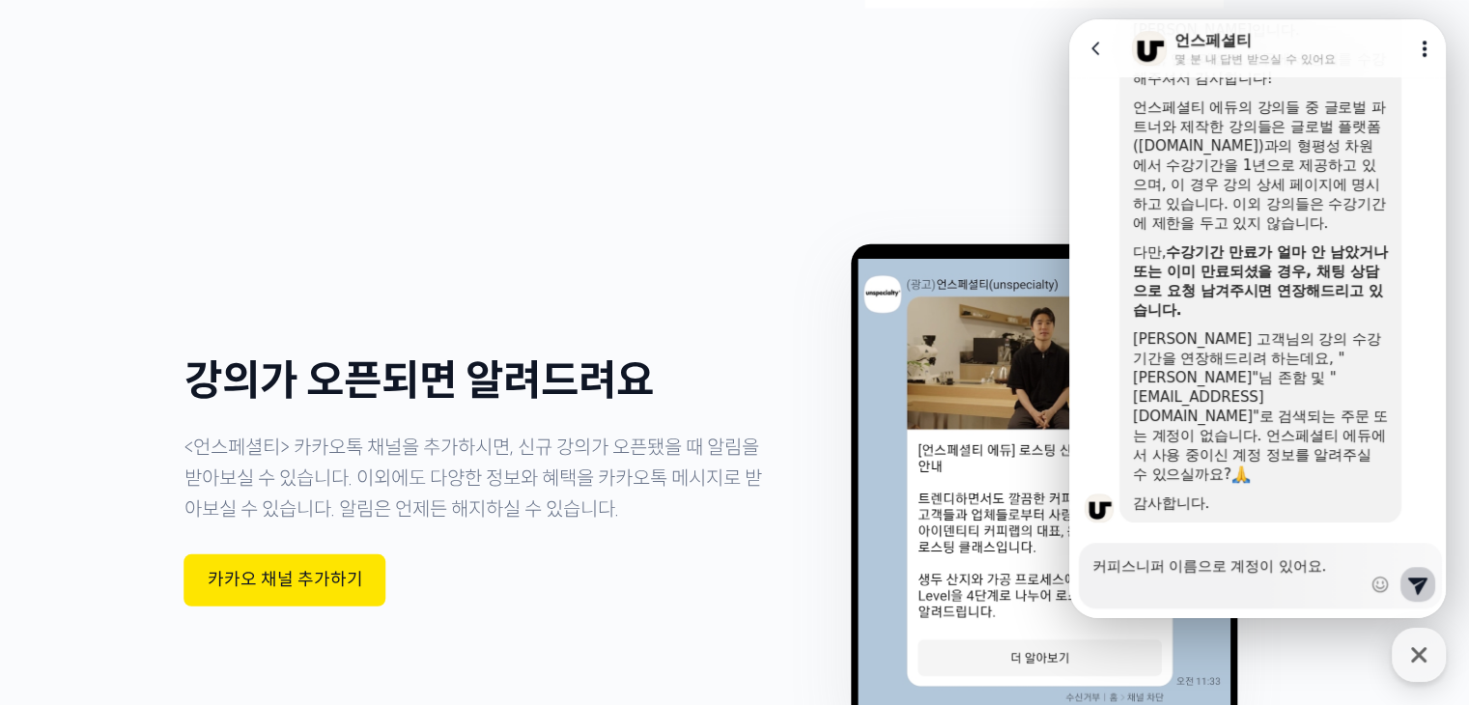
paste textarea "koffeesniffer@naver.com"
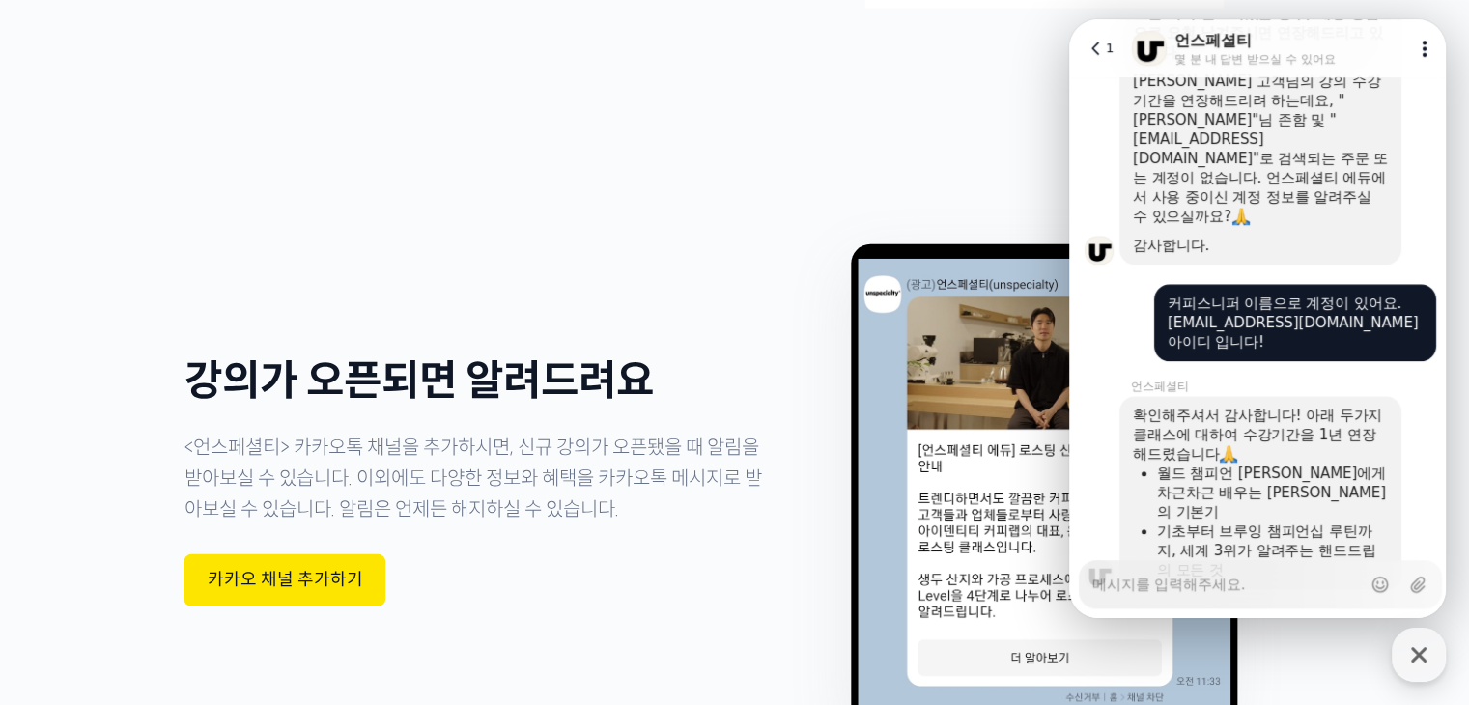
scroll to position [1391, 0]
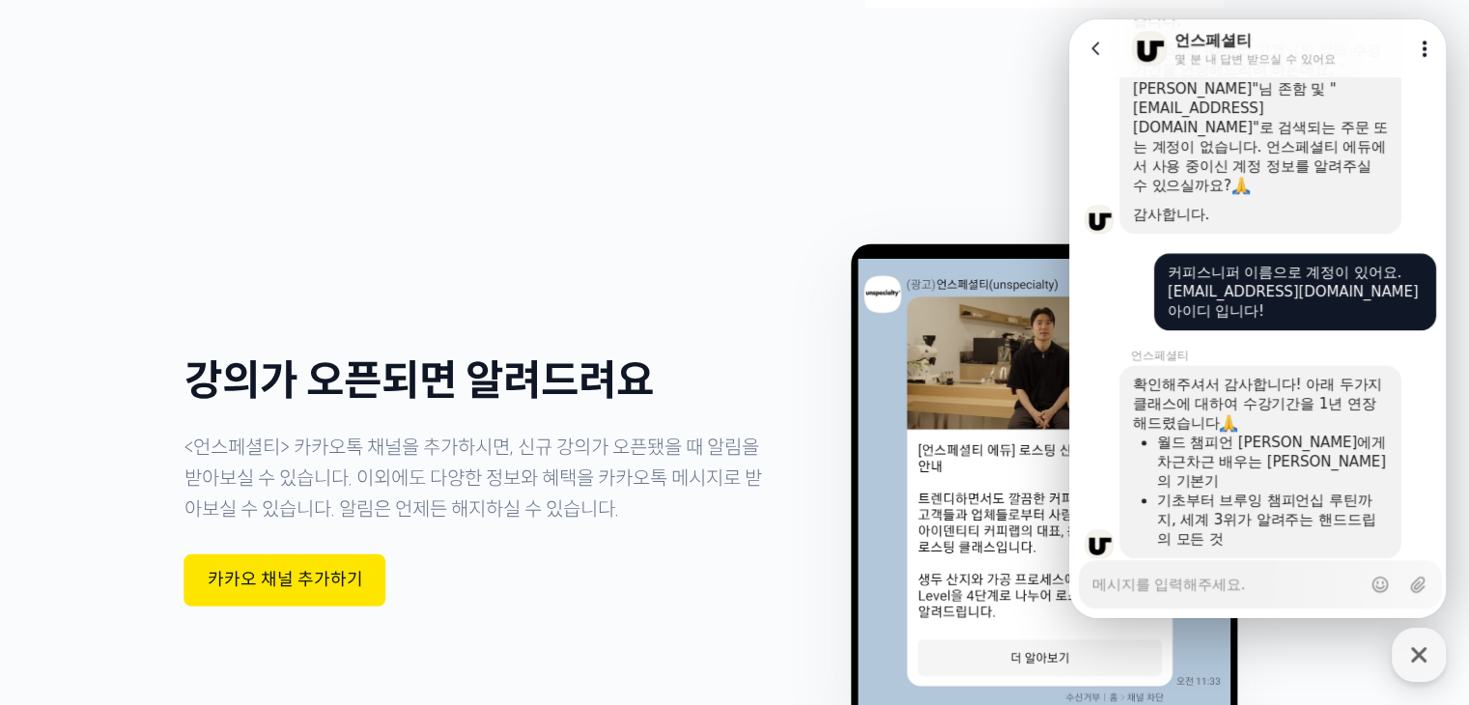
click at [1260, 579] on textarea "Messenger Input Textarea" at bounding box center [1226, 577] width 268 height 33
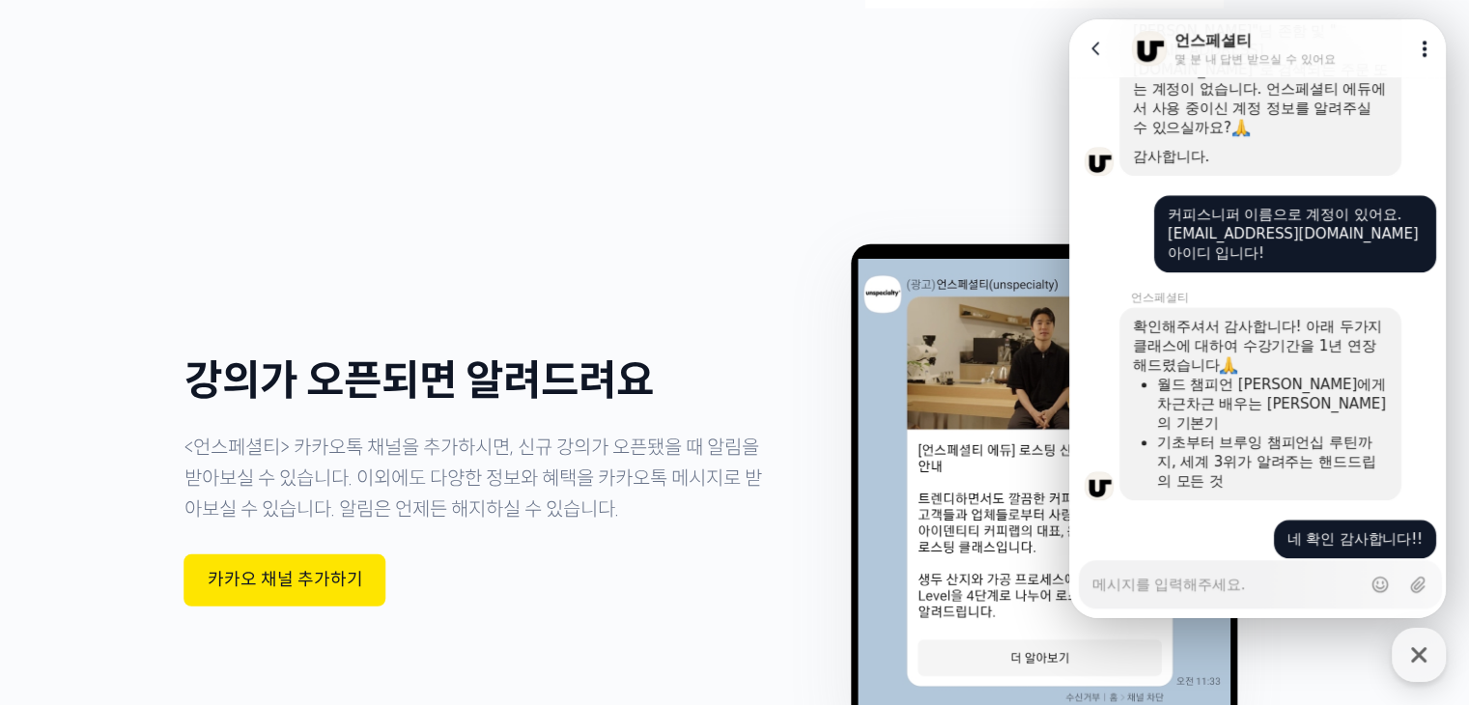
click at [739, 445] on div "강의가 오픈되면 알려드려요 <언스페셜티> 카카오톡 채널을 추가하시면, 신규 강의가 오픈됐을 때 알림을 받아보실 수 있습니다. 이외에도 다양한 …" at bounding box center [479, 482] width 590 height 618
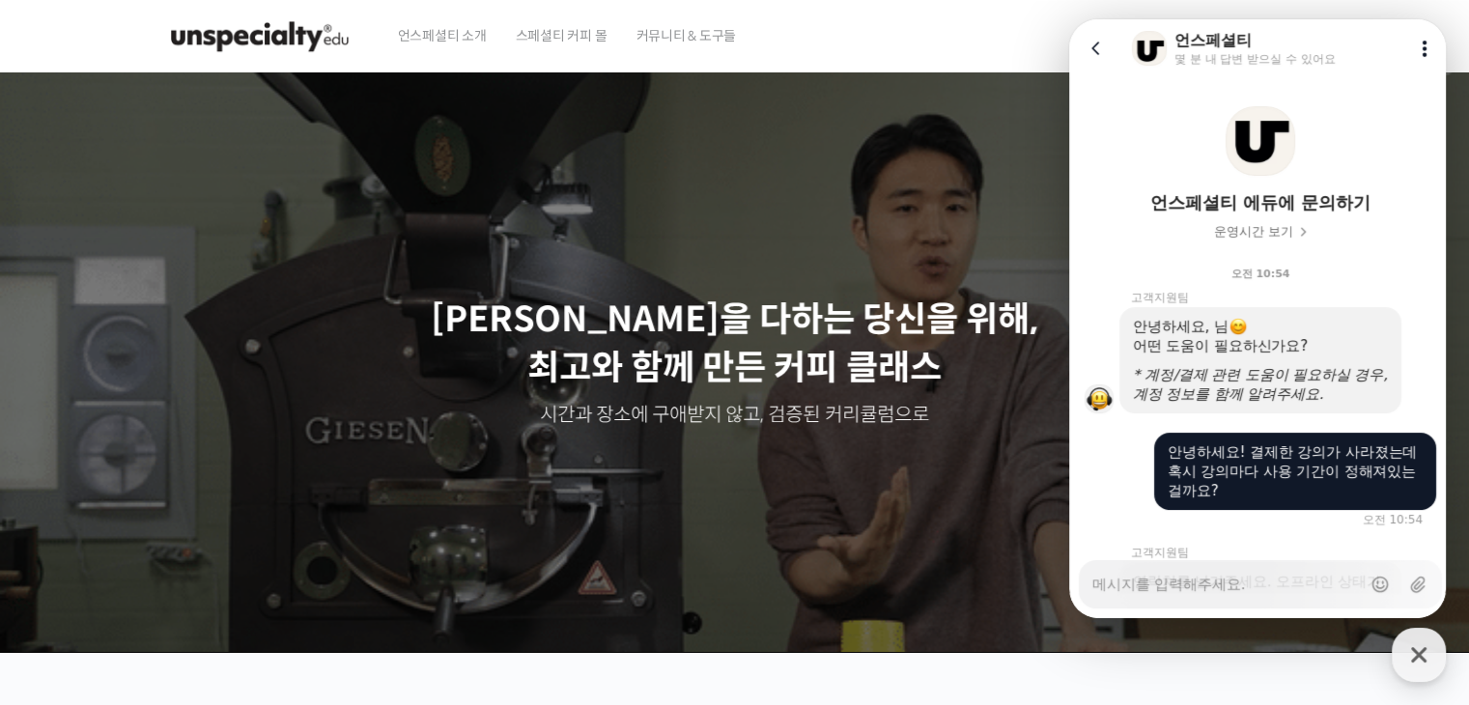
scroll to position [97, 0]
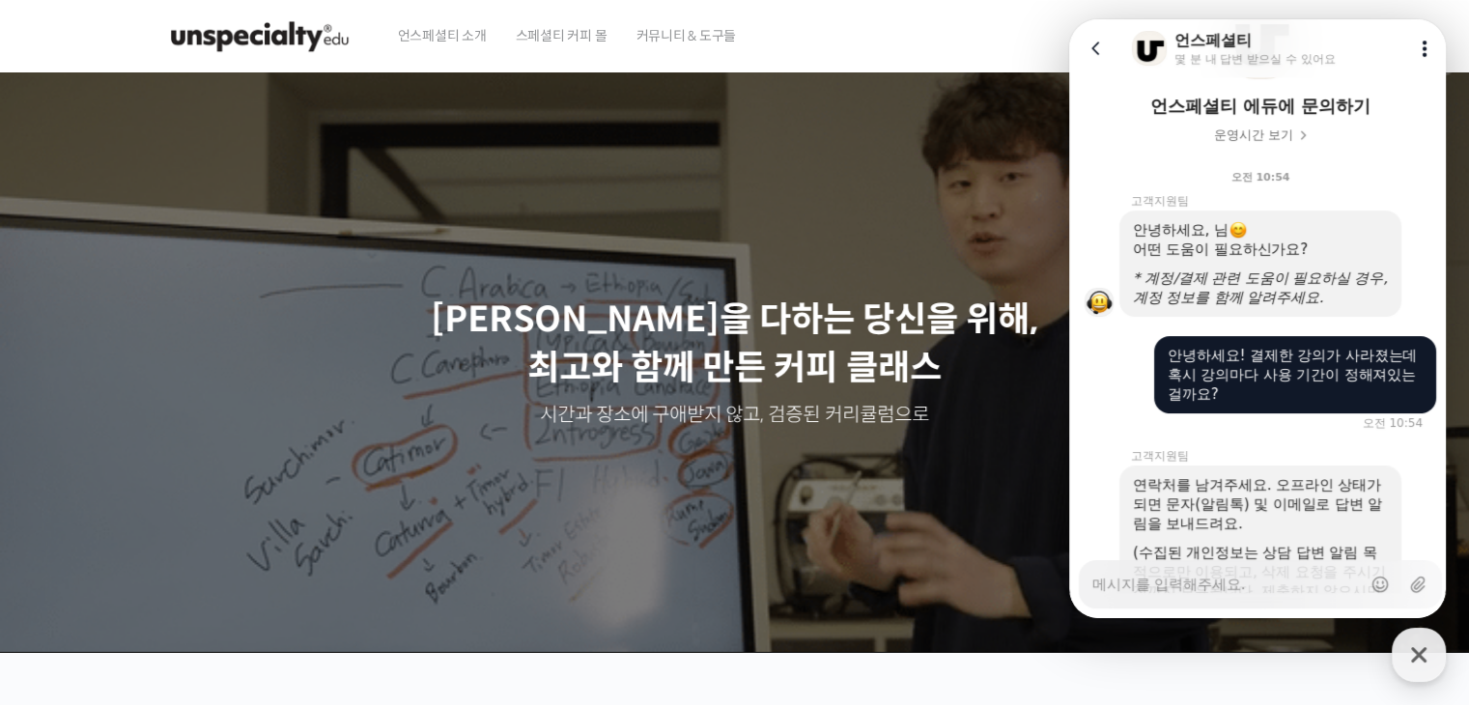
drag, startPoint x: 1412, startPoint y: 654, endPoint x: 1404, endPoint y: 627, distance: 28.1
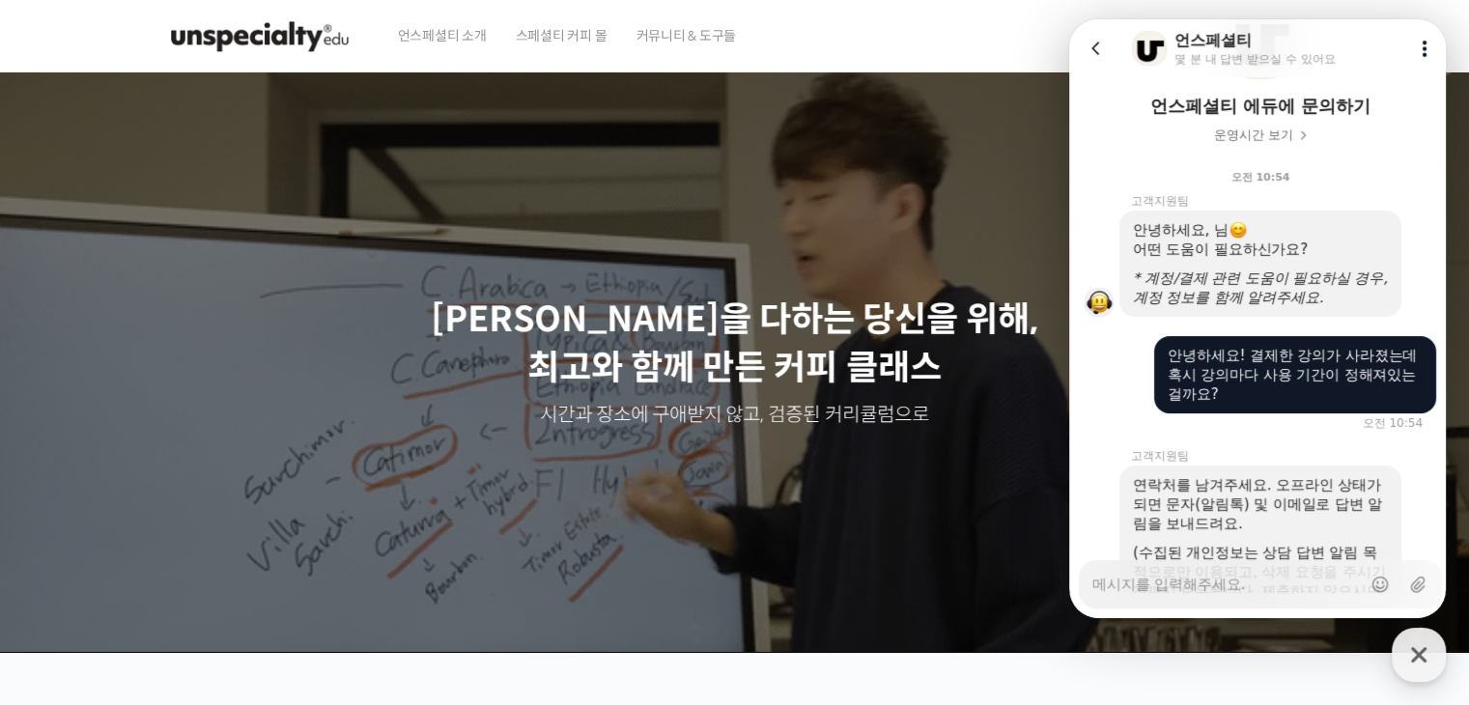
click at [1412, 654] on icon "button" at bounding box center [1418, 654] width 35 height 35
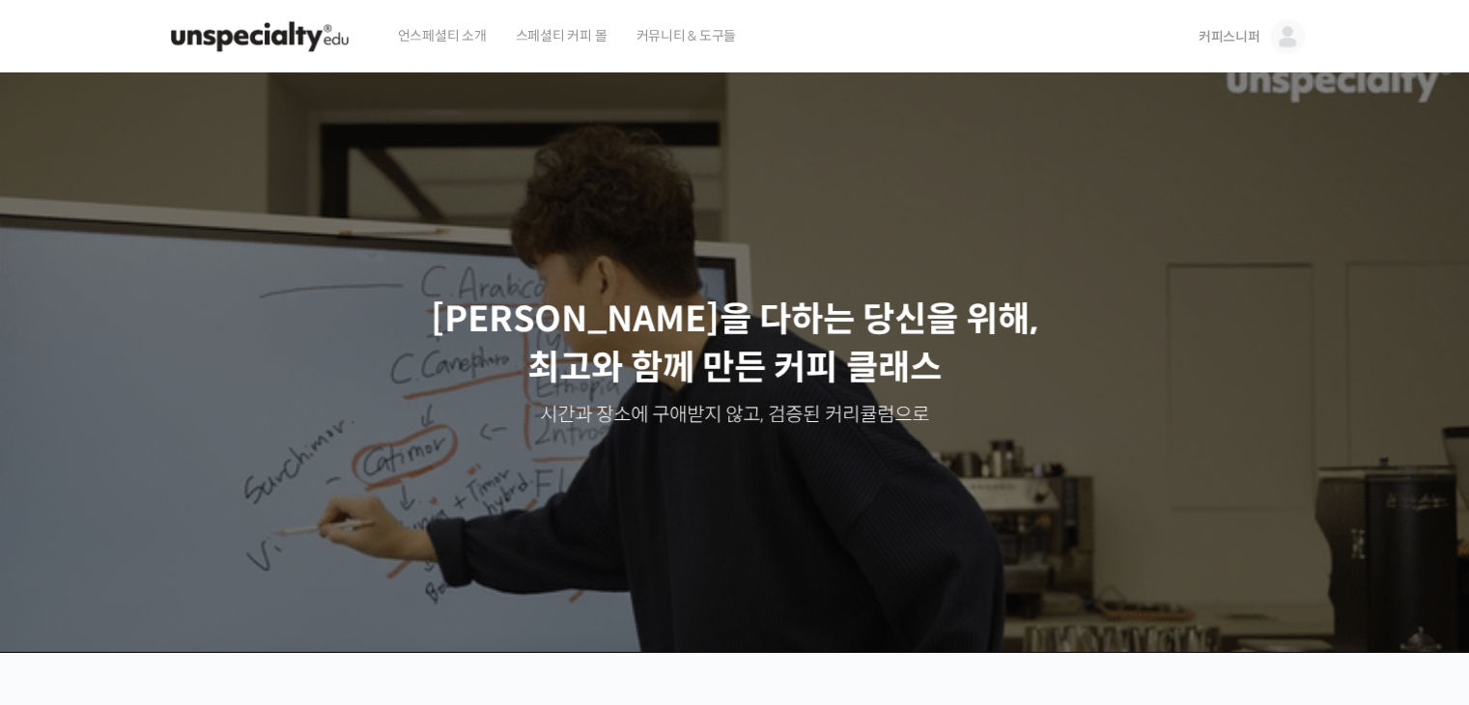
click at [1264, 31] on link "커피스니퍼" at bounding box center [1252, 36] width 106 height 73
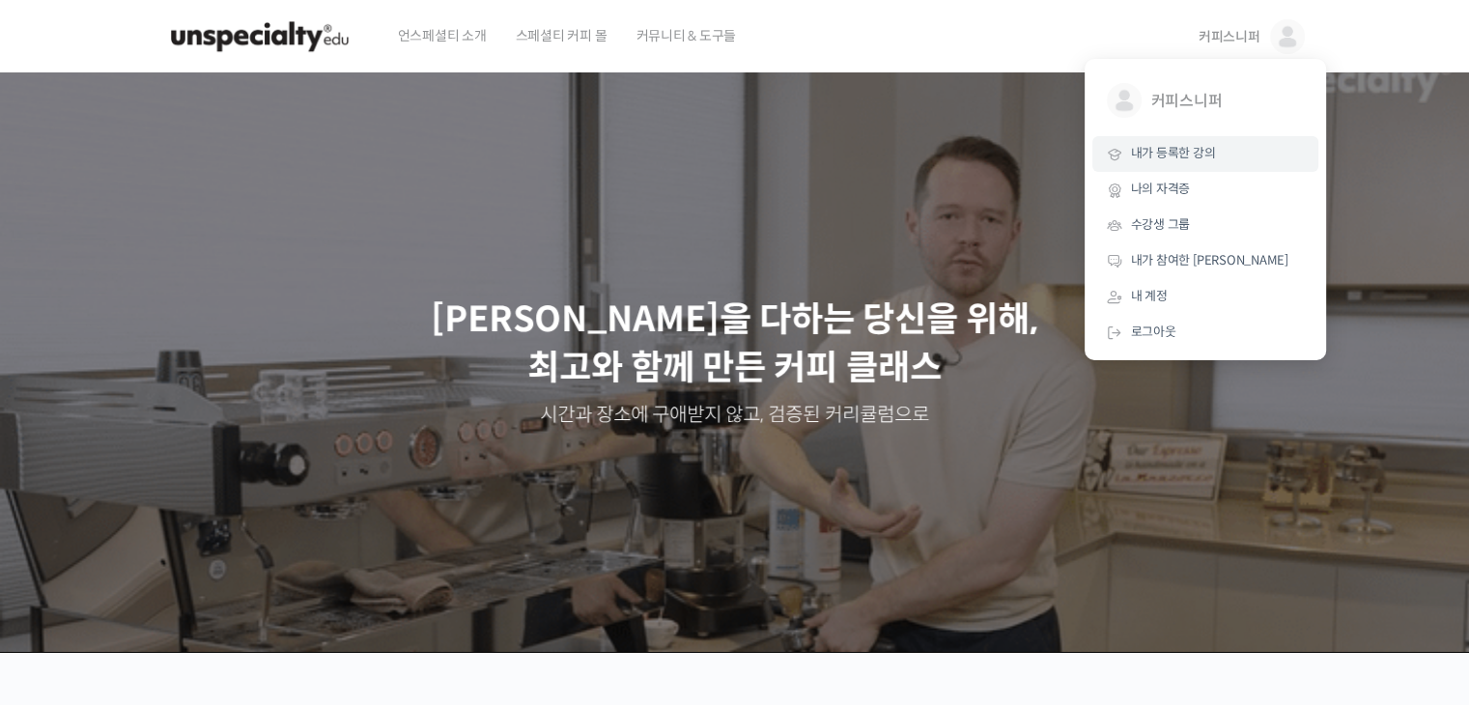
click at [1182, 156] on span "내가 등록한 강의" at bounding box center [1173, 153] width 85 height 16
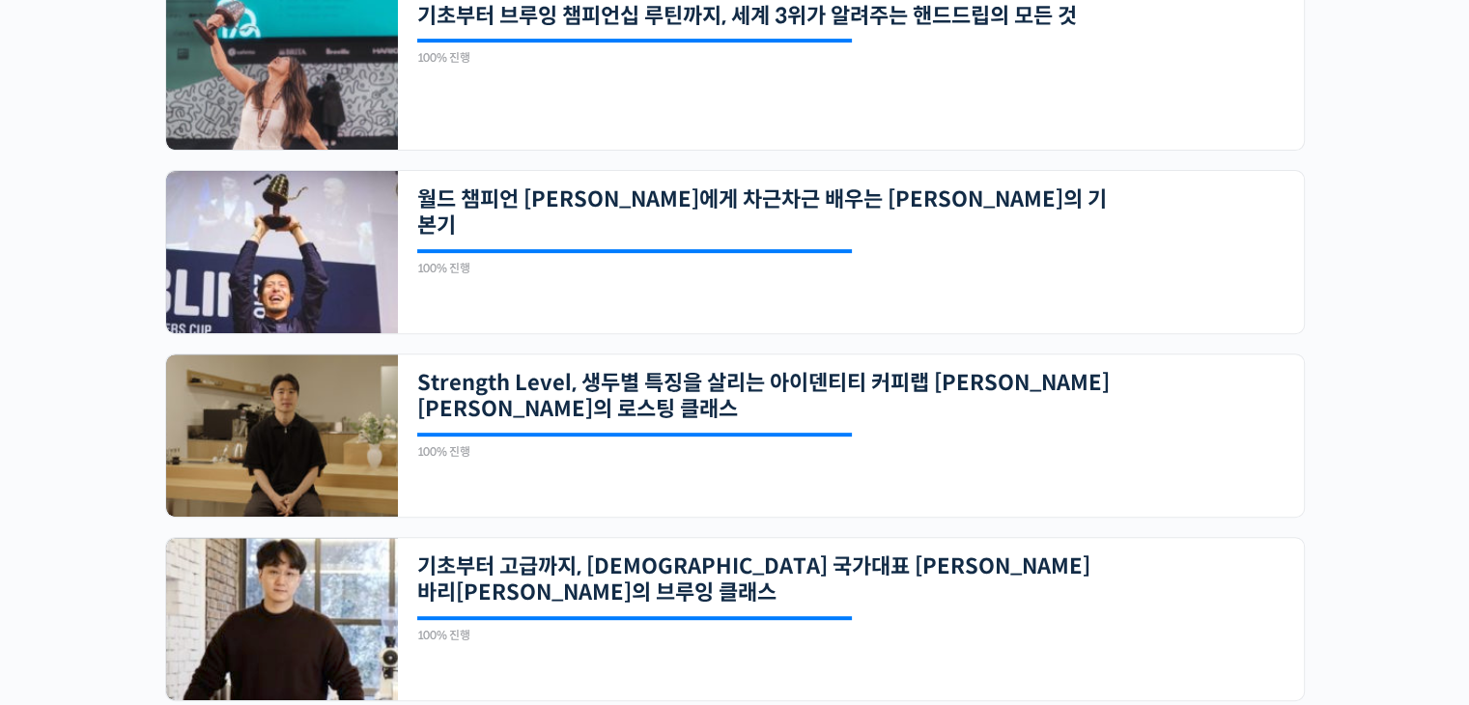
scroll to position [579, 0]
